Goal: Complete application form: Complete application form

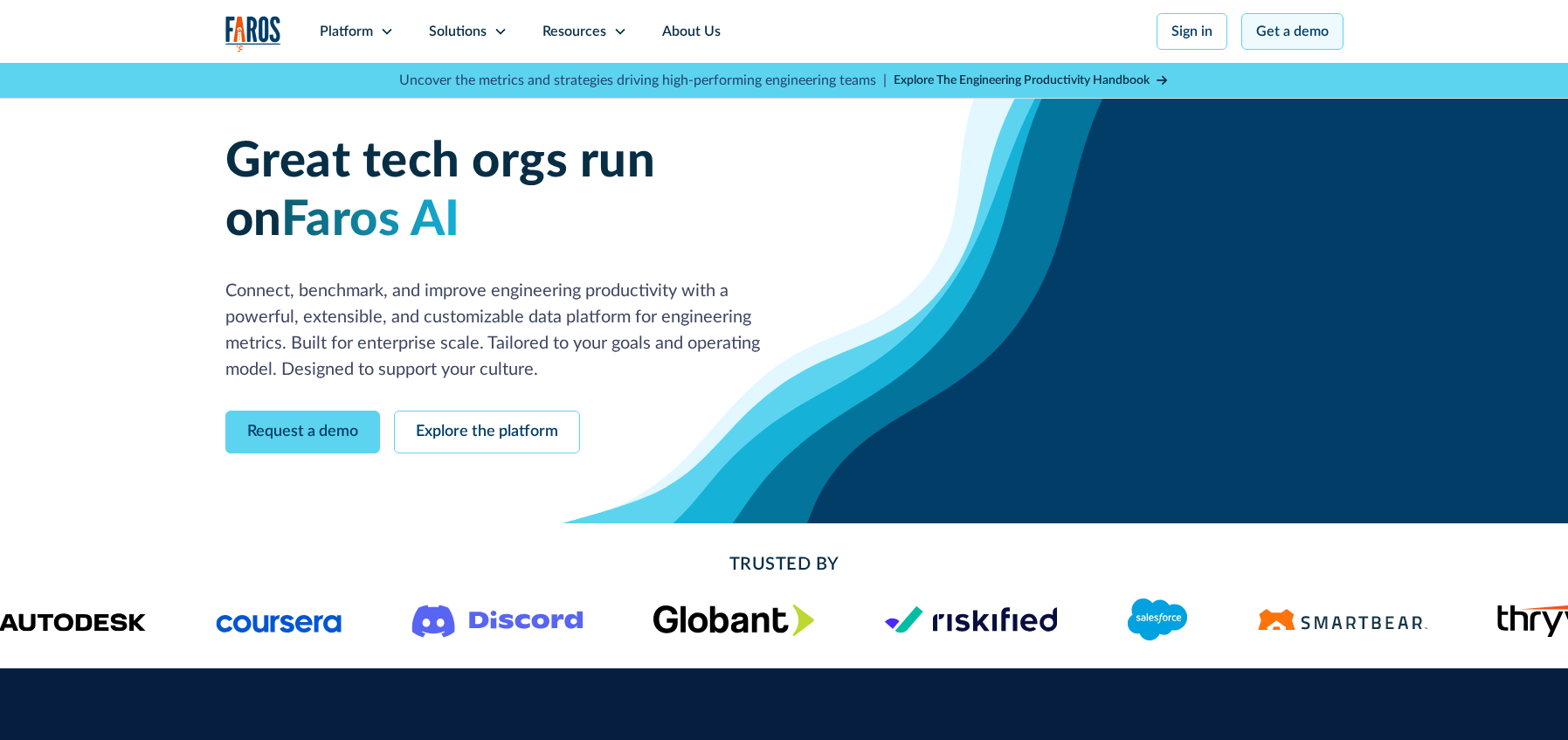
click at [1287, 45] on link "Get a demo" at bounding box center [1293, 31] width 102 height 37
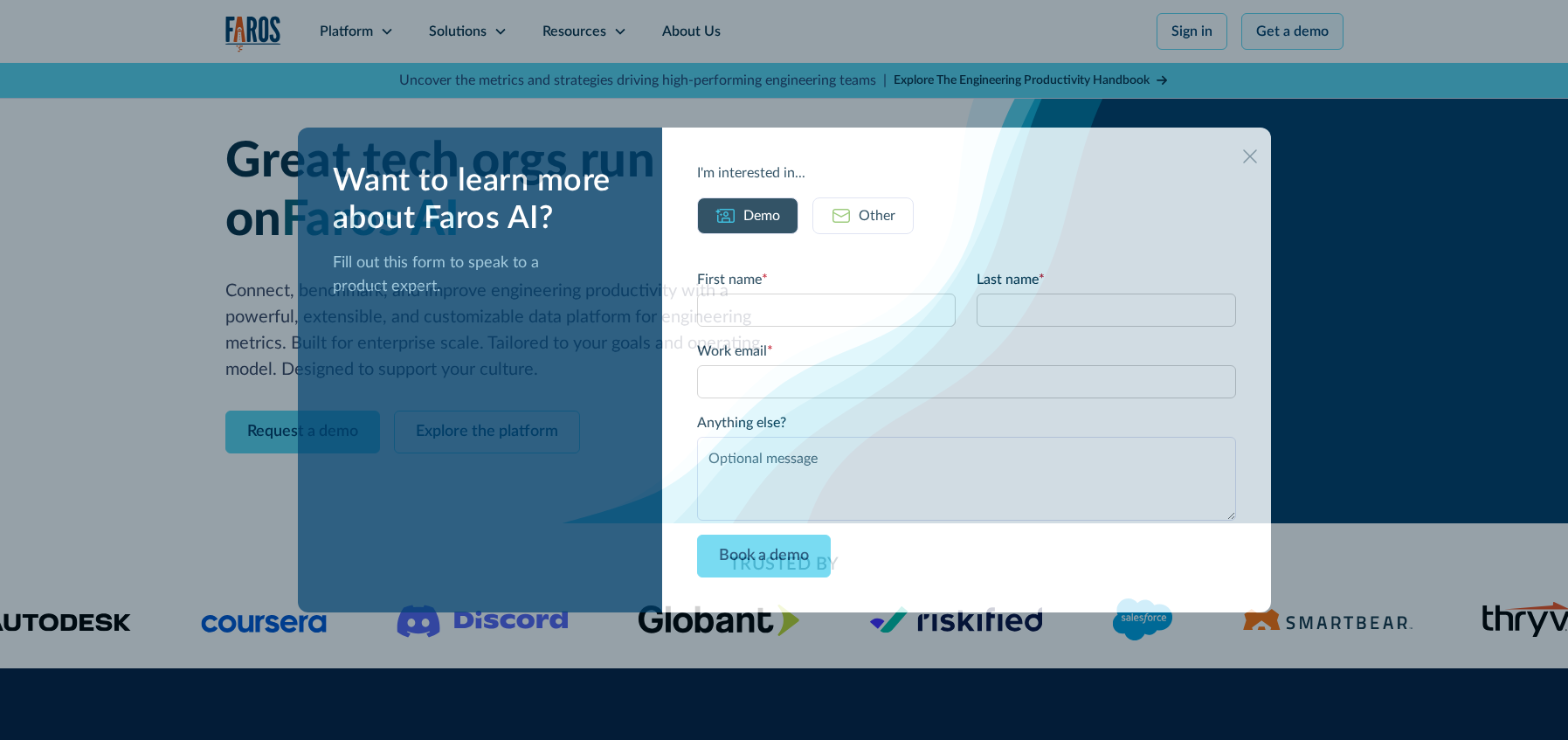
click at [1295, 40] on div at bounding box center [784, 370] width 1568 height 740
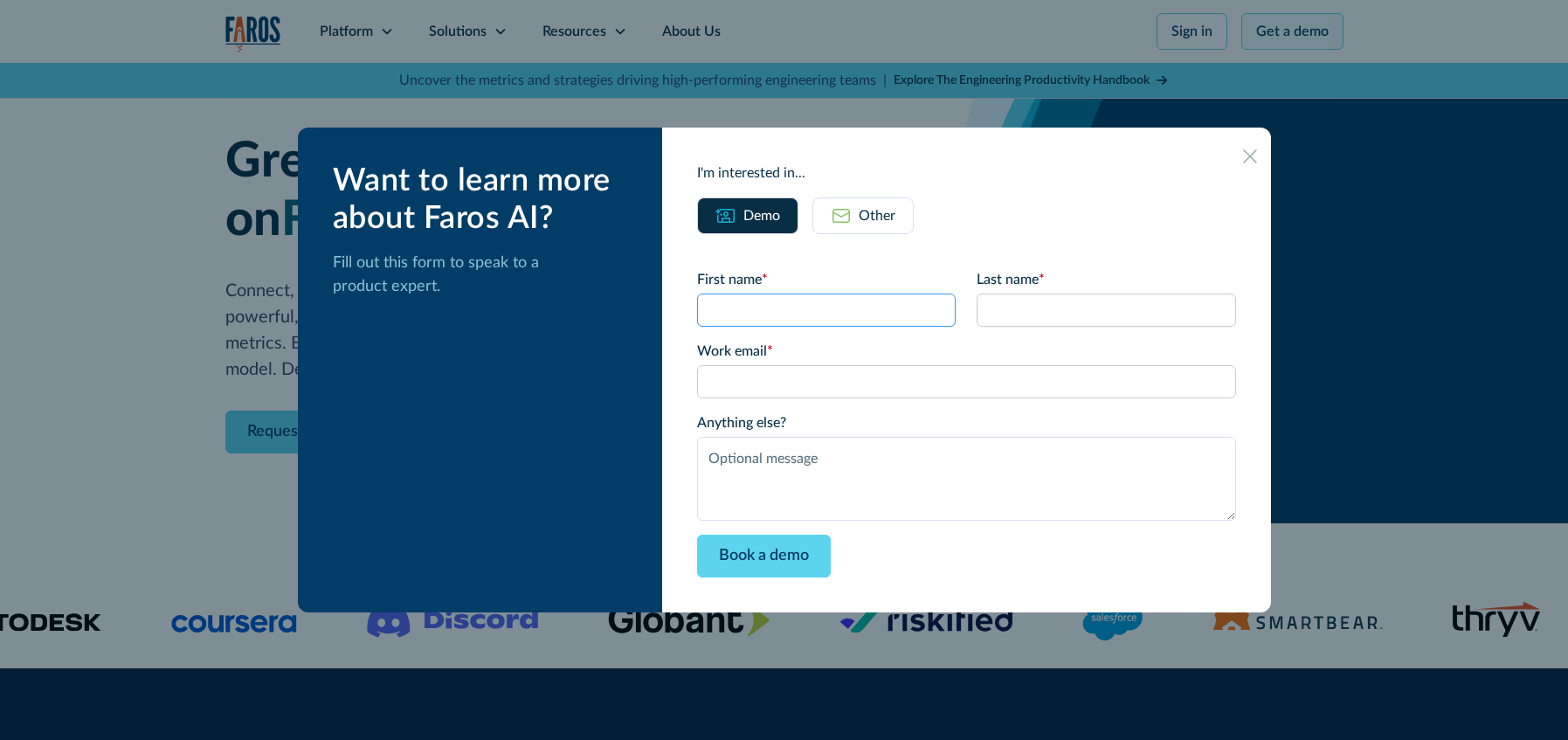
click at [789, 309] on input "First name *" at bounding box center [826, 311] width 259 height 33
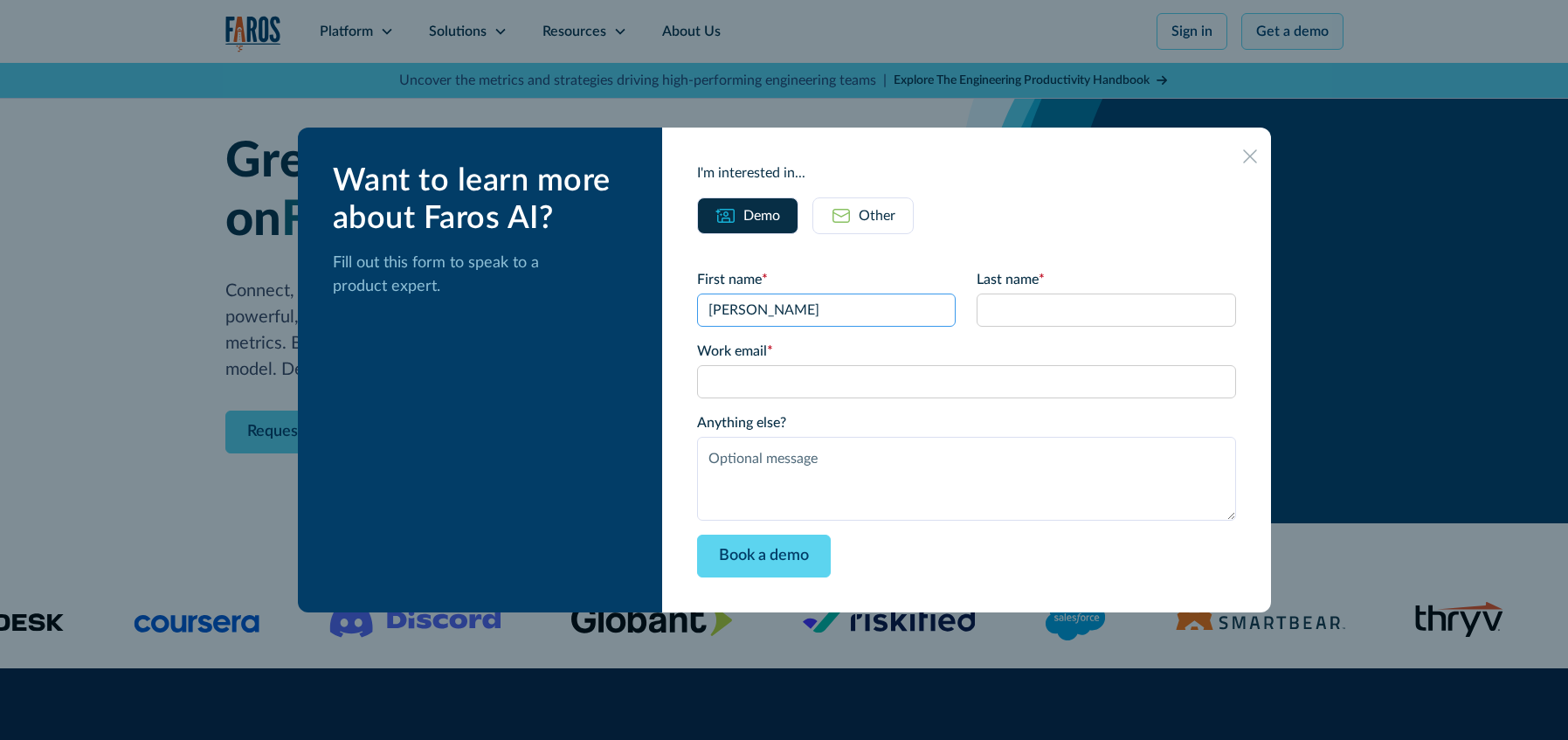
type input "[PERSON_NAME]"
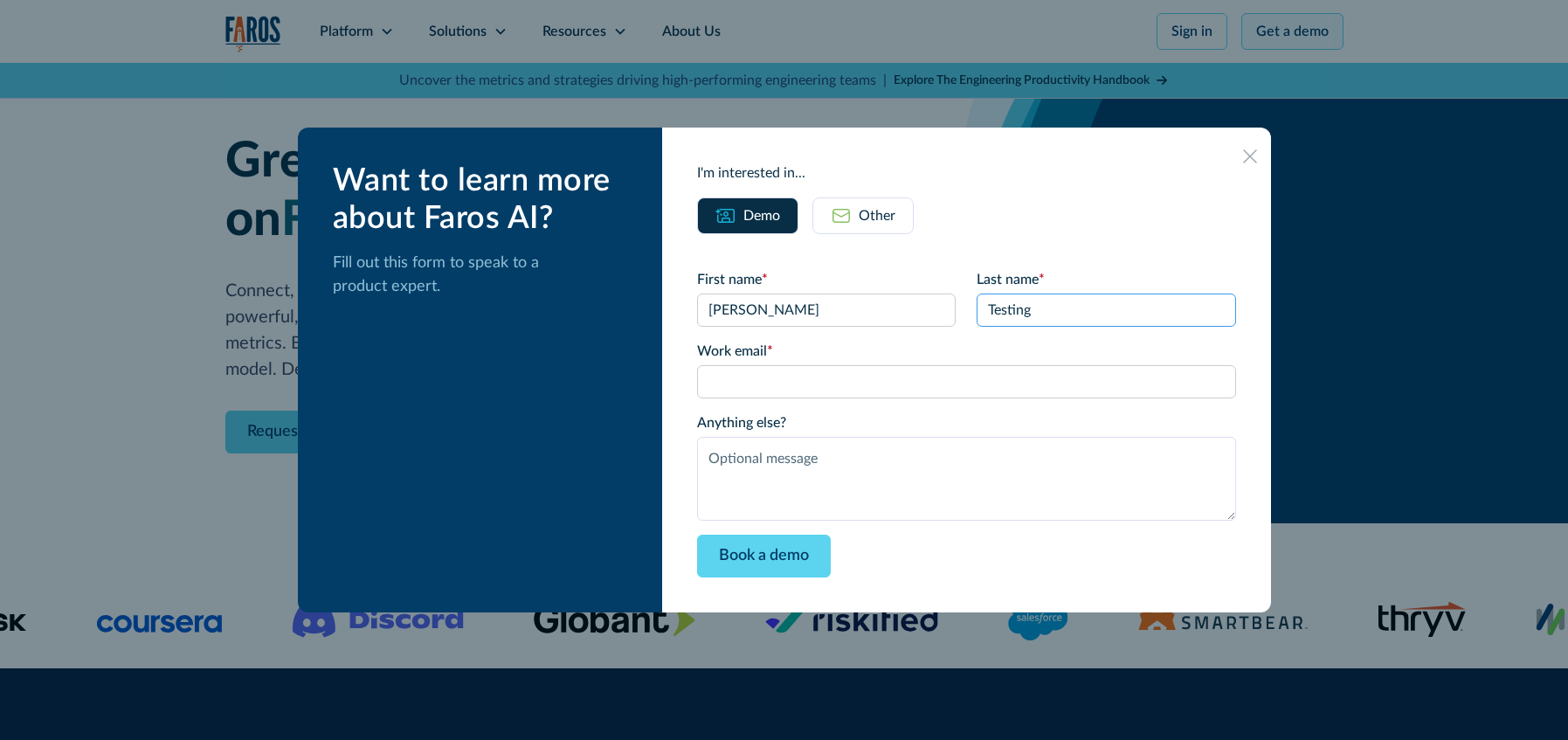
type input "Testing"
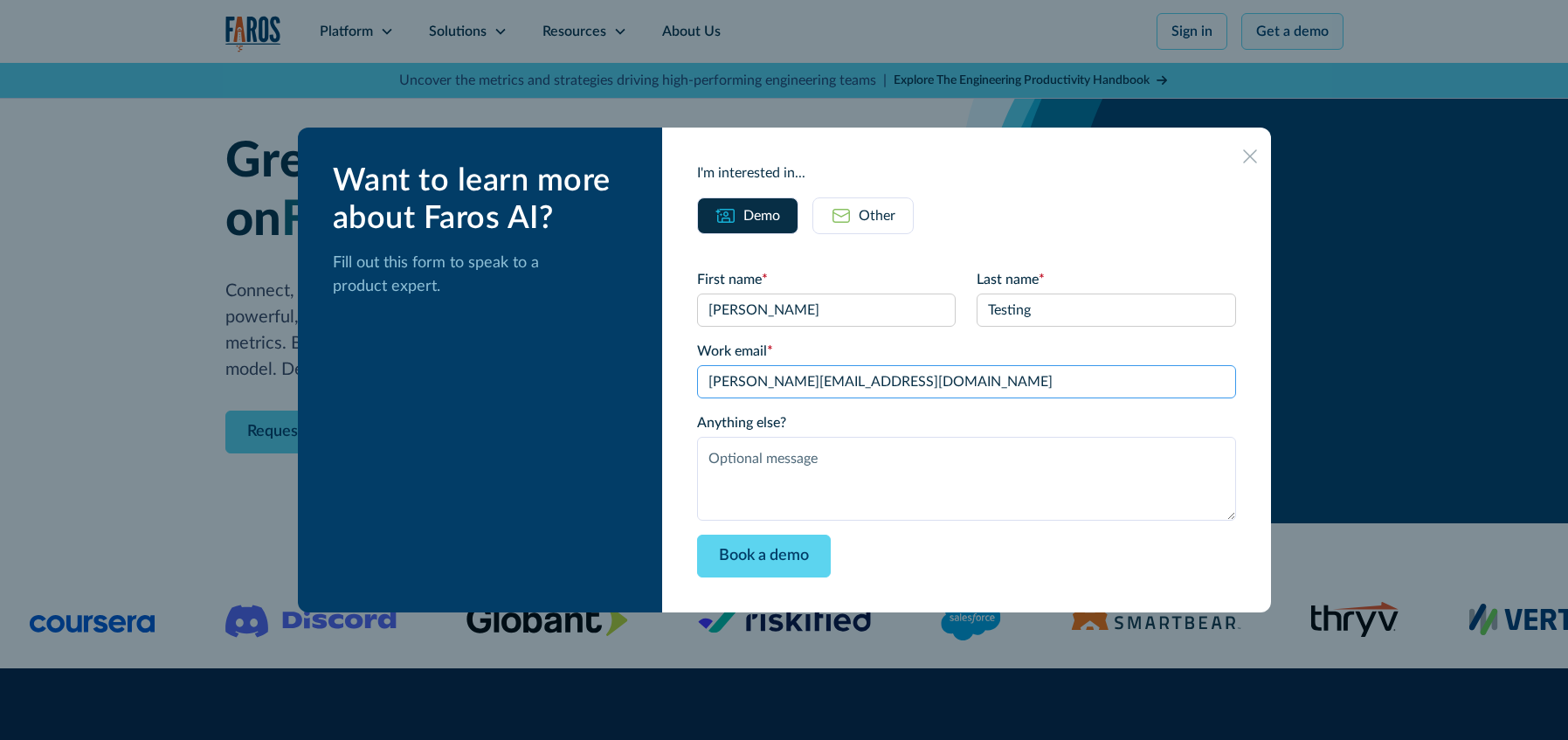
type input "[PERSON_NAME][EMAIL_ADDRESS][DOMAIN_NAME]"
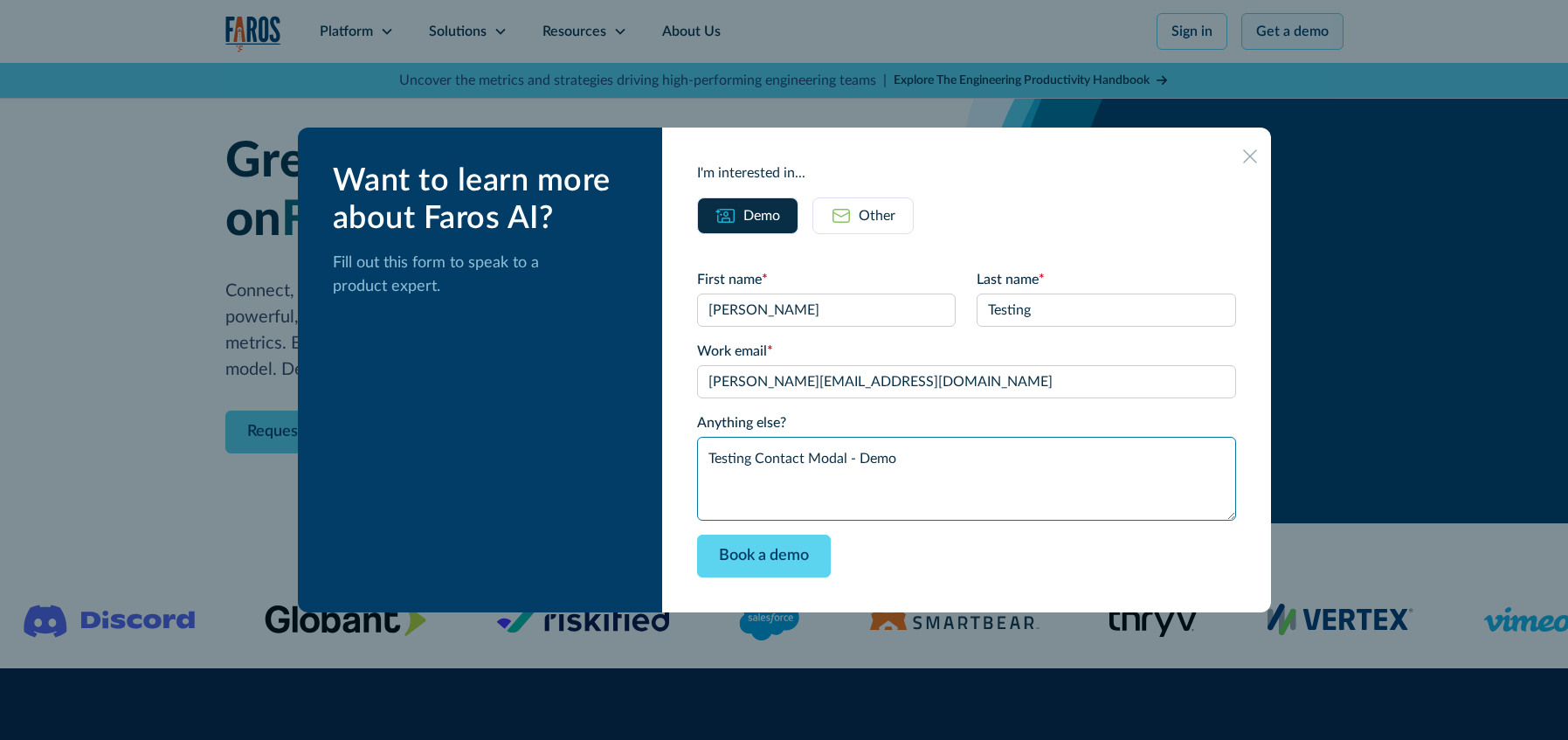
type textarea "Testing Contact Modal - Demo"
click at [652, 348] on div "Want to learn more about Faros AI? Fill out this form to speak to a product exp…" at bounding box center [480, 370] width 365 height 485
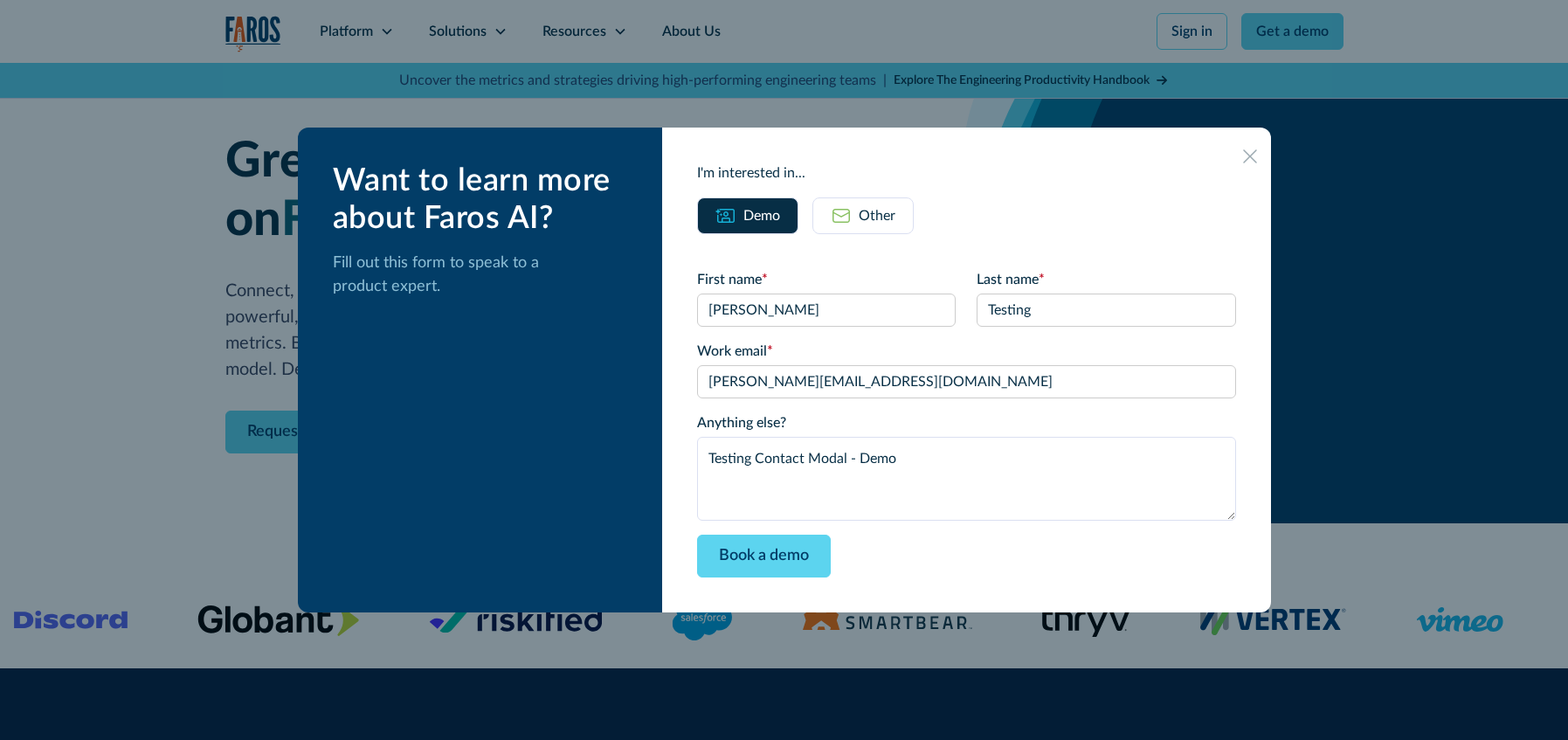
drag, startPoint x: 1287, startPoint y: 45, endPoint x: 991, endPoint y: 560, distance: 594.0
click at [991, 560] on div "Book a demo" at bounding box center [966, 556] width 538 height 43
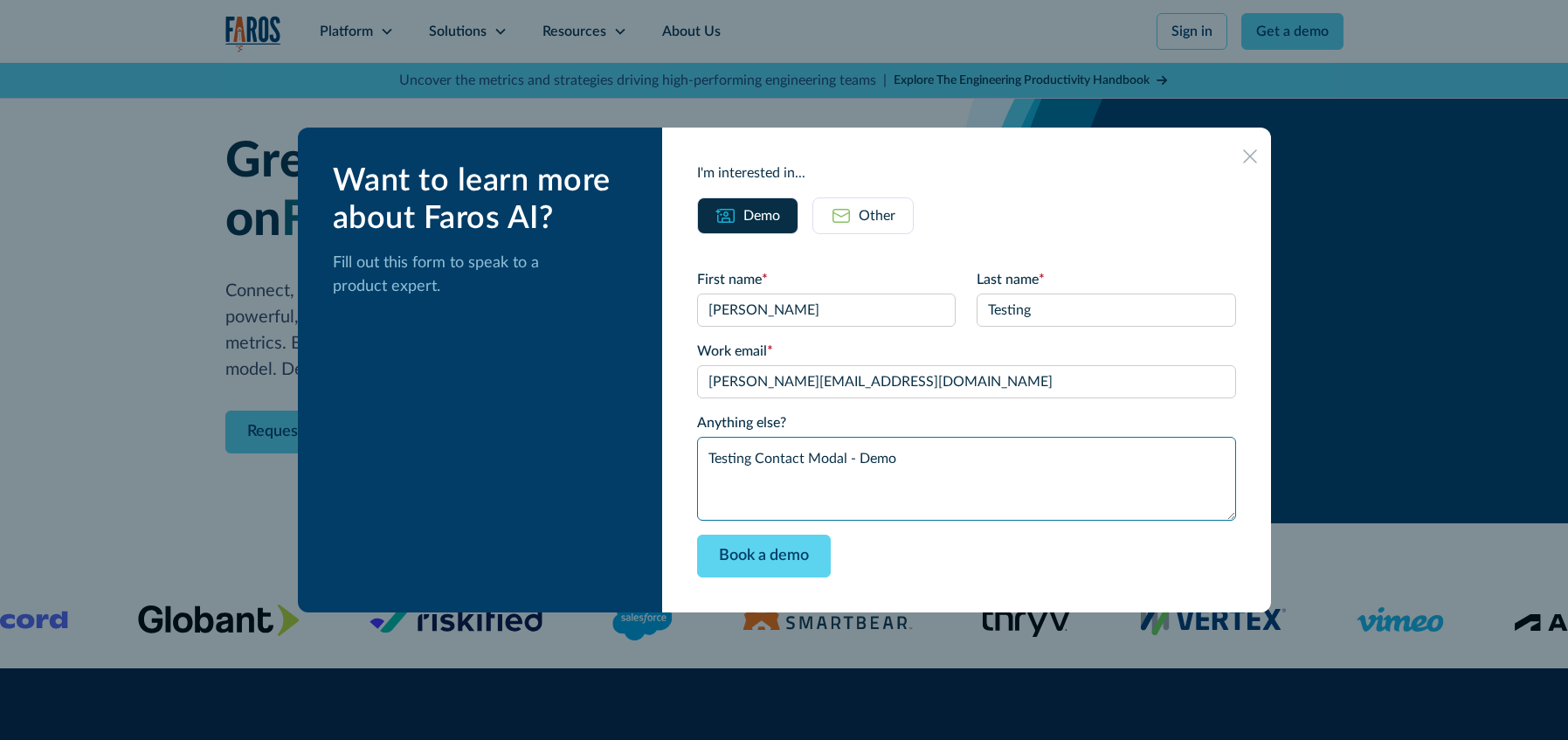
drag, startPoint x: 991, startPoint y: 560, endPoint x: 996, endPoint y: 460, distance: 100.1
click at [996, 460] on textarea "Testing Contact Modal - Demo" at bounding box center [966, 479] width 538 height 84
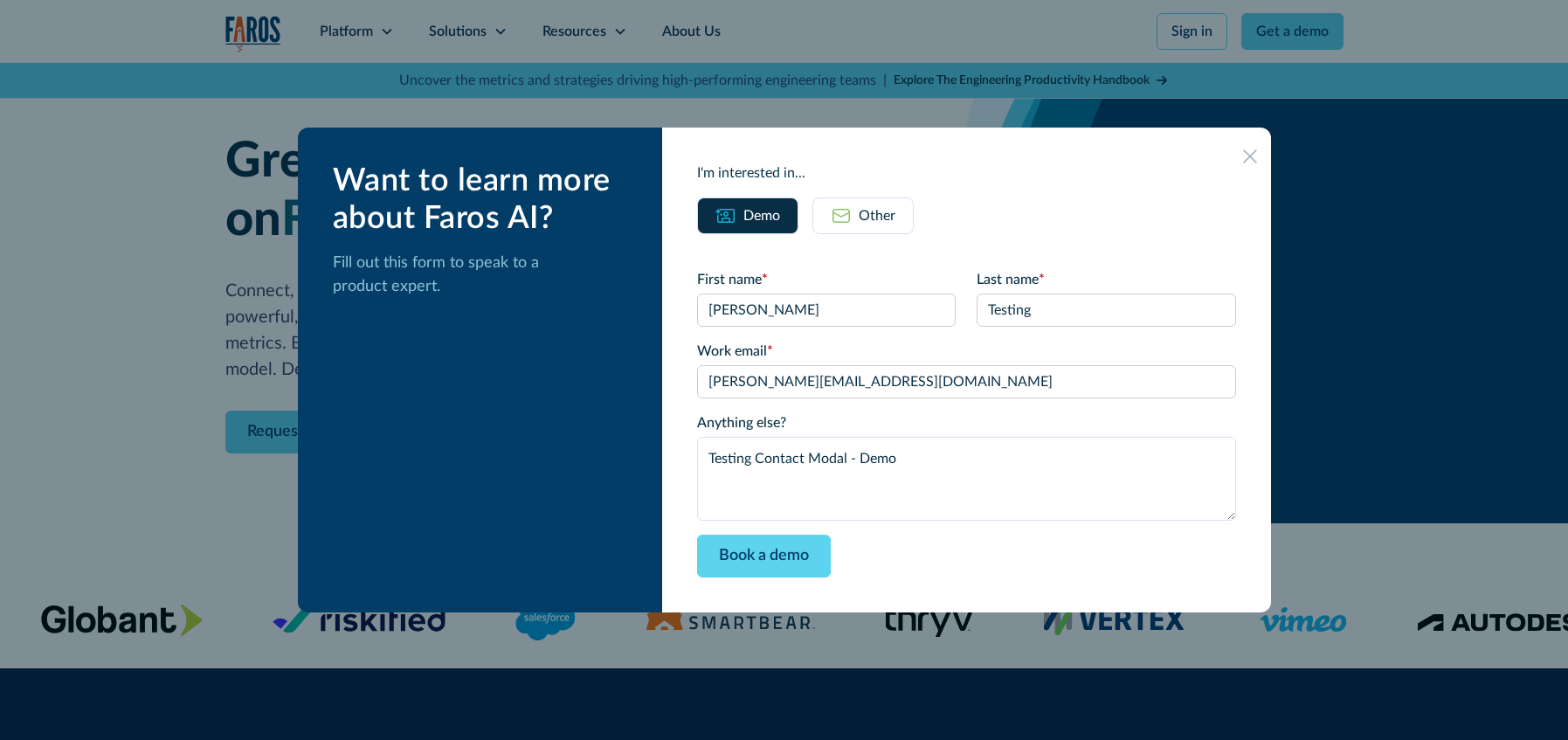
click at [1243, 156] on icon at bounding box center [1250, 156] width 14 height 13
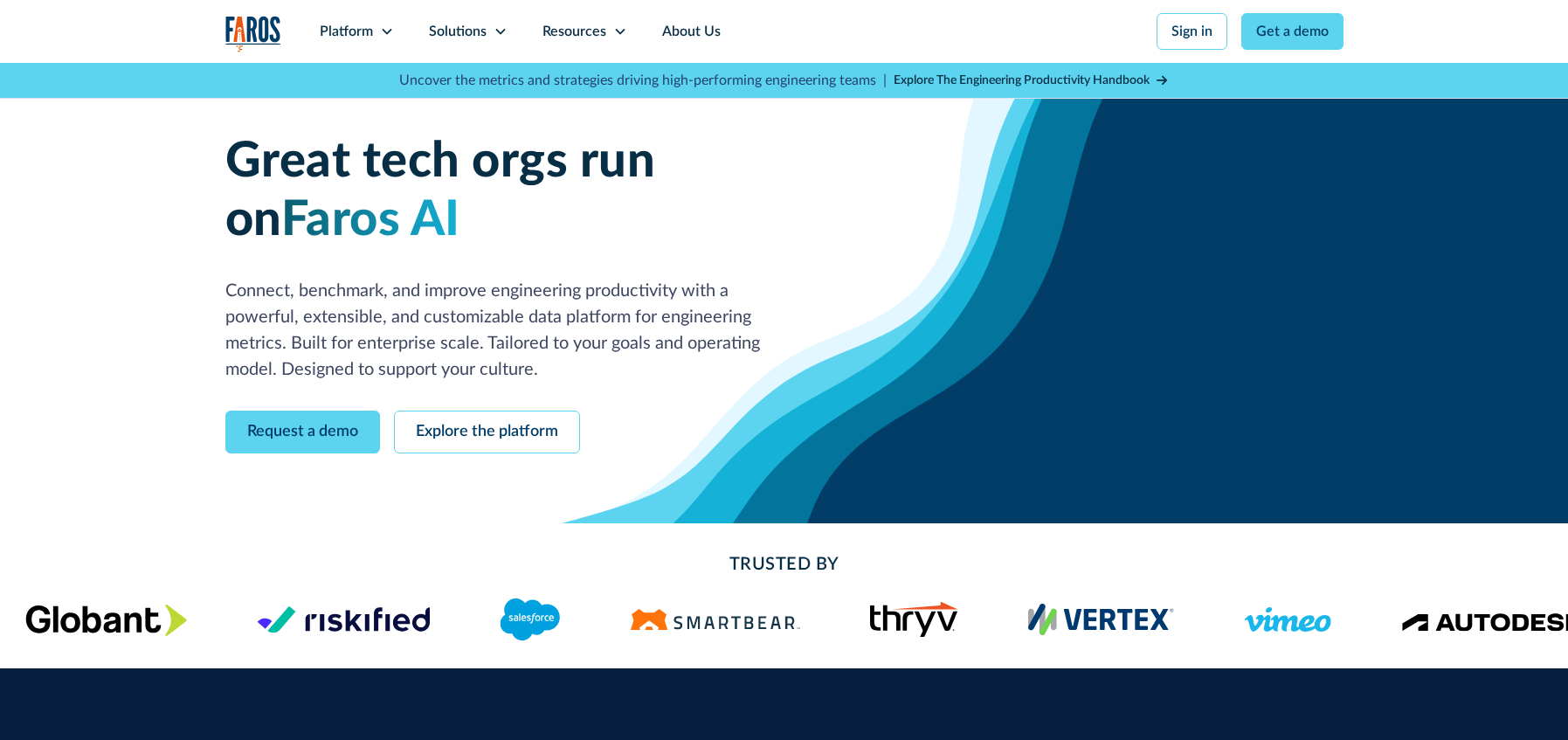
click at [1311, 192] on div "Great tech orgs run on Faros AI Connect, benchmark, and improve engineering pro…" at bounding box center [784, 292] width 1118 height 320
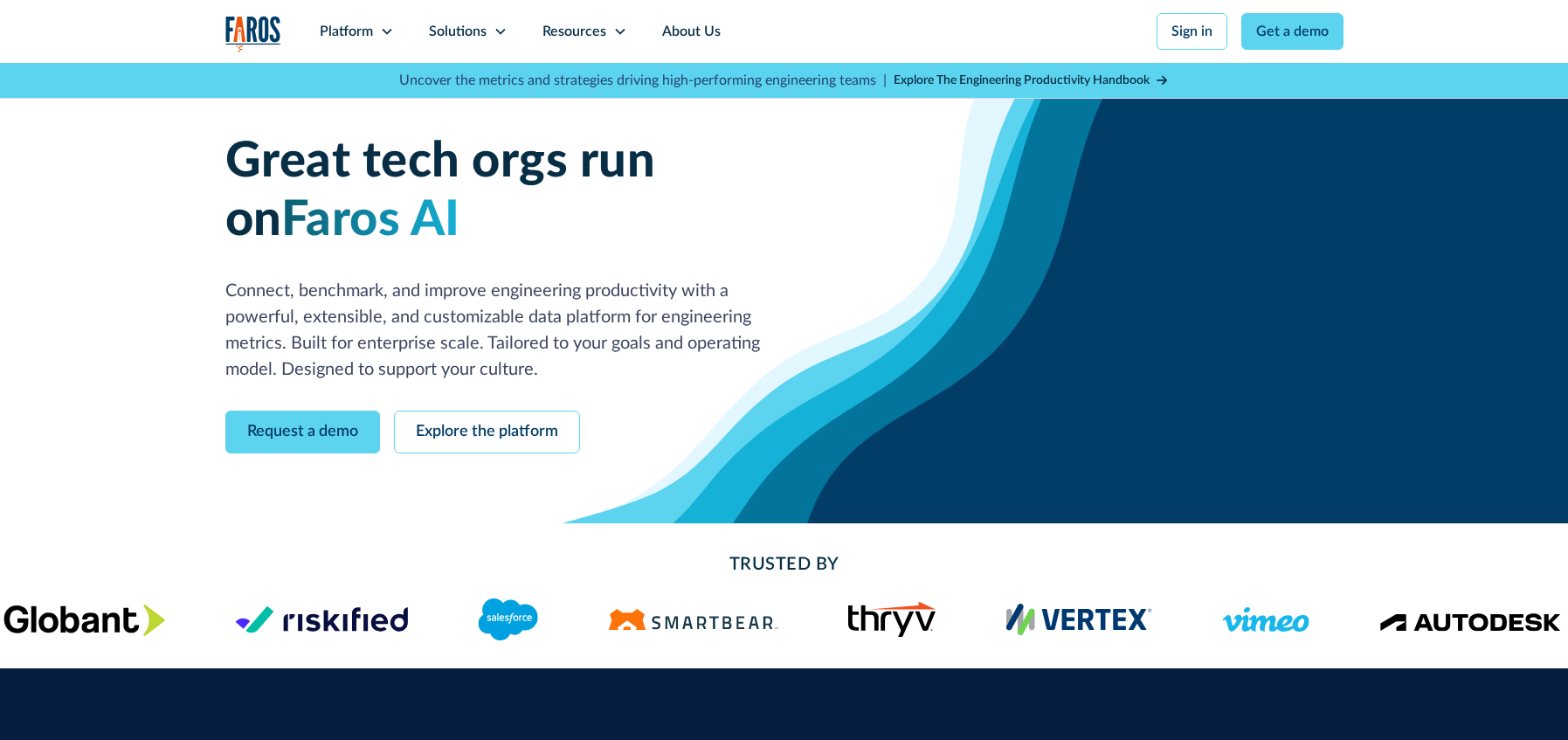
click at [1297, 31] on link "Get a demo" at bounding box center [1293, 31] width 102 height 37
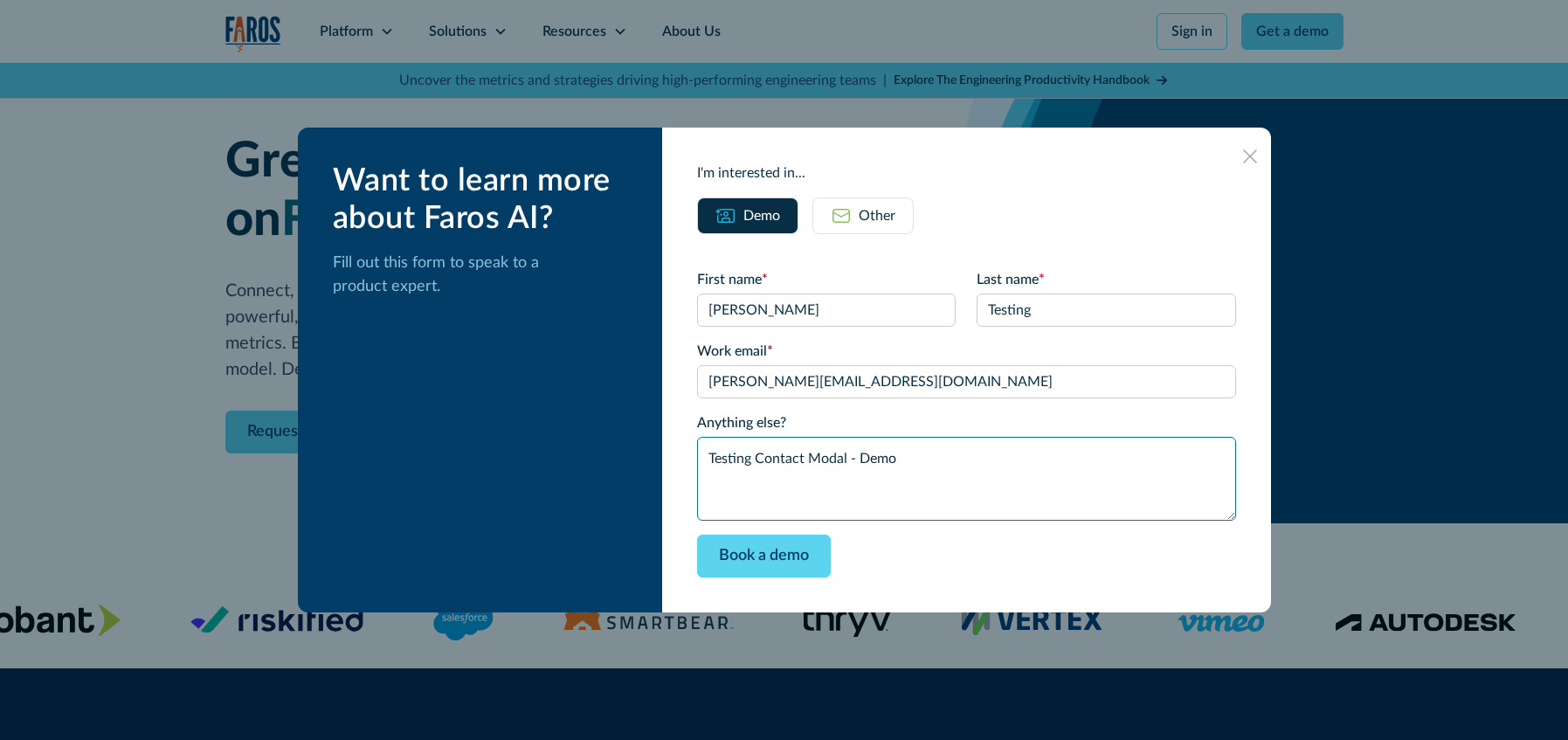
click at [973, 478] on textarea "Testing Contact Modal - Demo" at bounding box center [966, 479] width 538 height 84
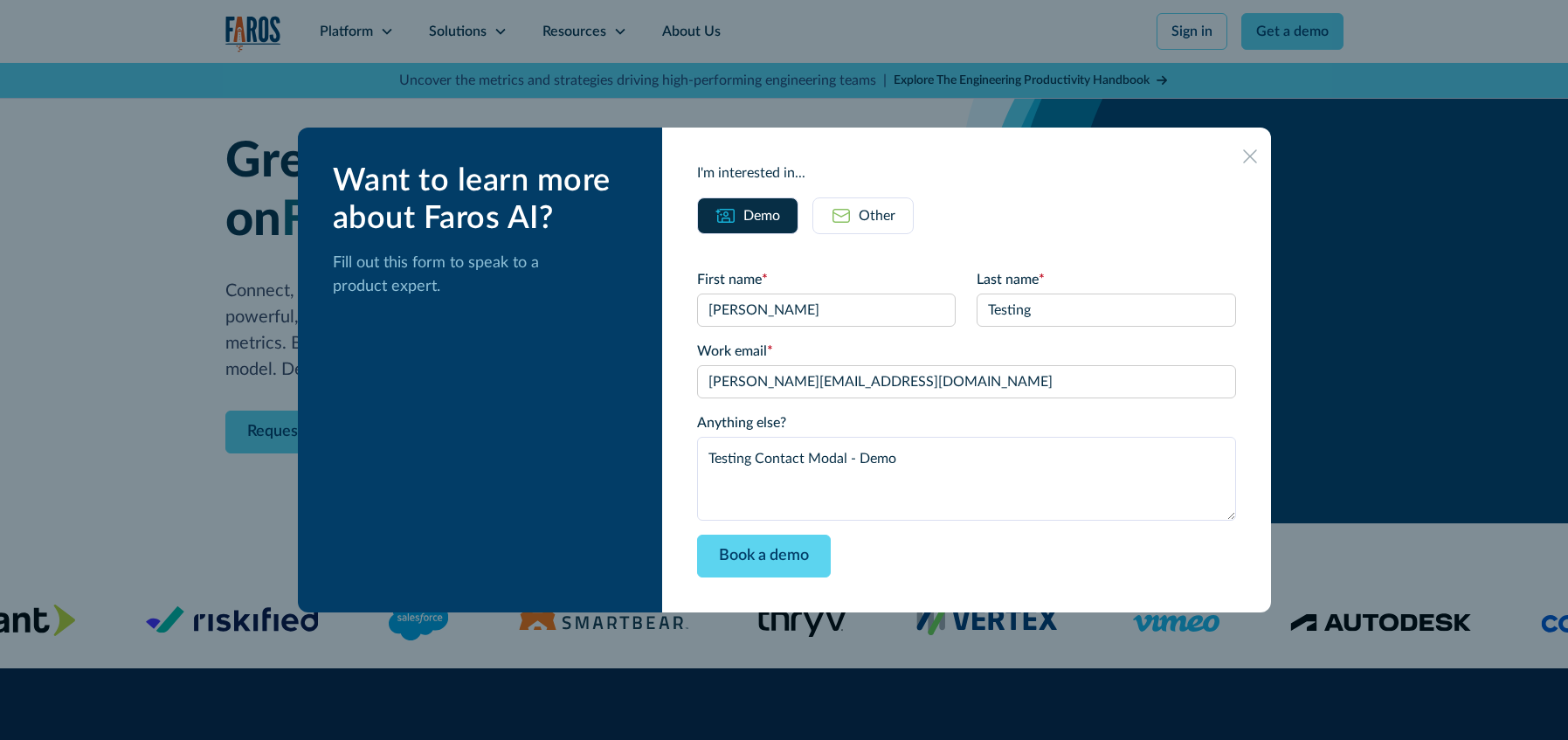
click at [879, 219] on div "Other" at bounding box center [877, 216] width 37 height 21
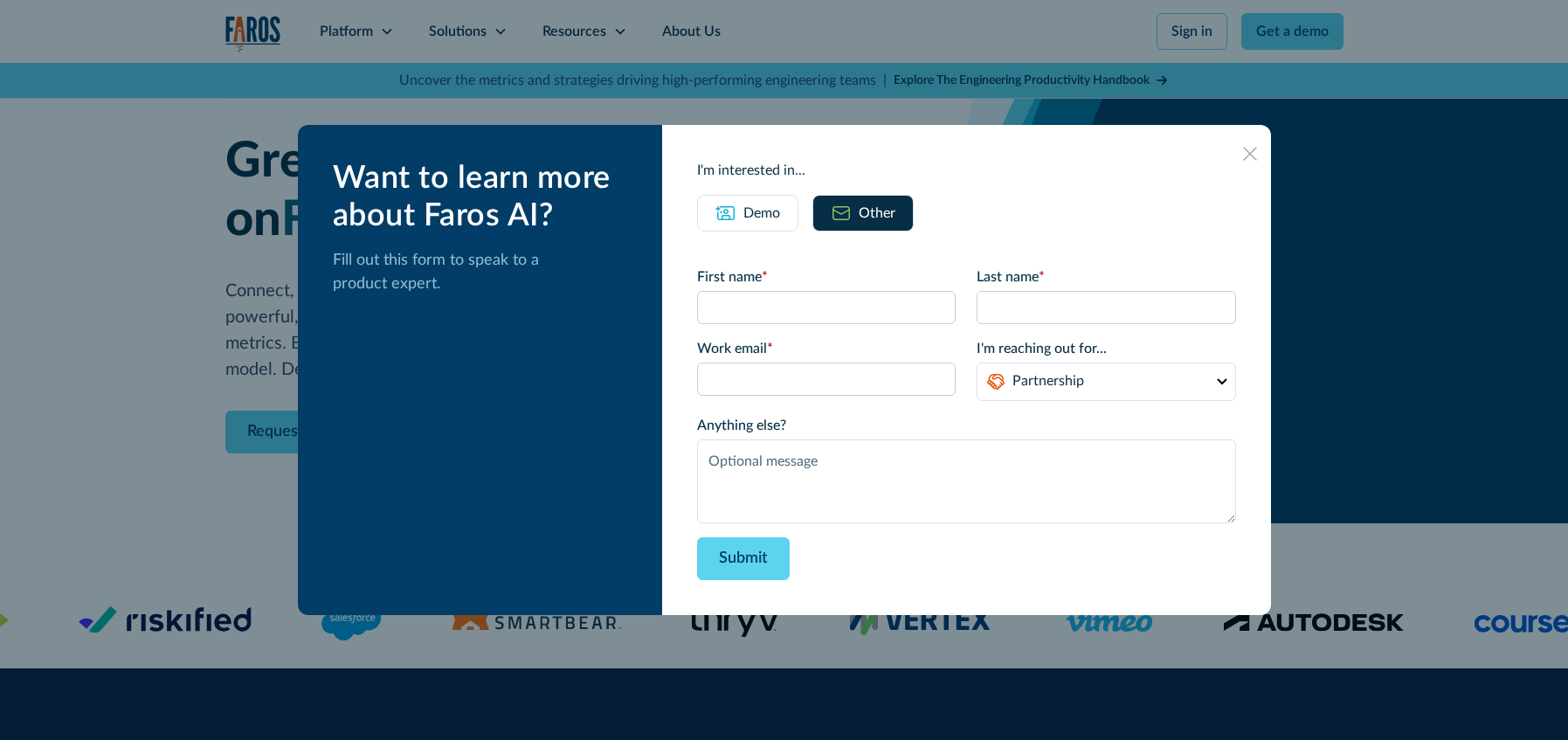
click at [770, 204] on div "Demo" at bounding box center [762, 213] width 37 height 21
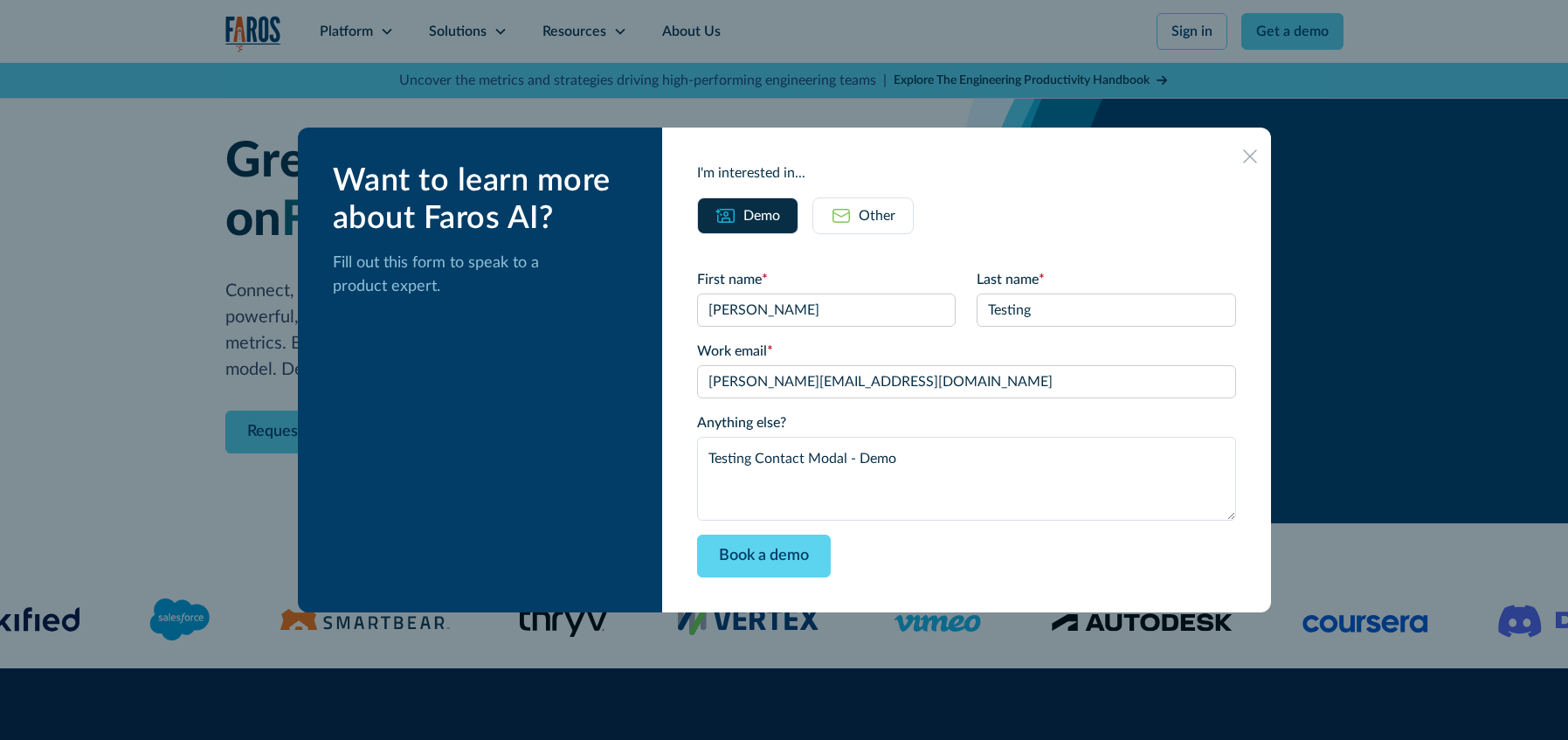
click at [1413, 480] on div at bounding box center [784, 370] width 1568 height 740
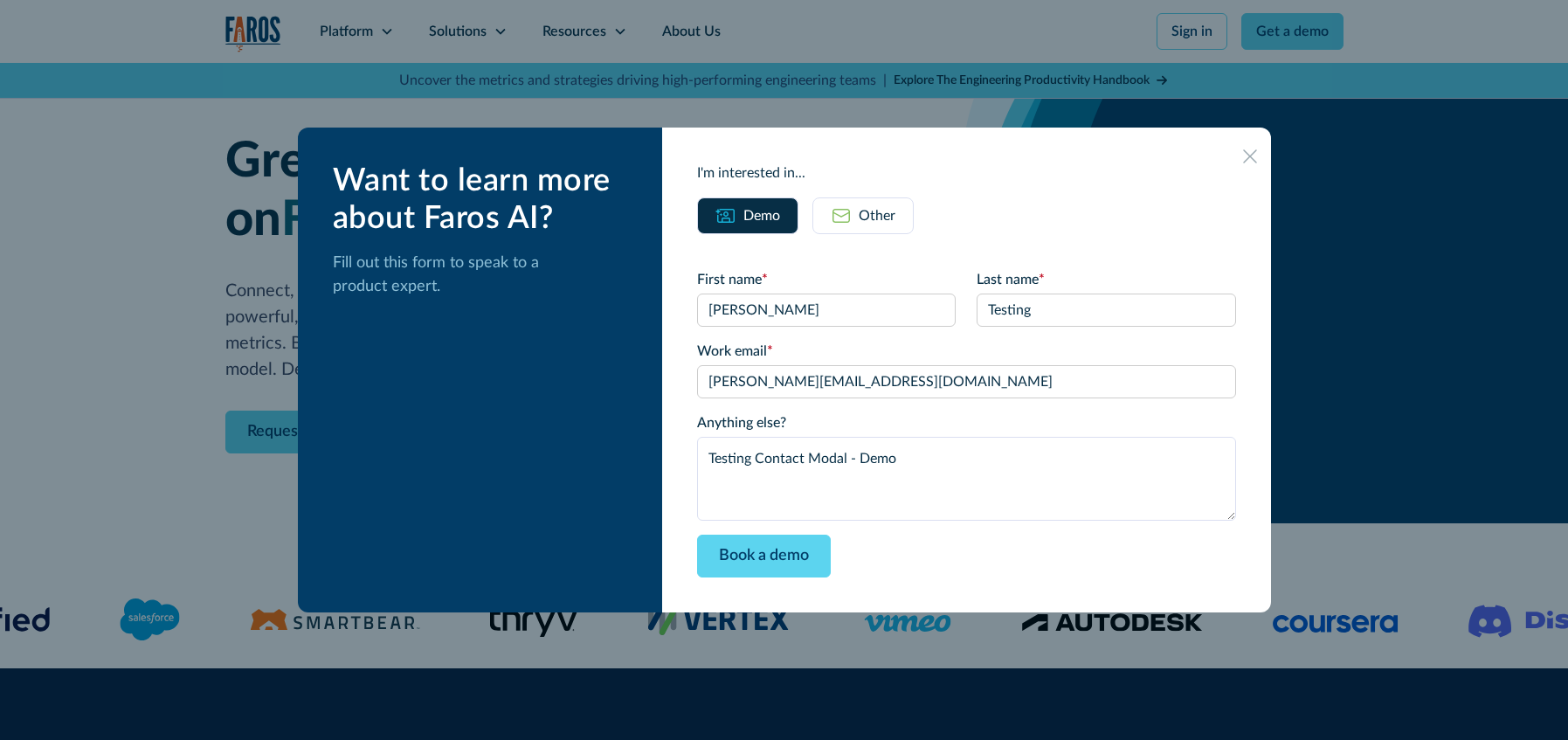
click at [1243, 152] on icon at bounding box center [1250, 156] width 14 height 13
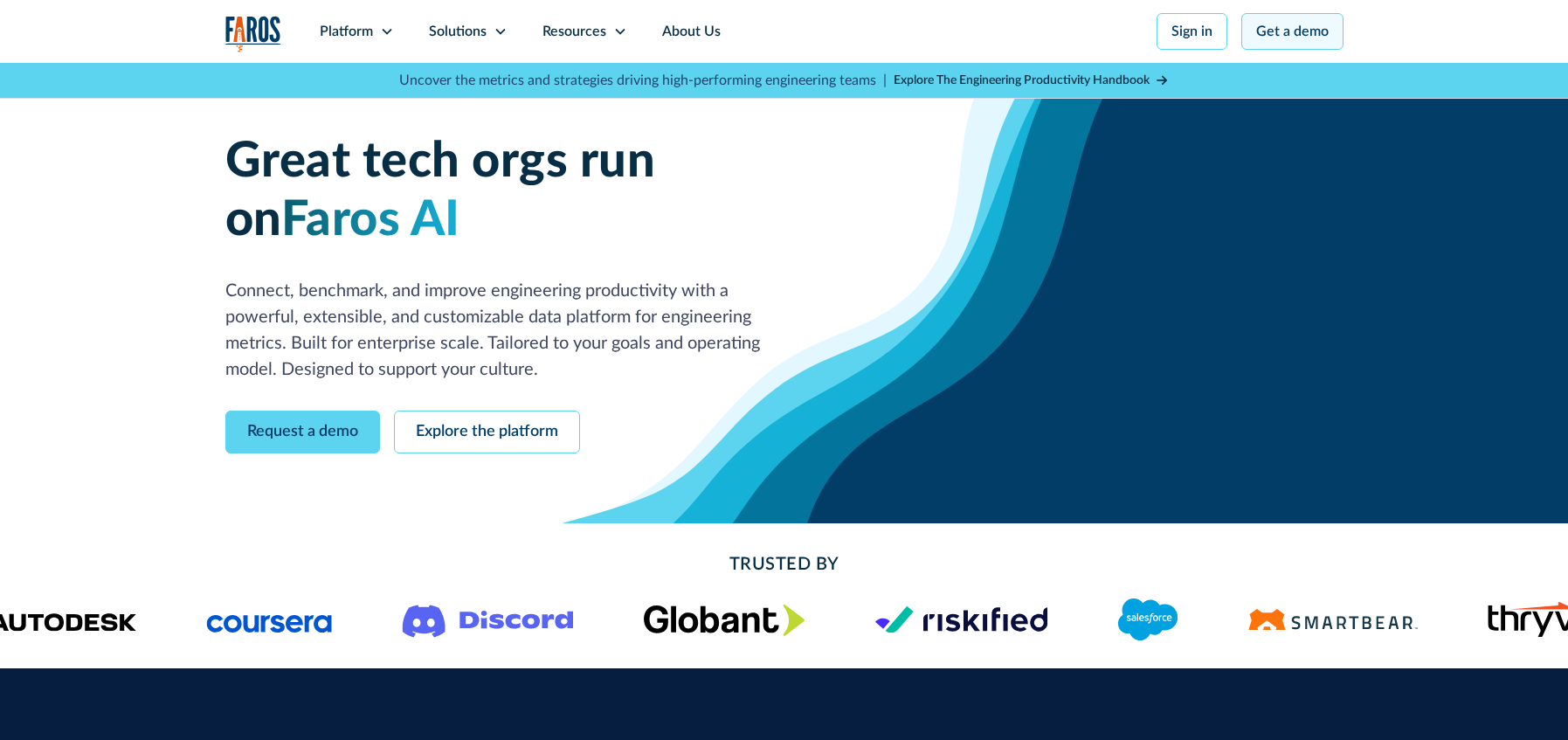
click at [1297, 28] on link "Get a demo" at bounding box center [1293, 31] width 102 height 37
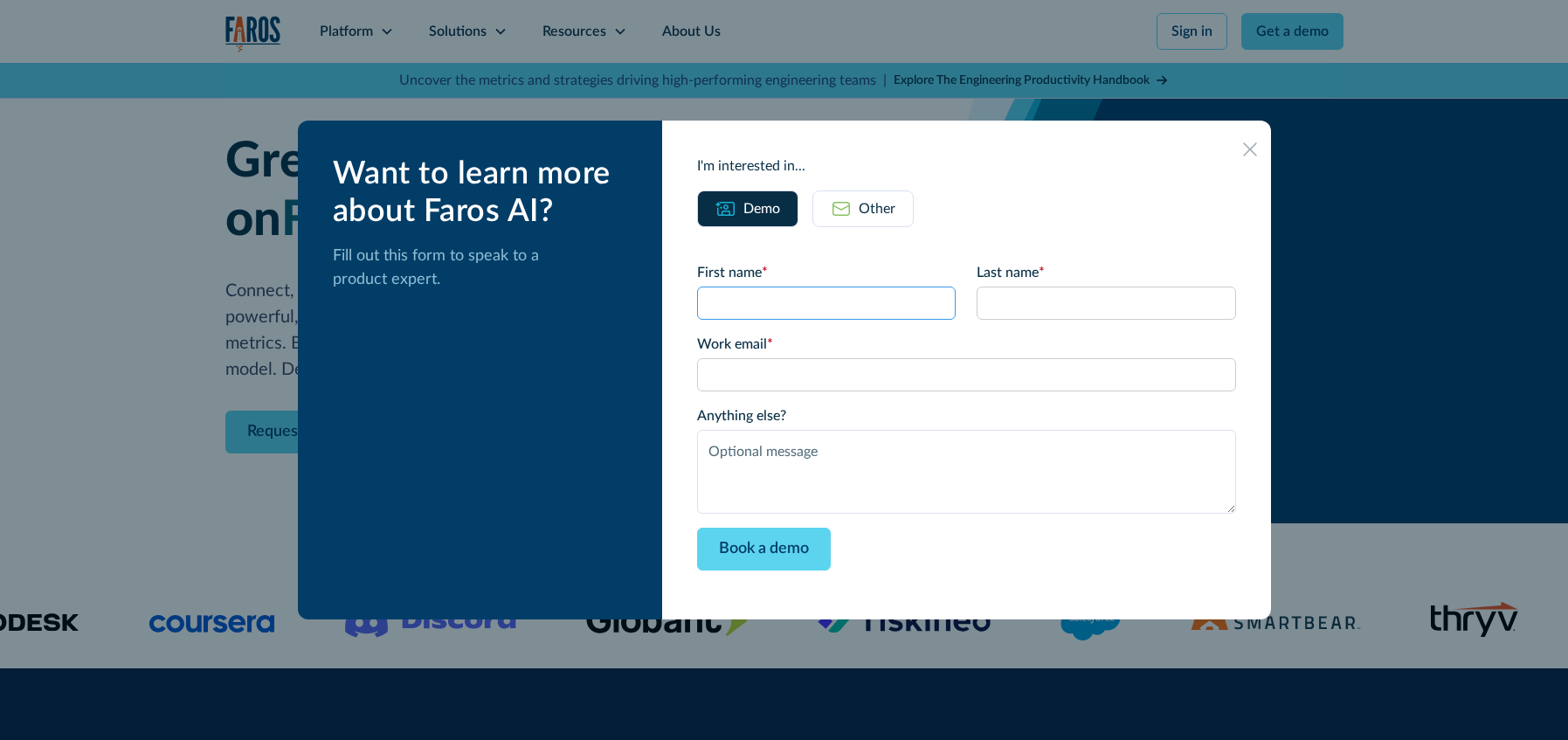
click at [792, 309] on input "First name *" at bounding box center [826, 303] width 259 height 33
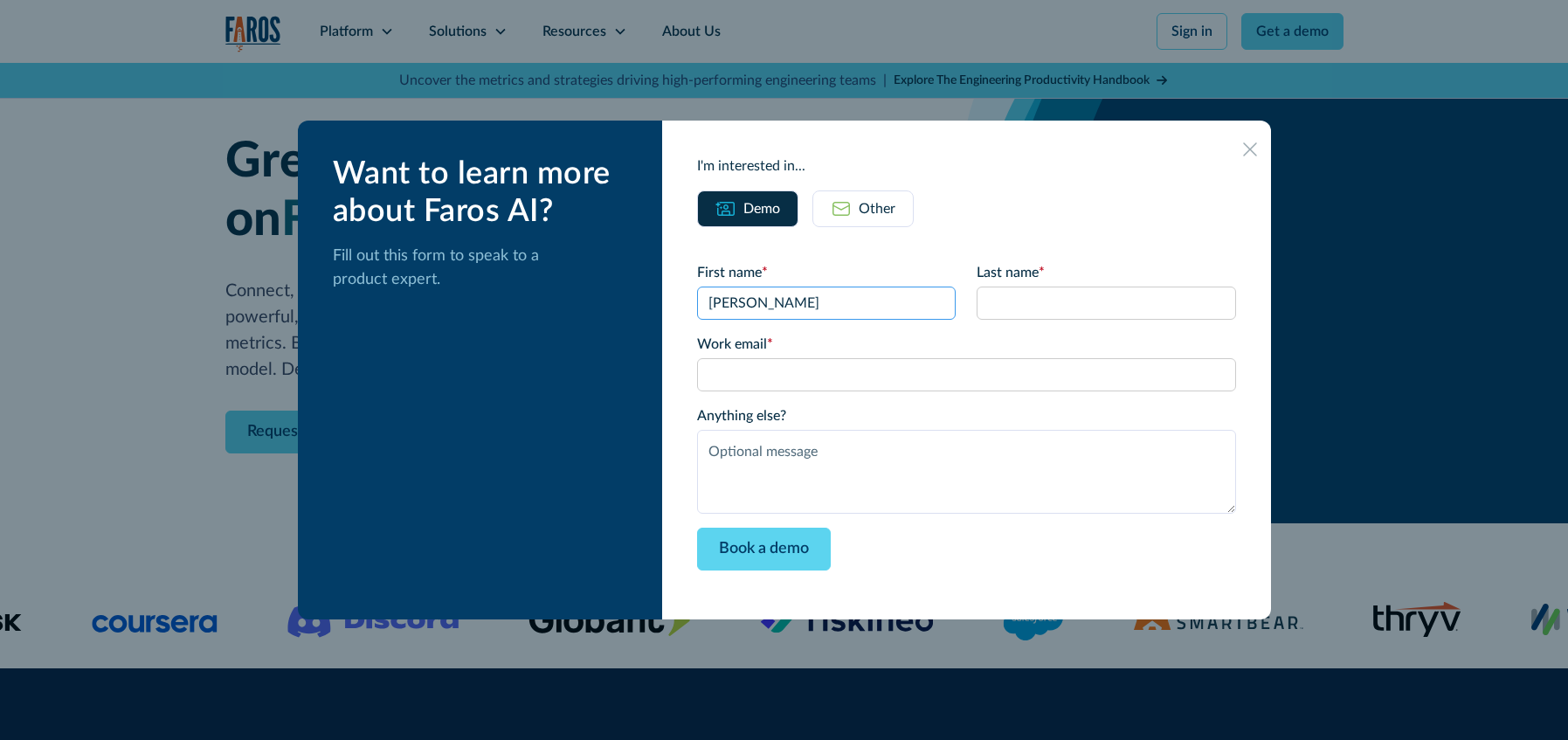
type input "[PERSON_NAME]"
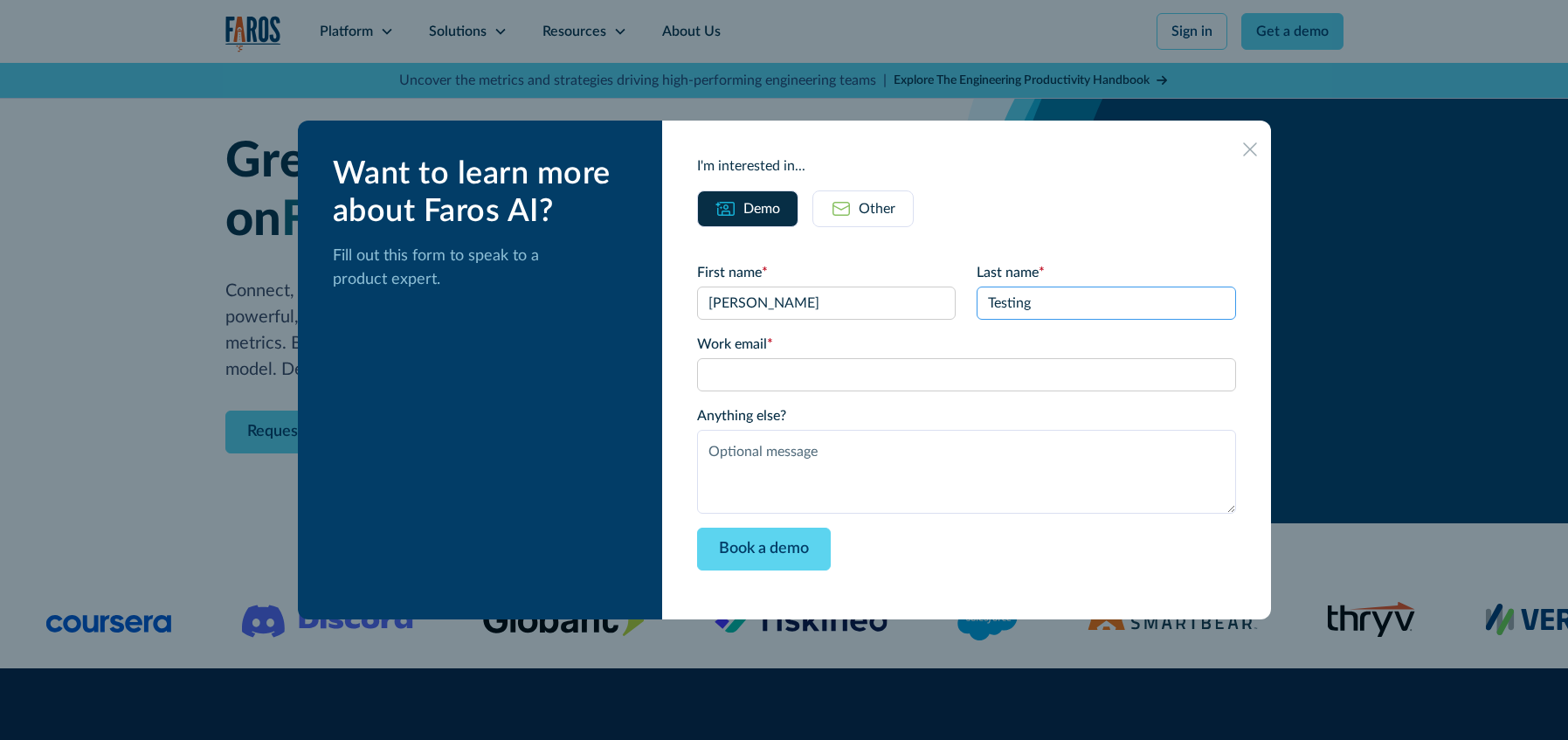
type input "Testing"
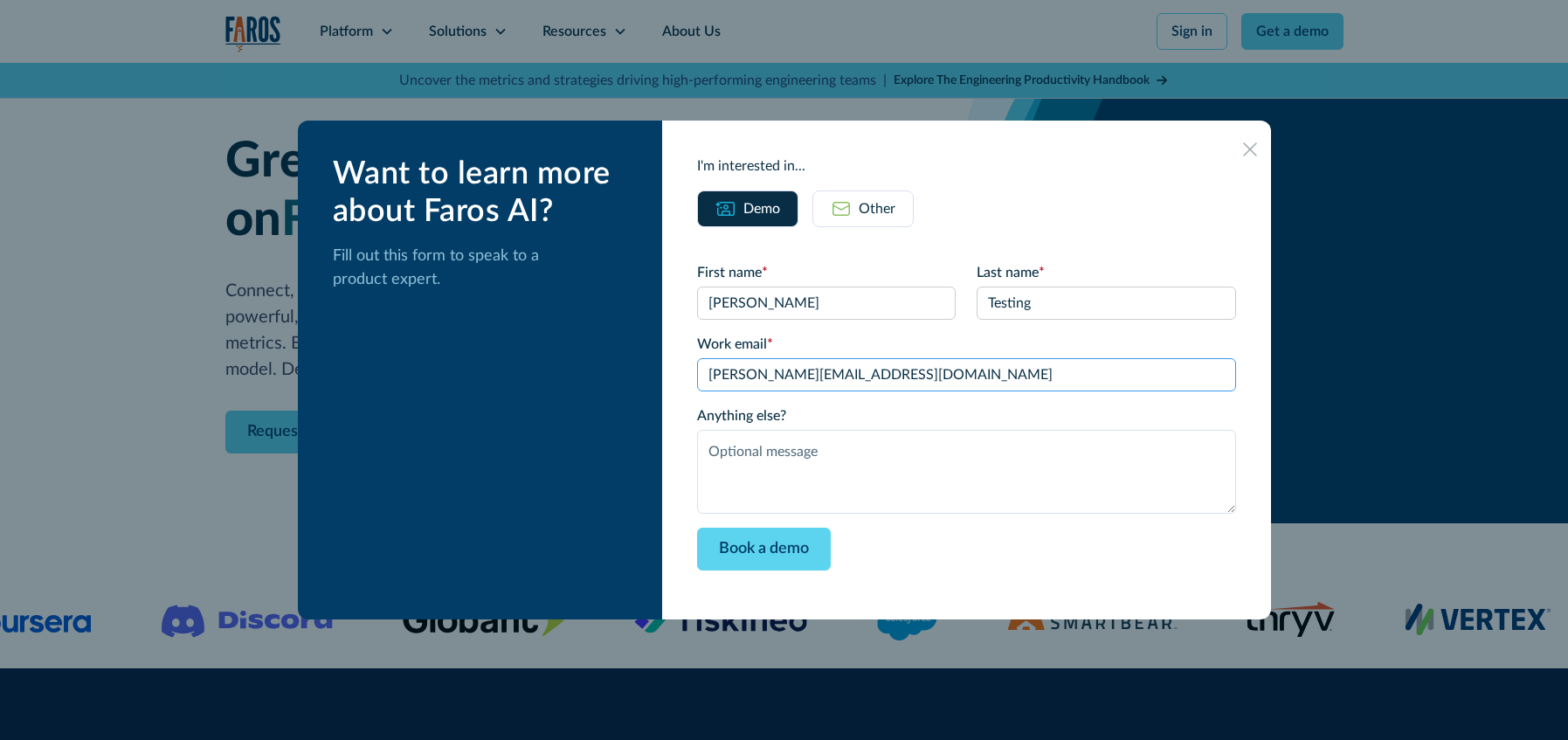
type input "[PERSON_NAME][EMAIL_ADDRESS][DOMAIN_NAME]"
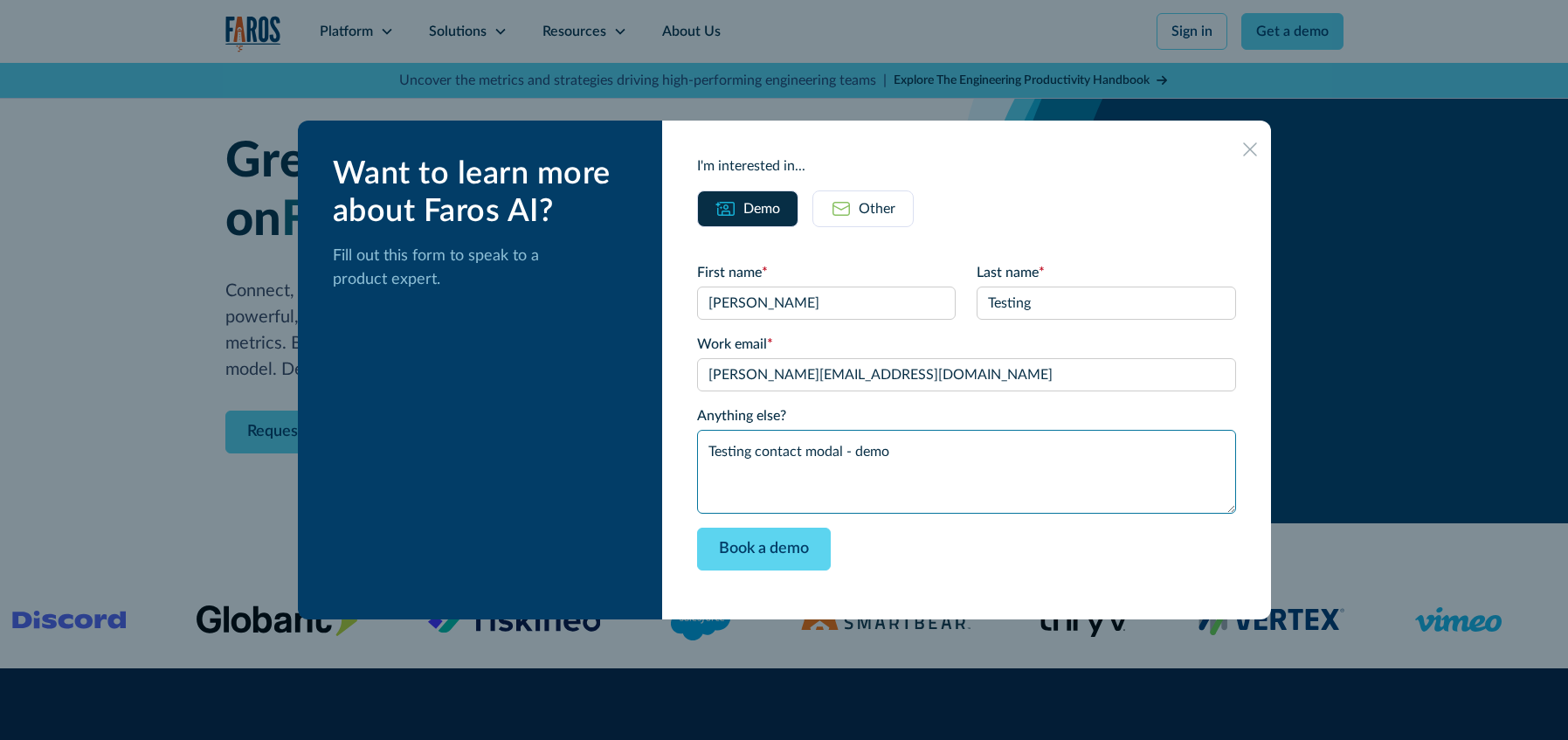
type textarea "Testing contact modal - demo"
click at [551, 346] on div "Want to learn more about Faros AI? Fill out this form to speak to a product exp…" at bounding box center [480, 370] width 365 height 500
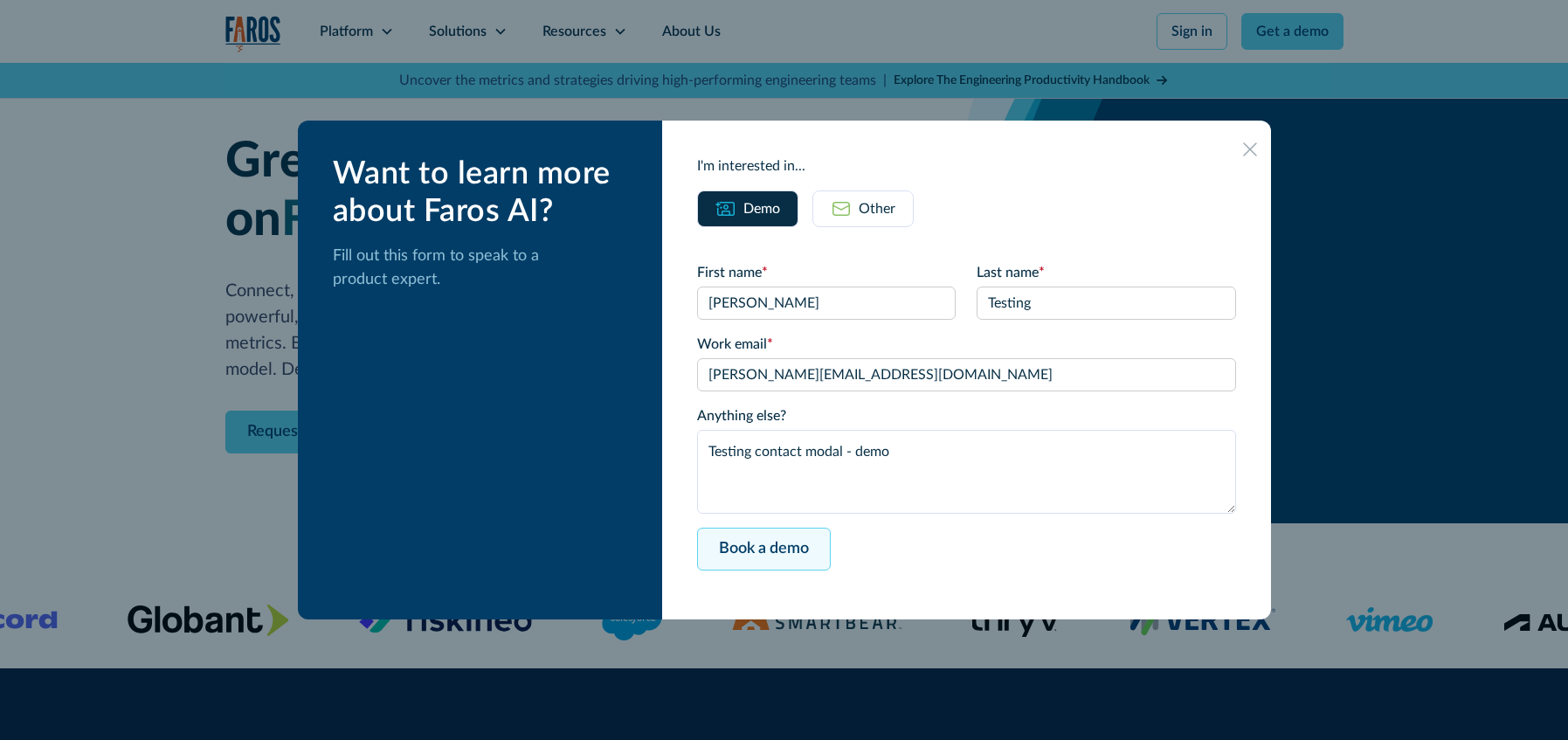
click at [803, 546] on input "Book a demo" at bounding box center [763, 549] width 133 height 43
type input "Please wait..."
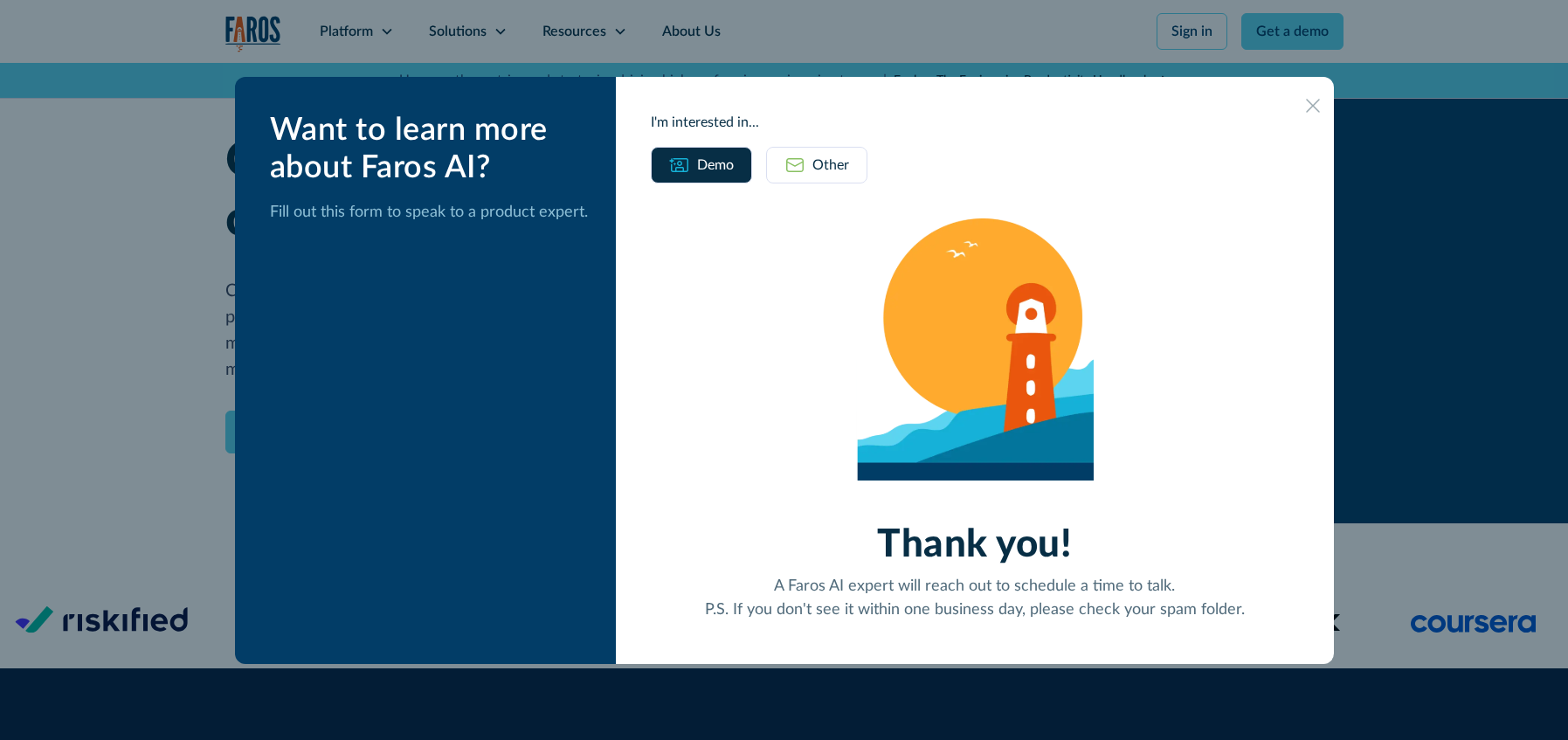
click at [806, 160] on img at bounding box center [795, 166] width 21 height 21
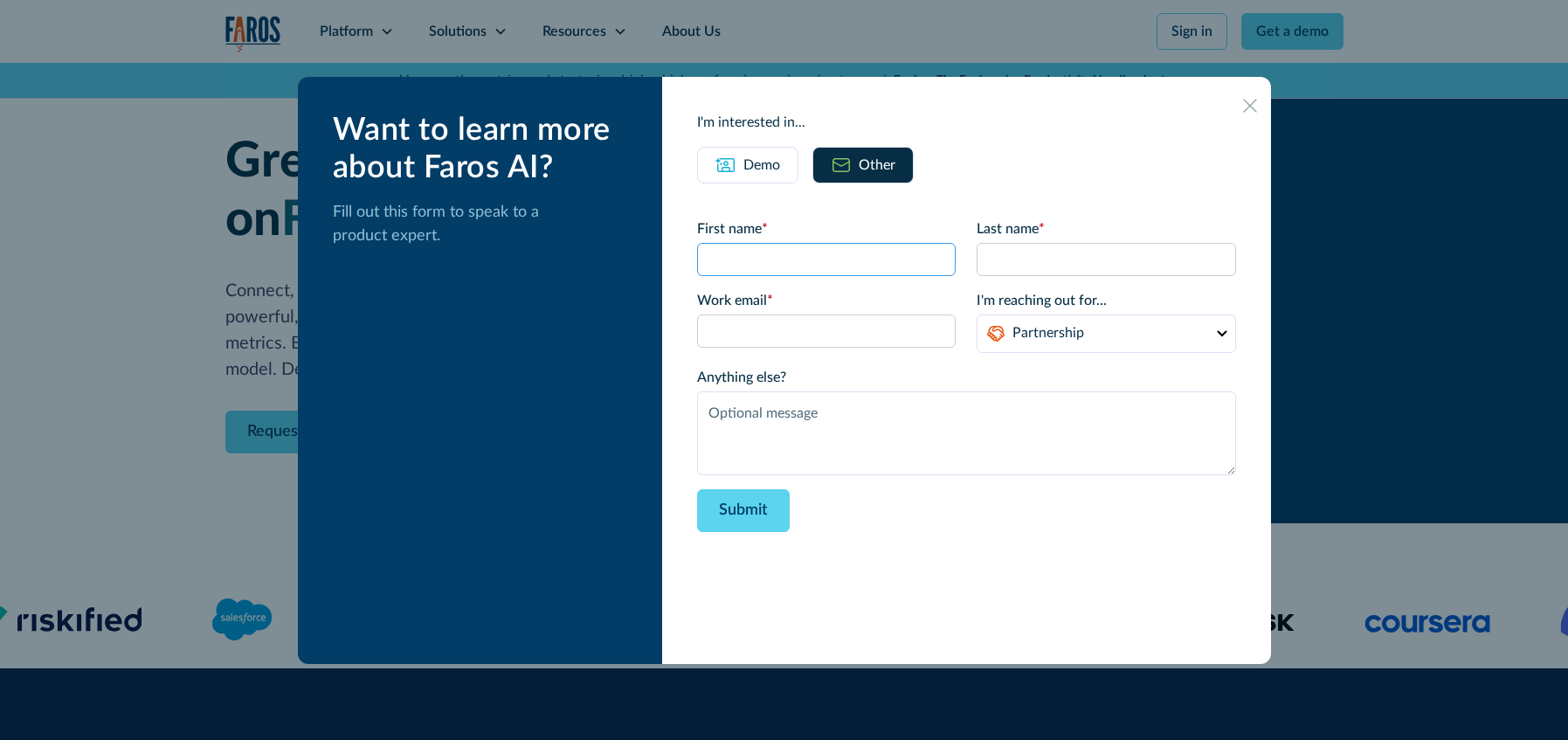
click at [803, 252] on input "First name *" at bounding box center [826, 260] width 259 height 33
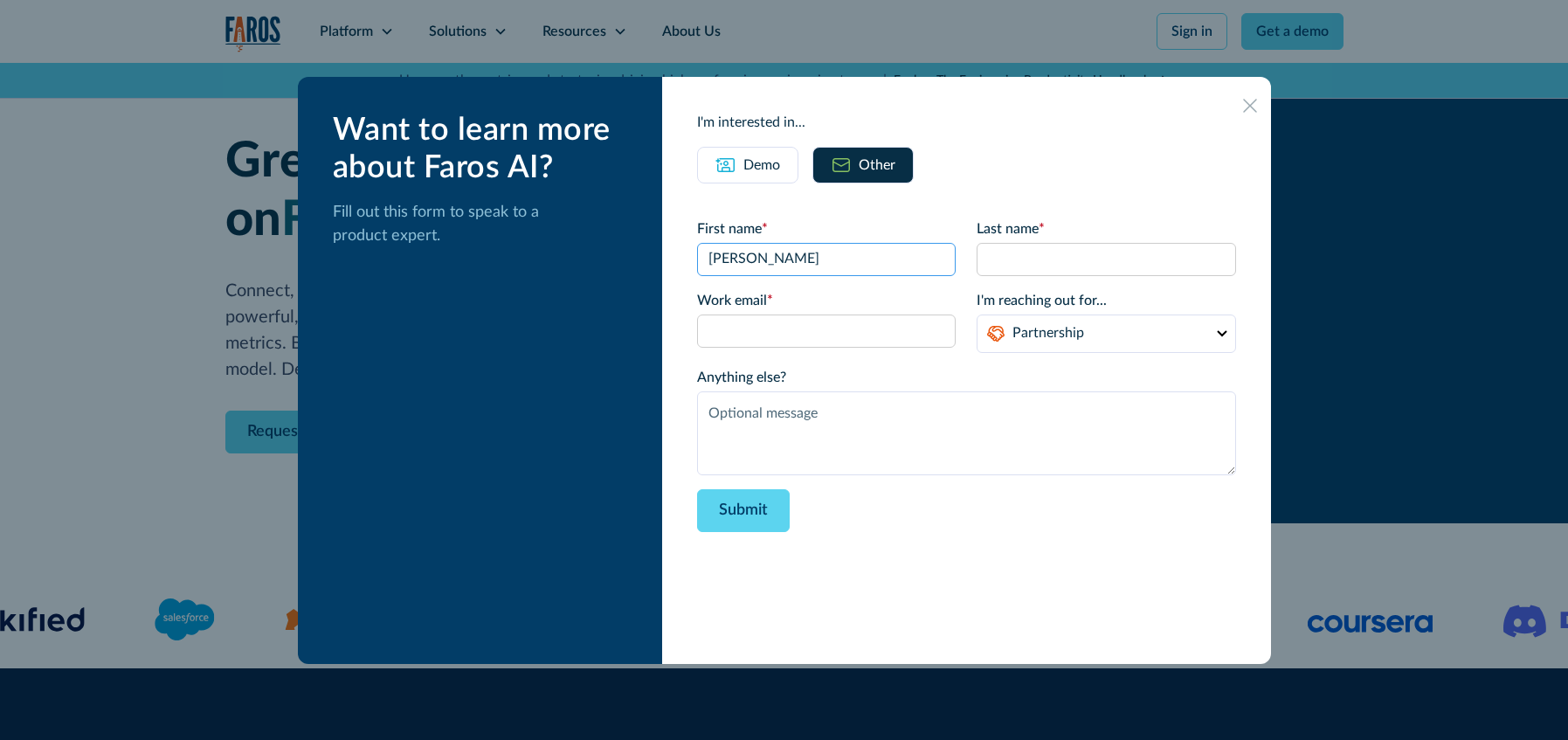
type input "[PERSON_NAME]"
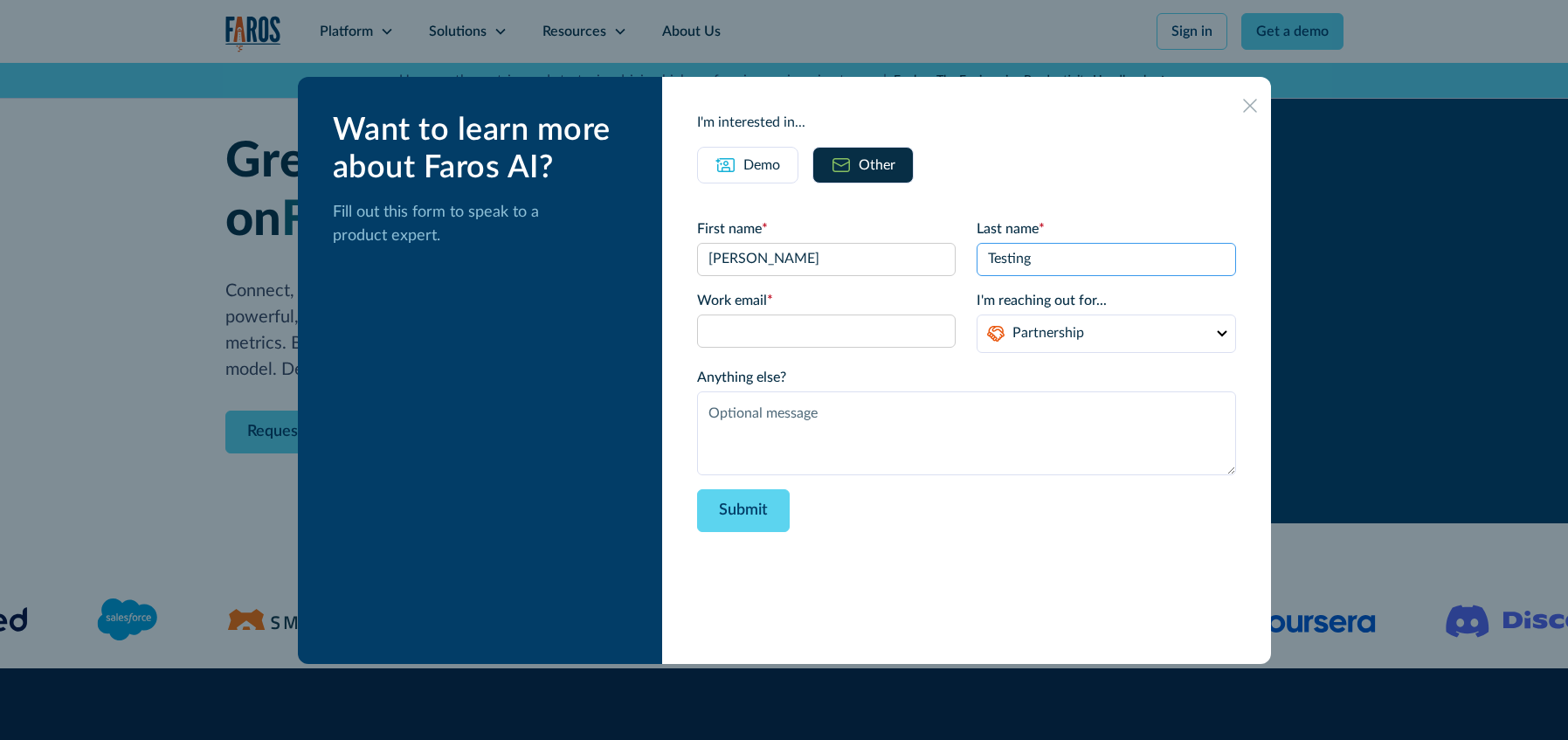
type input "Testing"
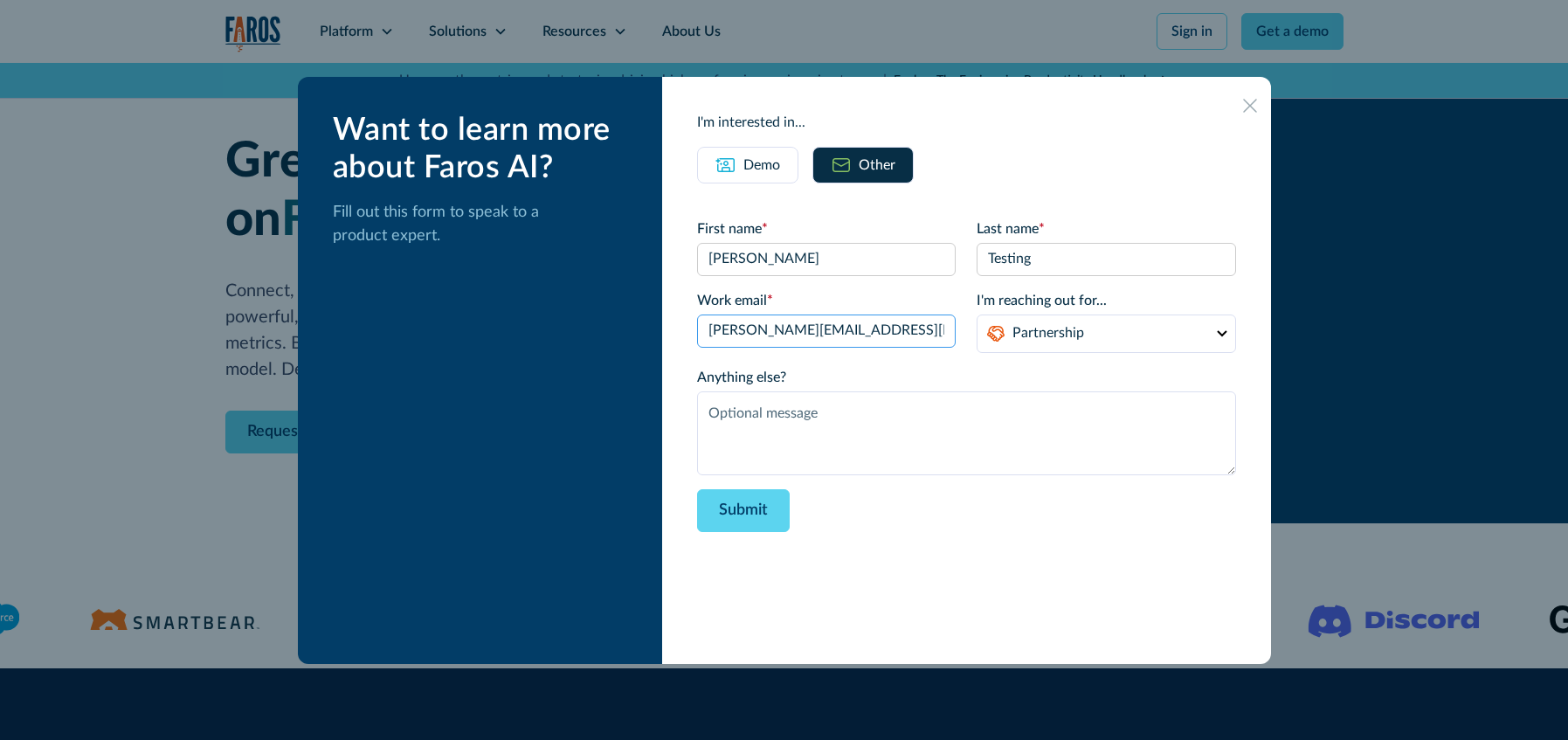
type input "josh@hmpsn.studio"
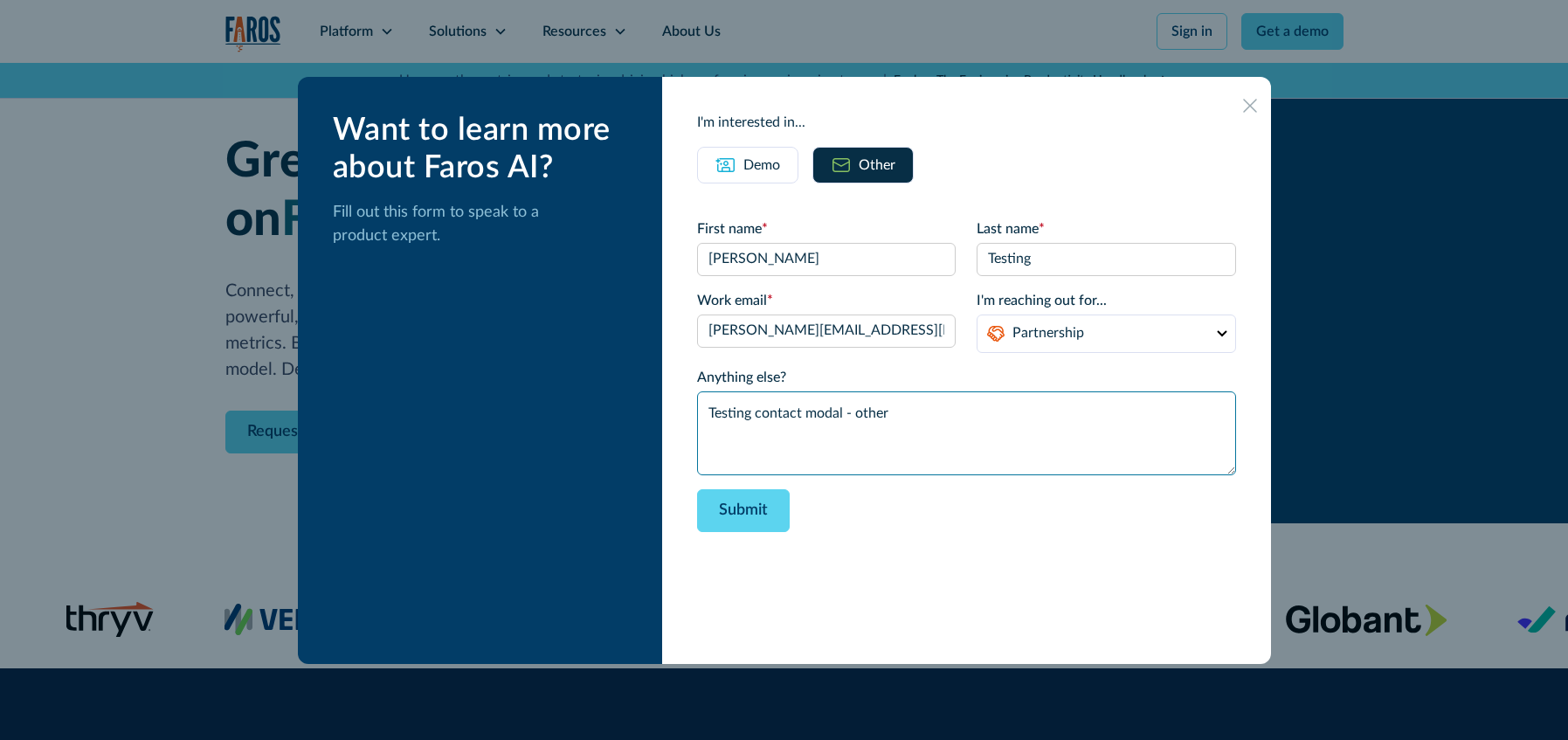
type textarea "Testing contact modal - other"
click at [1000, 599] on div "I'm interested in... Demo Other First name * Josh Last name * Testing Work emai…" at bounding box center [966, 370] width 608 height 587
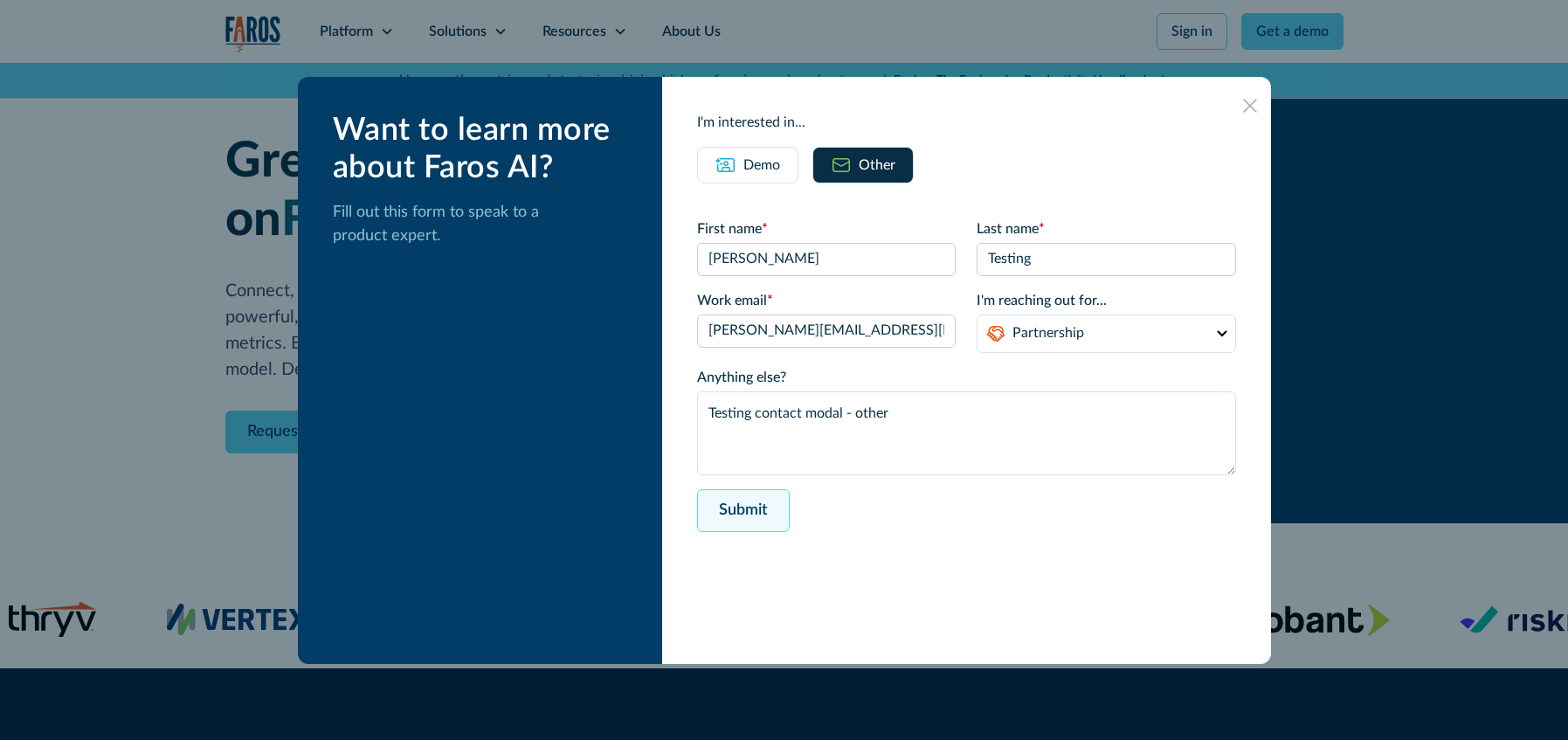
click at [779, 509] on input "Submit" at bounding box center [743, 511] width 92 height 43
type input "Please wait..."
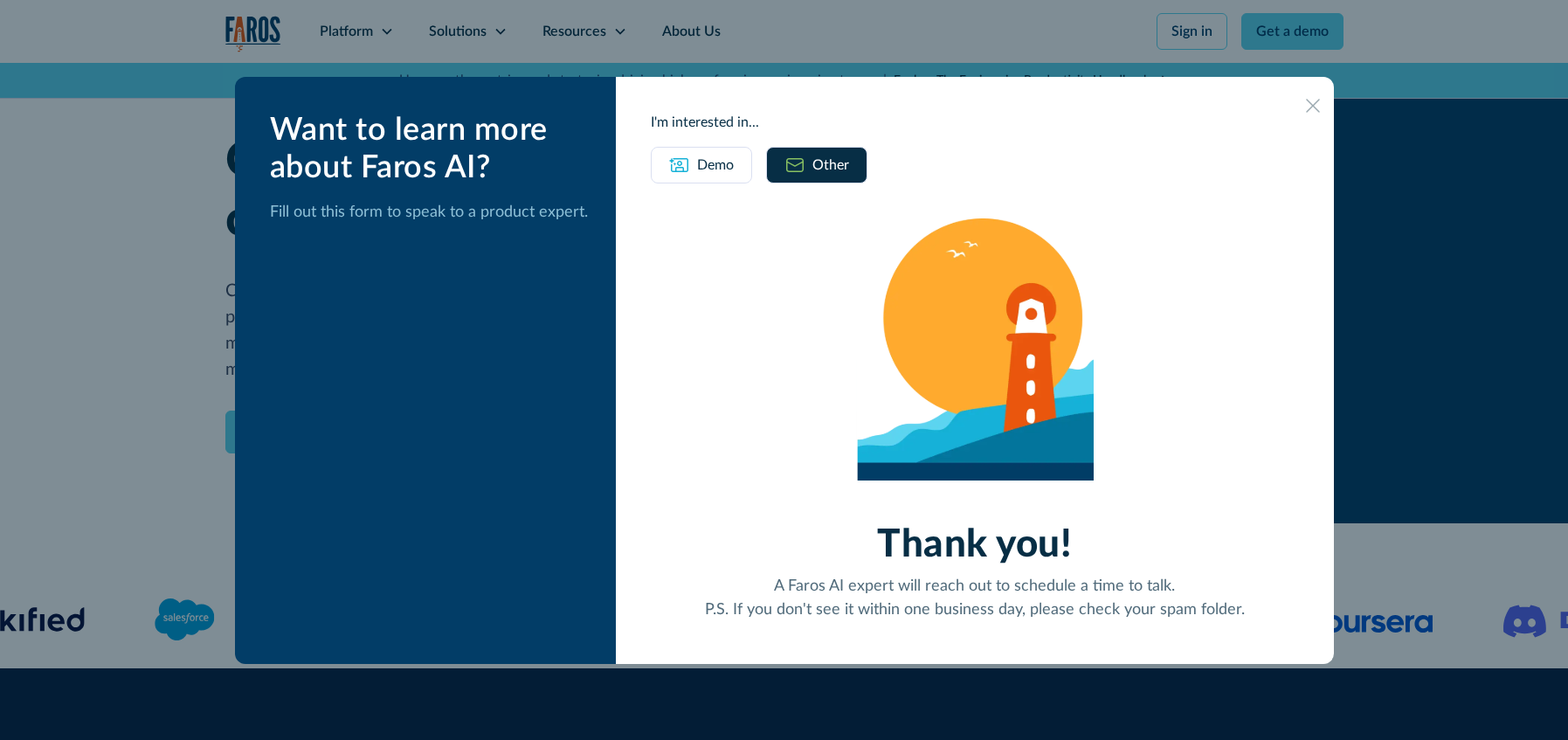
click at [1315, 105] on icon at bounding box center [1313, 105] width 14 height 14
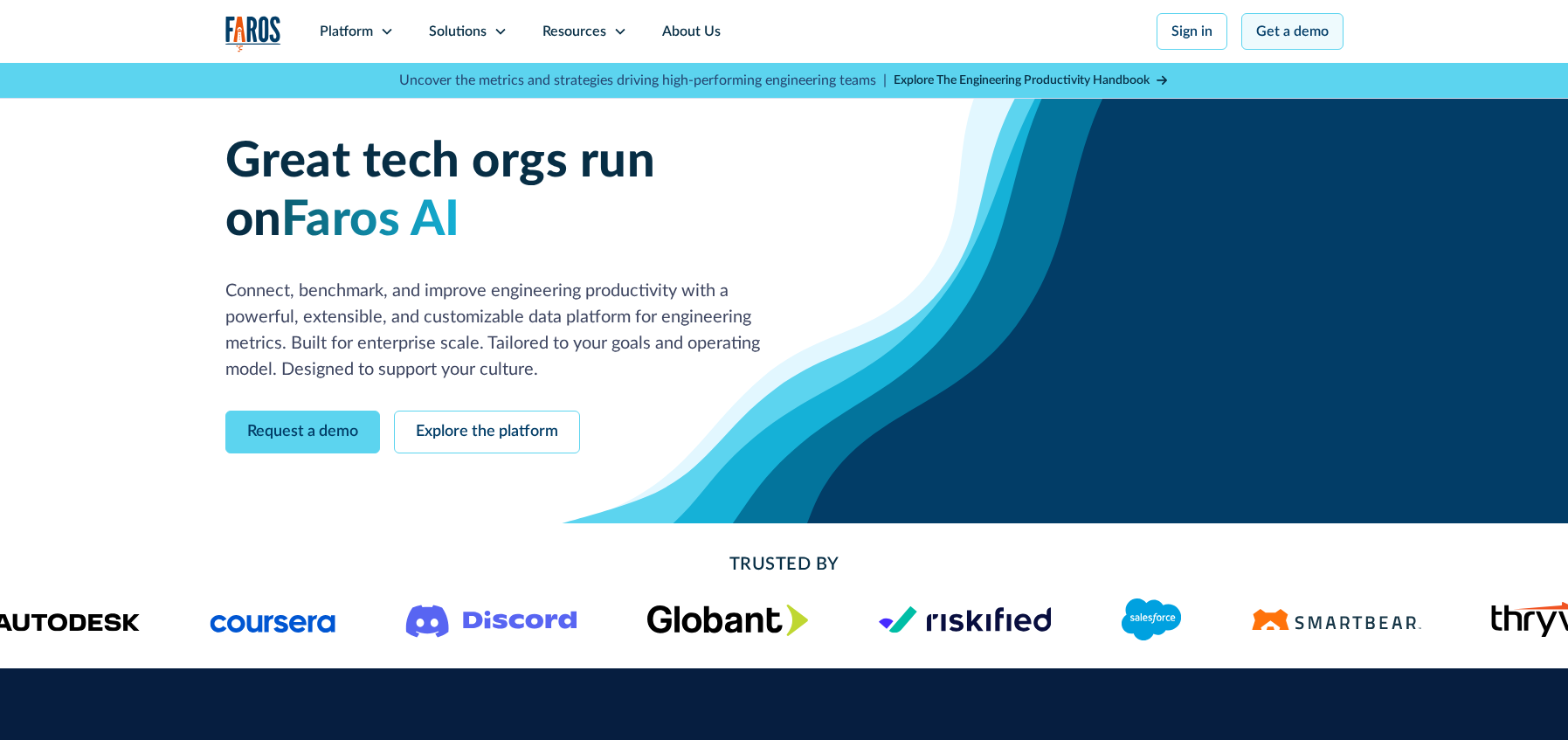
click at [1281, 28] on link "Get a demo" at bounding box center [1293, 31] width 102 height 37
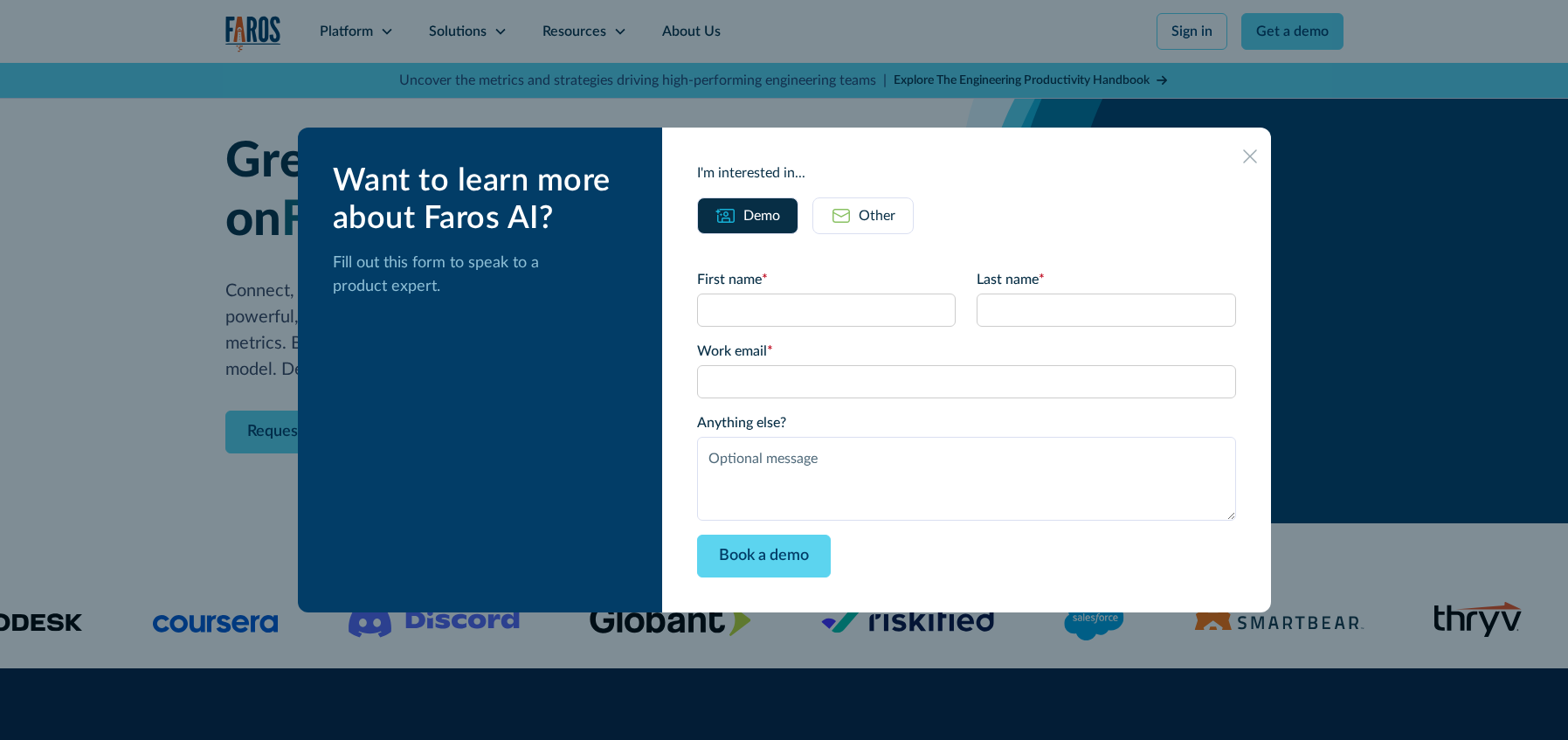
click at [888, 209] on div "Other" at bounding box center [877, 216] width 37 height 21
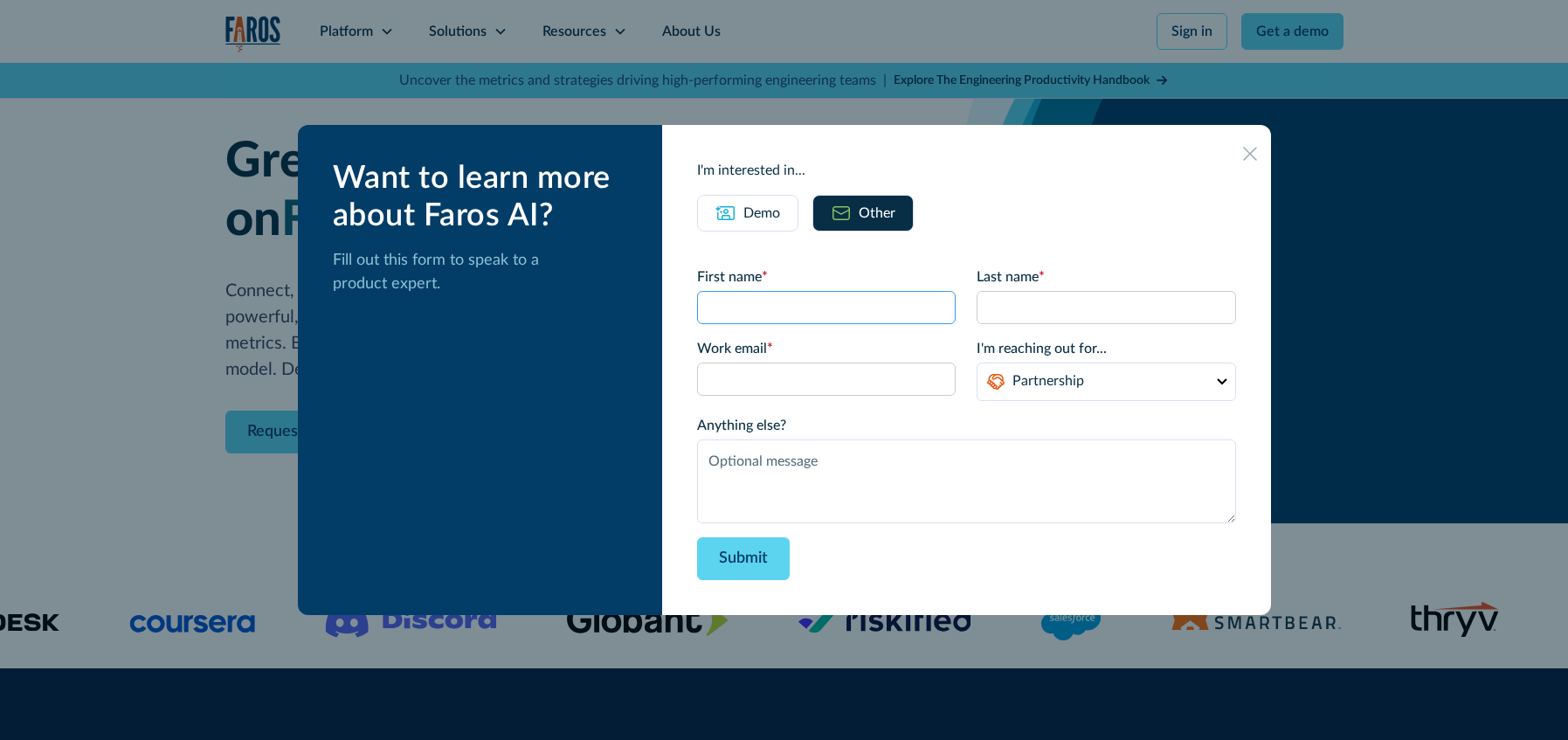
click at [837, 317] on input "First name *" at bounding box center [826, 308] width 259 height 33
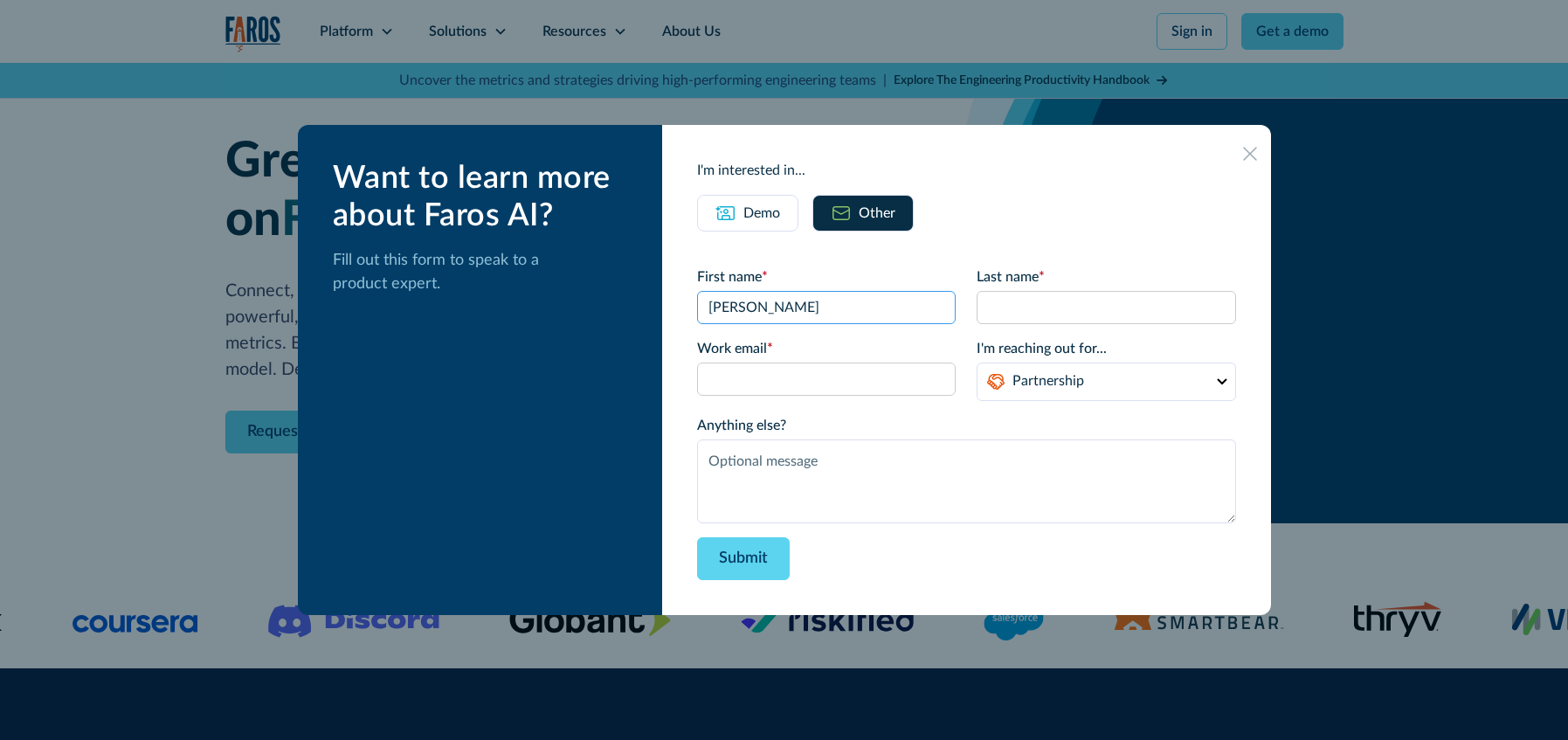
type input "[PERSON_NAME]"
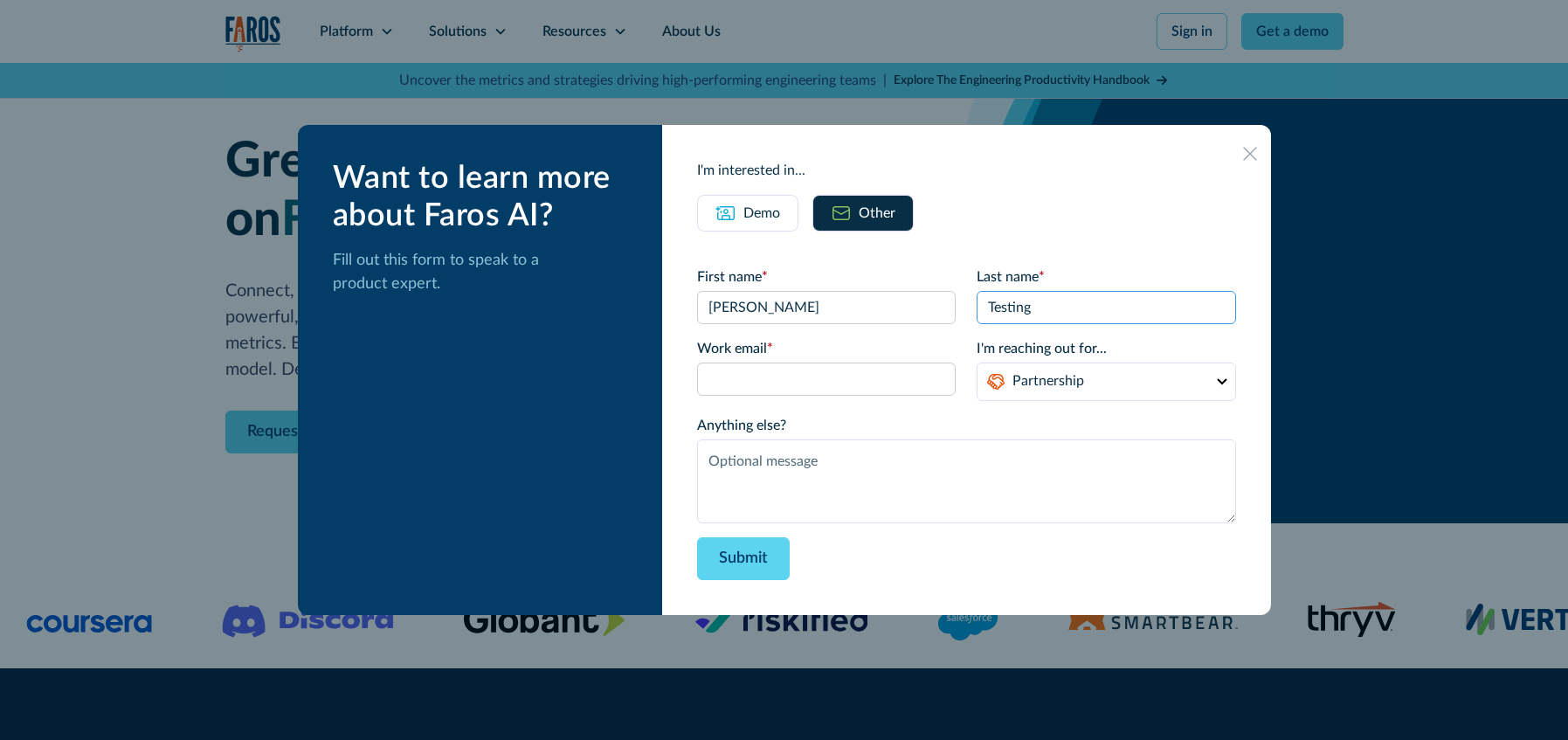
type input "Testing"
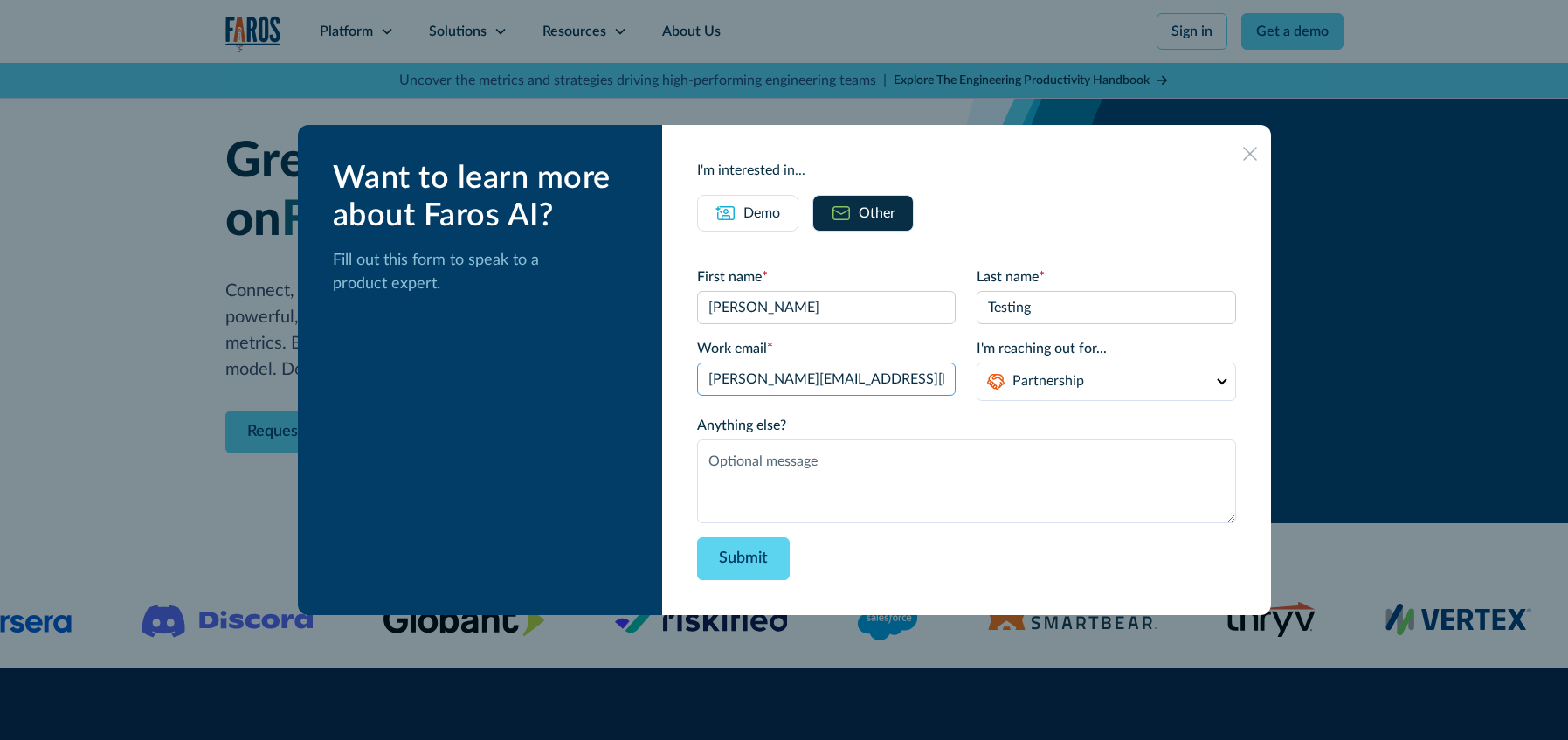
type input "[PERSON_NAME][EMAIL_ADDRESS][DOMAIN_NAME]"
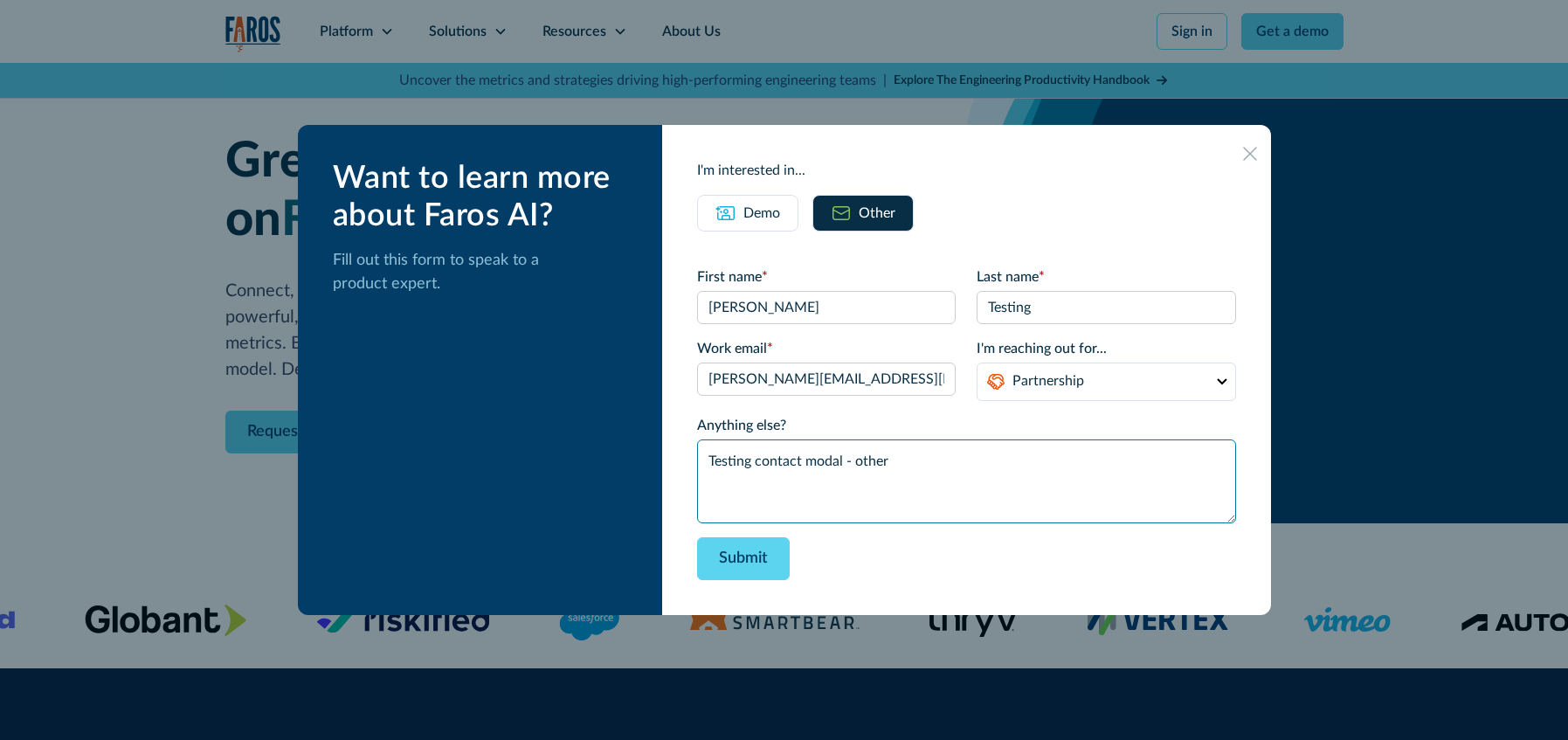
type textarea "Testing contact modal - other"
click at [567, 397] on div "Want to learn more about Faros AI? Fill out this form to speak to a product exp…" at bounding box center [480, 370] width 365 height 491
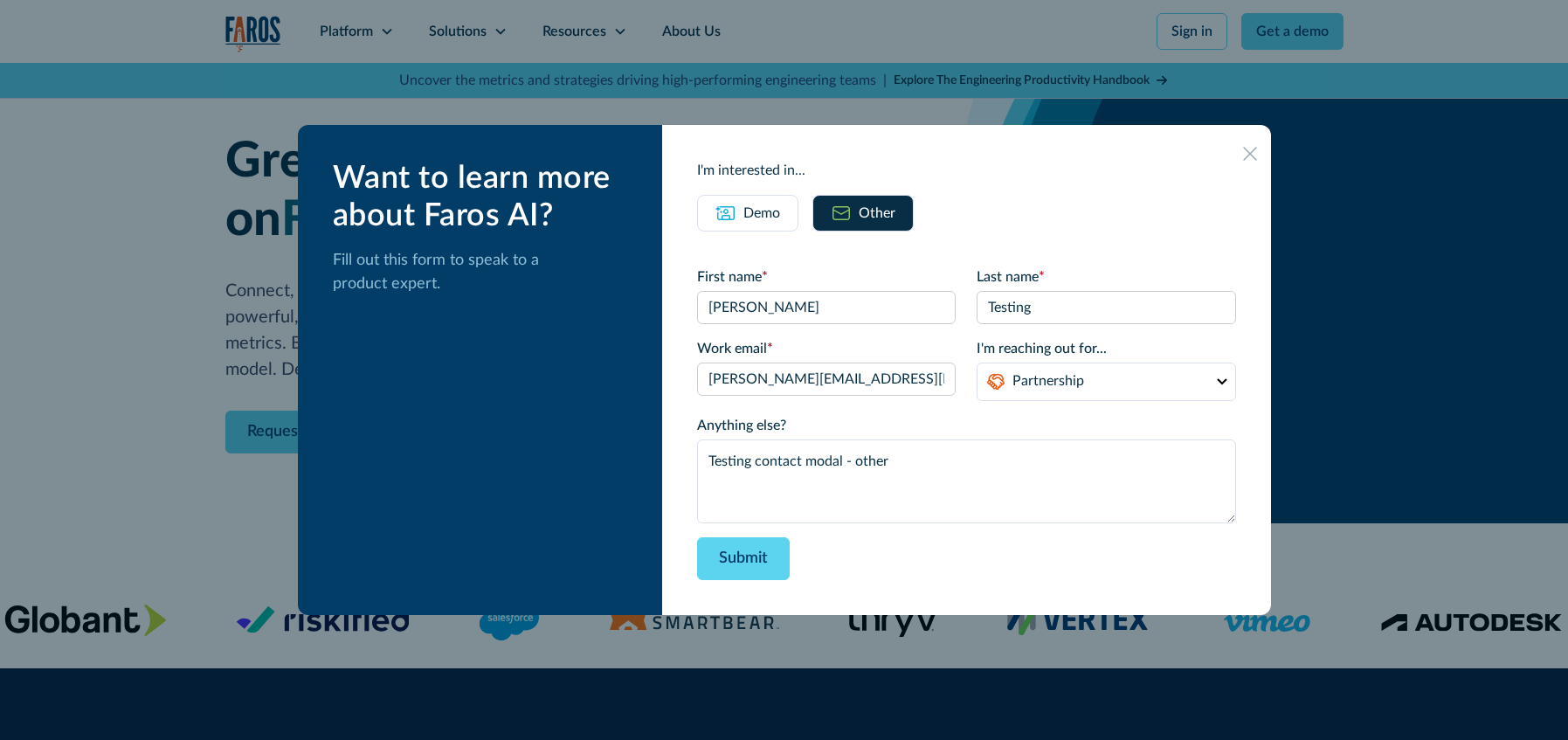
drag, startPoint x: 946, startPoint y: 568, endPoint x: 960, endPoint y: 560, distance: 16.1
click at [946, 568] on div "Submit" at bounding box center [966, 559] width 538 height 43
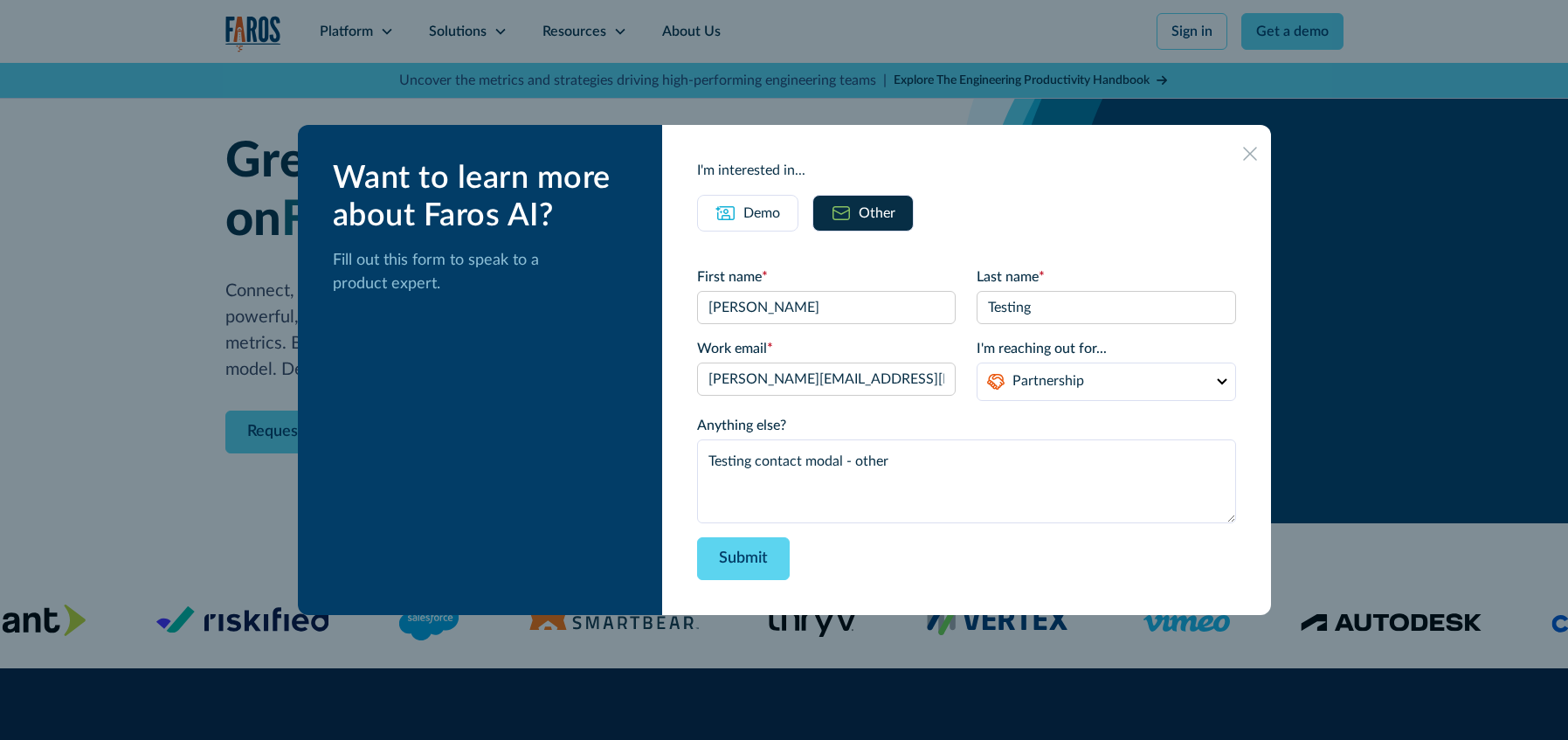
click at [910, 554] on div "Submit" at bounding box center [966, 559] width 538 height 43
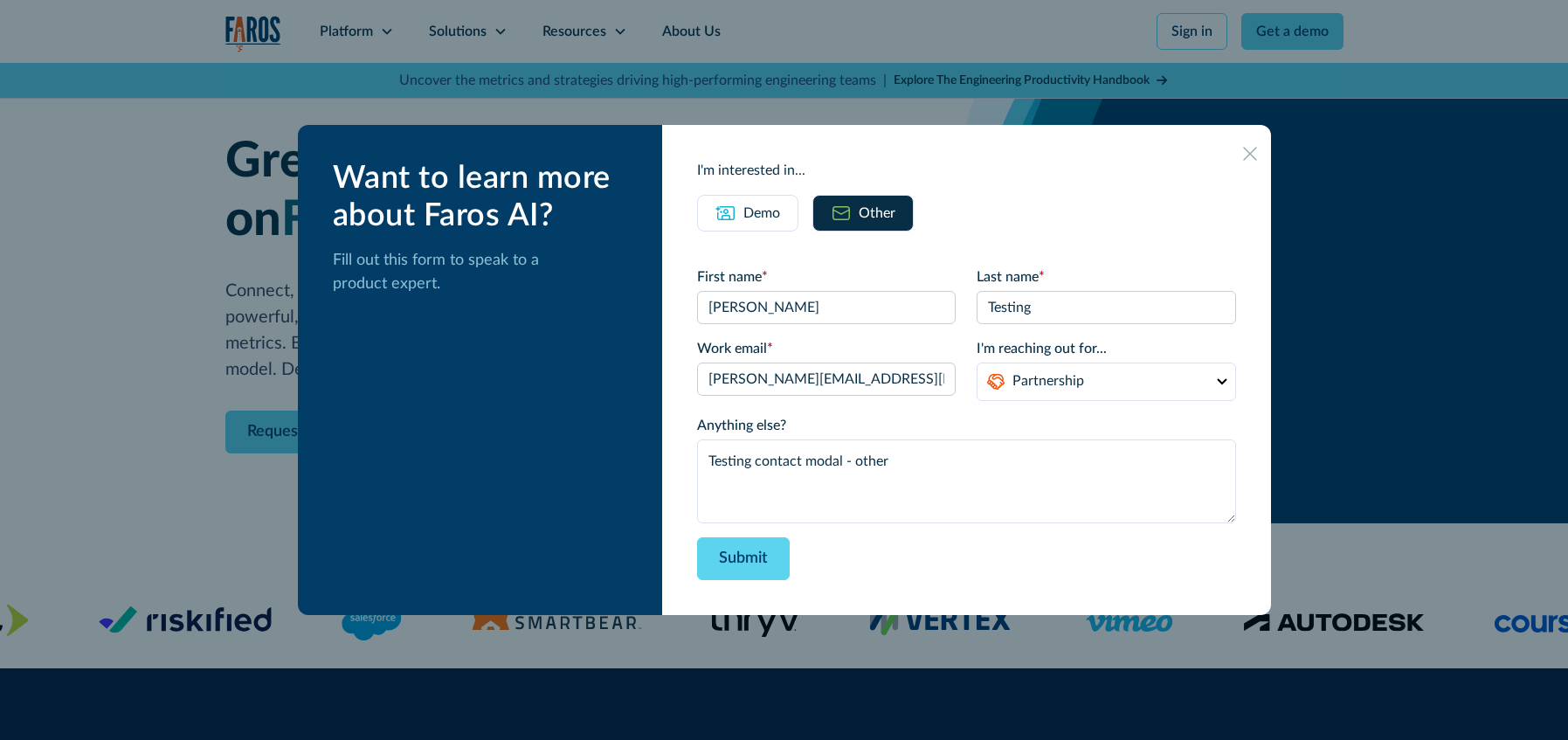
click at [770, 235] on div "First name * Last name * Work email * I'm reaching out for... Demo Anything els…" at bounding box center [966, 406] width 538 height 349
click at [773, 222] on div "Demo" at bounding box center [762, 213] width 37 height 21
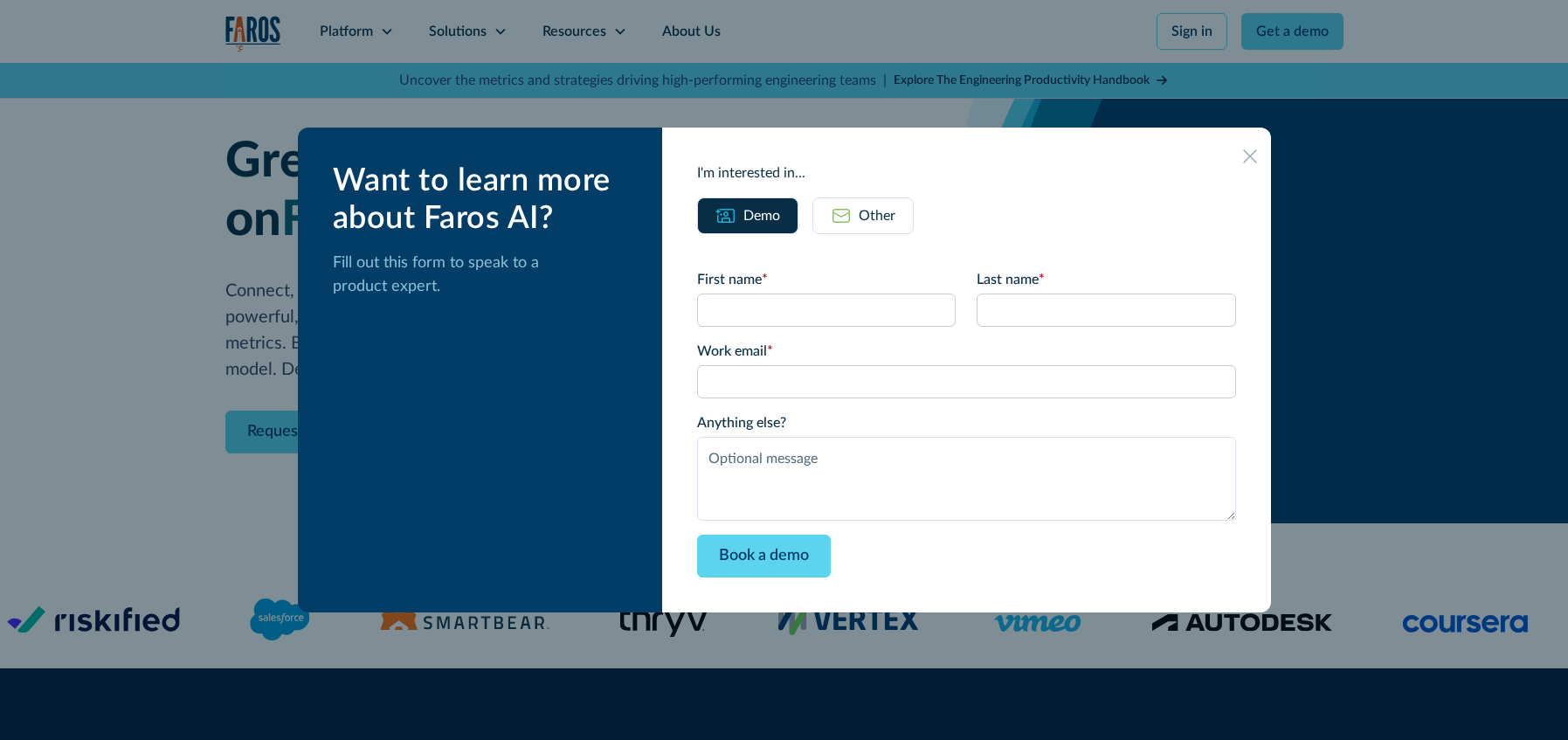
click at [875, 211] on link "Other" at bounding box center [863, 216] width 101 height 37
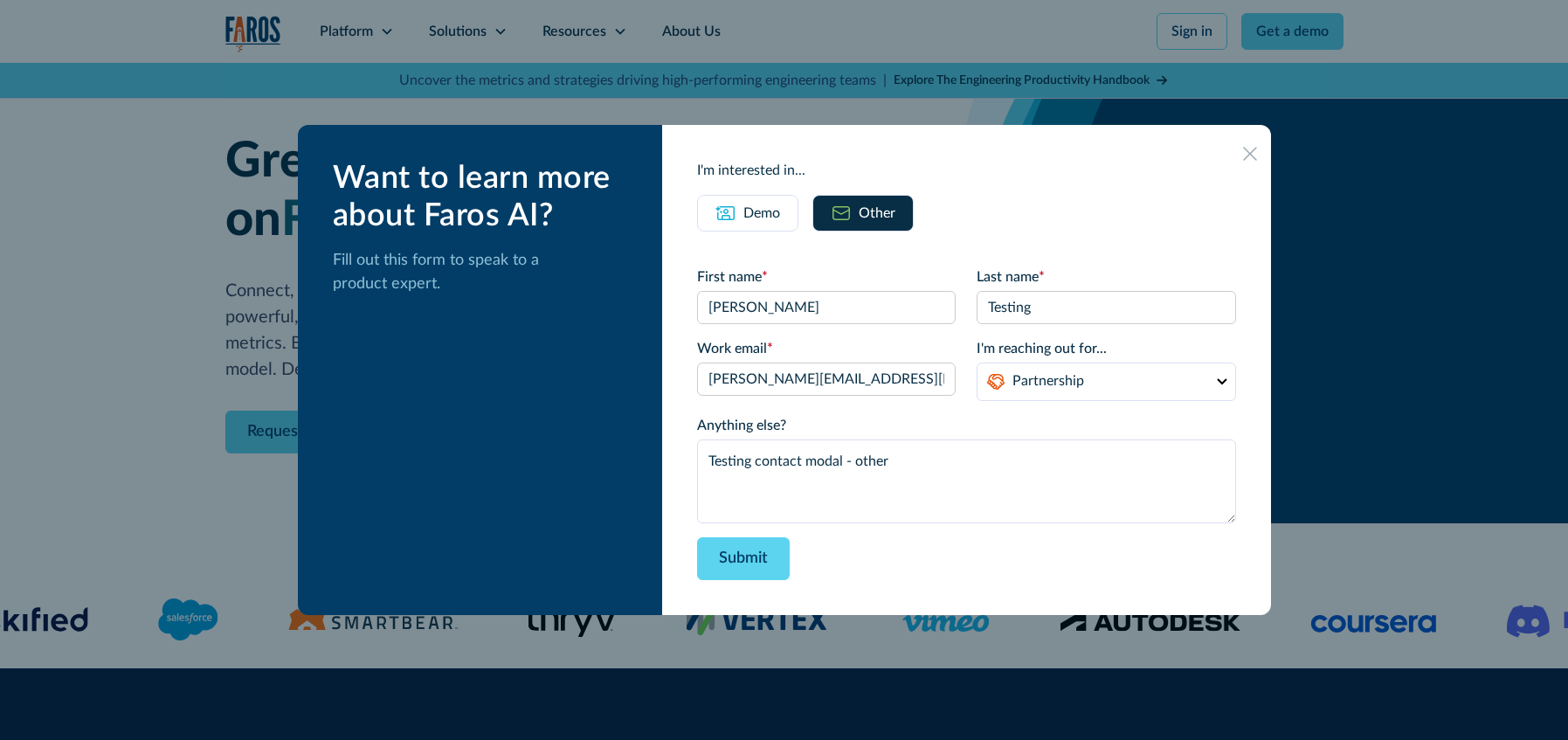
click at [908, 551] on div "Submit" at bounding box center [966, 559] width 538 height 43
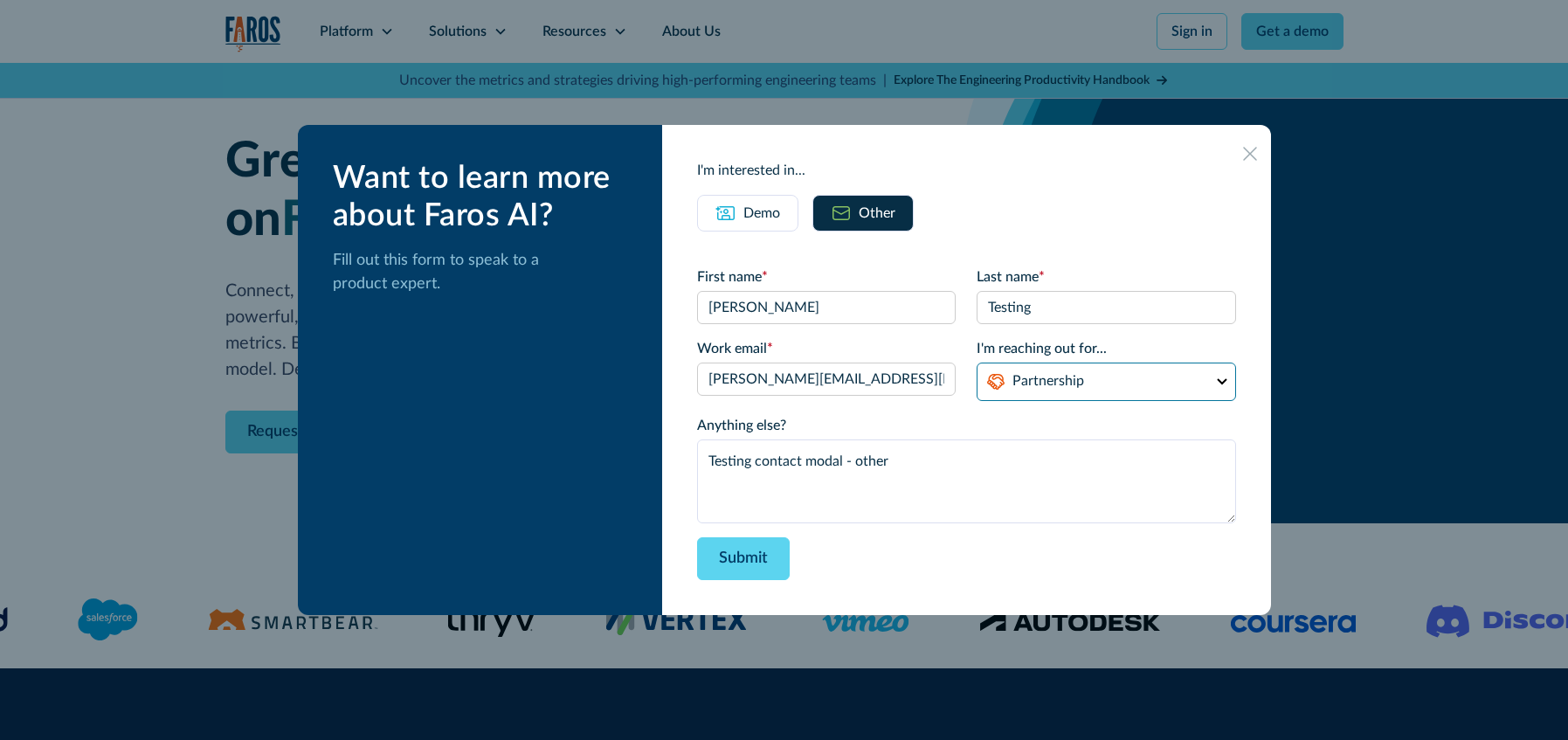
click at [1055, 388] on select "Partnership Support Other" at bounding box center [1107, 382] width 259 height 38
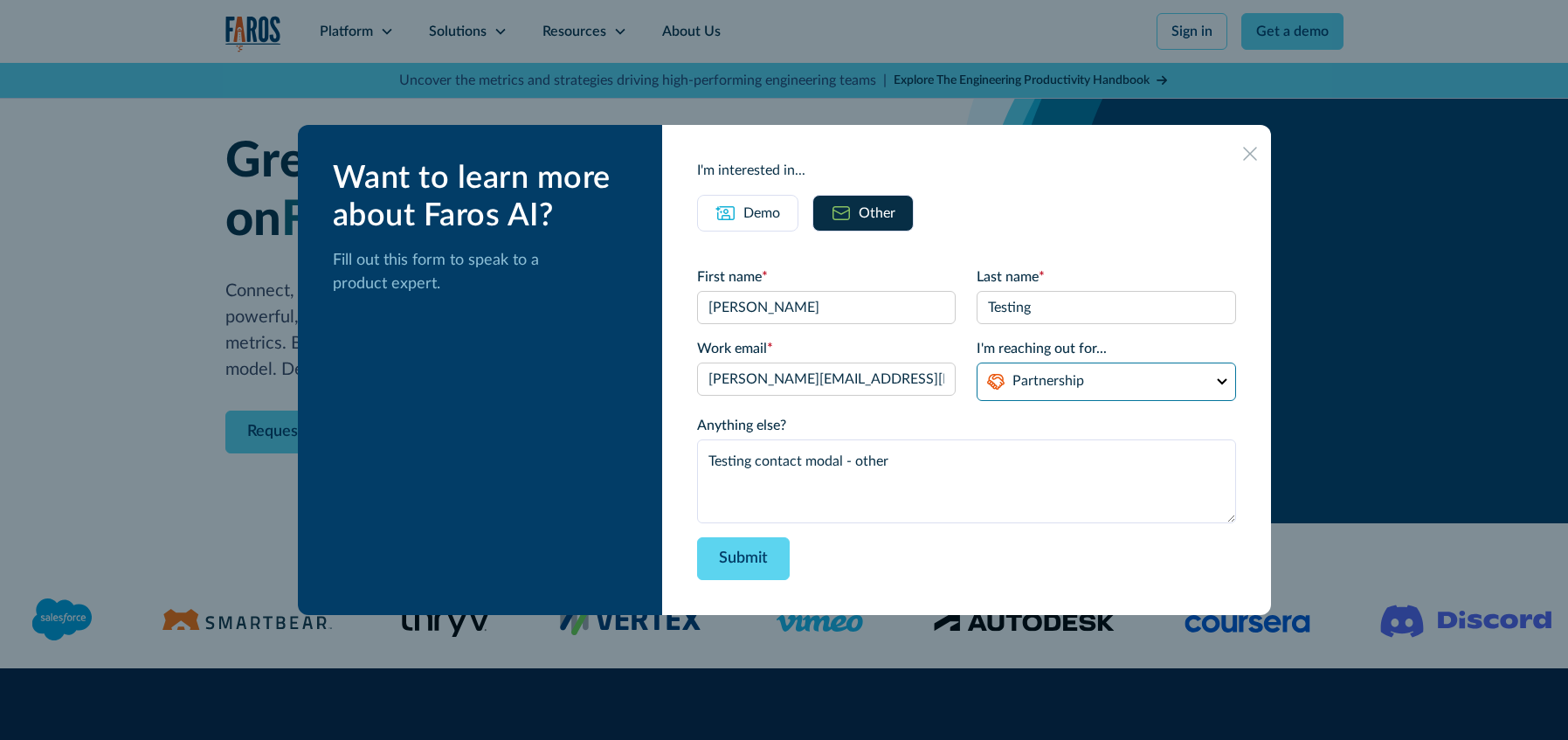
select select "support"
click at [977, 363] on select "Partnership Support Other" at bounding box center [1107, 382] width 259 height 38
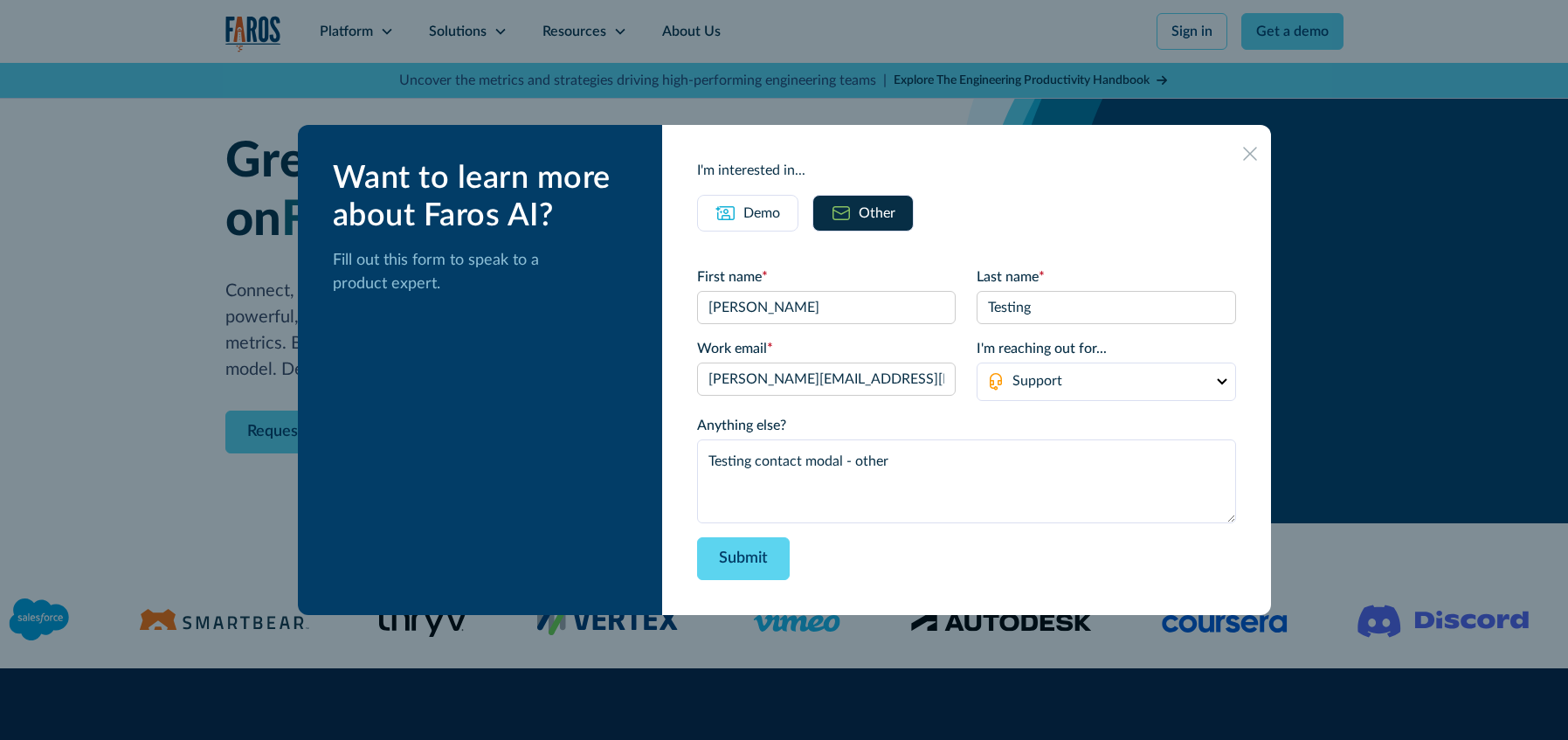
drag, startPoint x: 1152, startPoint y: 563, endPoint x: 829, endPoint y: 577, distance: 323.3
click at [1144, 560] on div "Submit" at bounding box center [966, 559] width 538 height 43
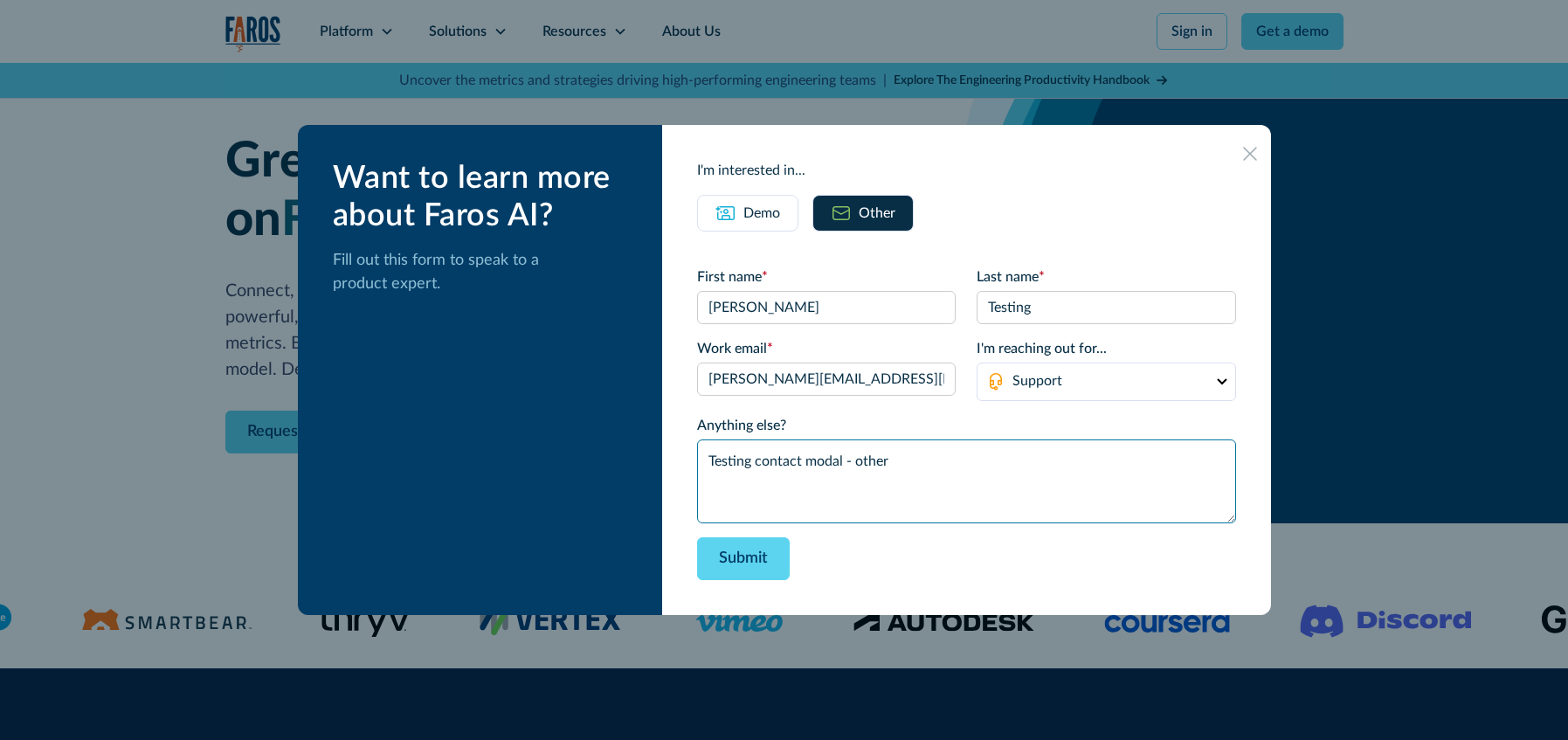
click at [905, 461] on textarea "Testing contact modal - other" at bounding box center [966, 482] width 538 height 84
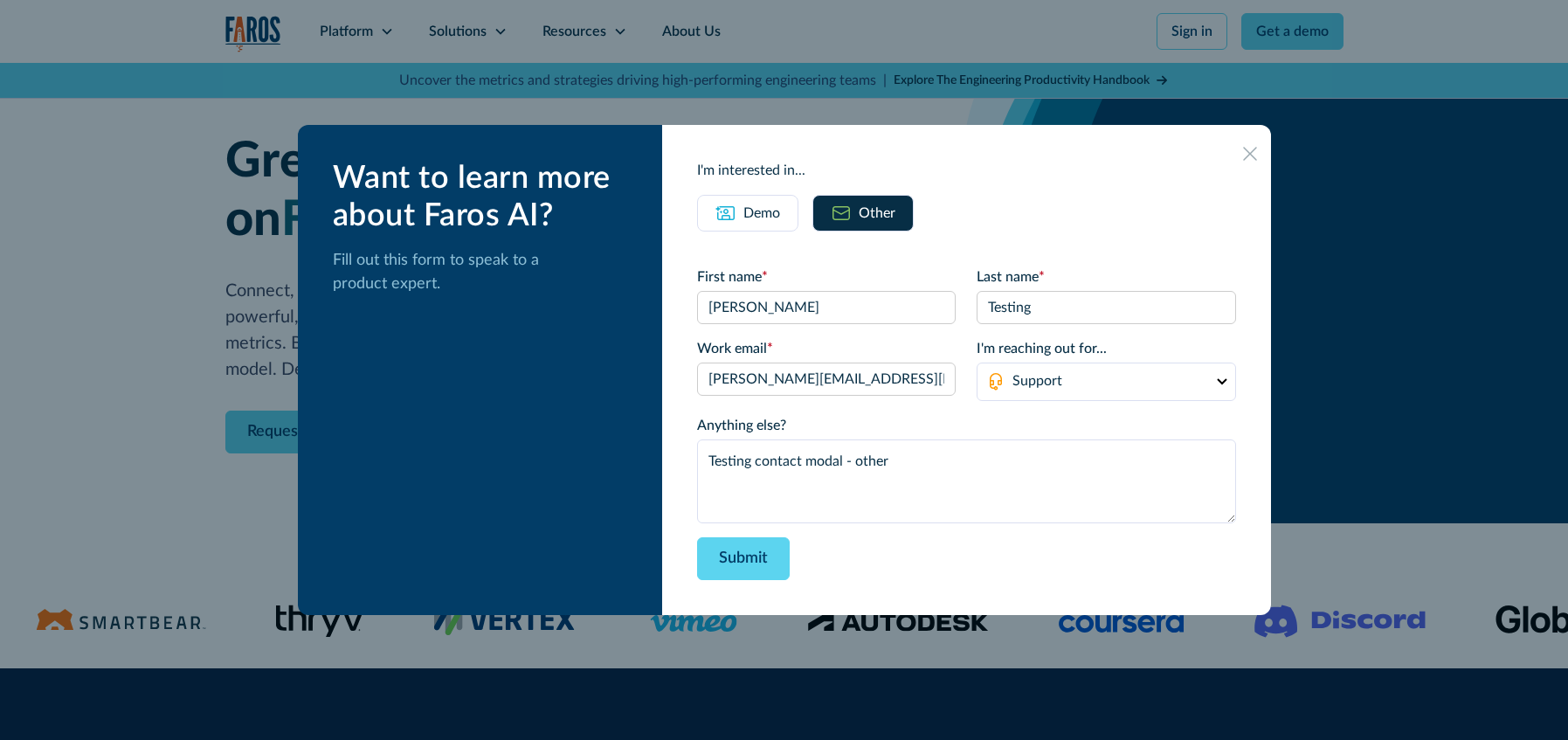
click at [1243, 158] on icon at bounding box center [1250, 154] width 14 height 14
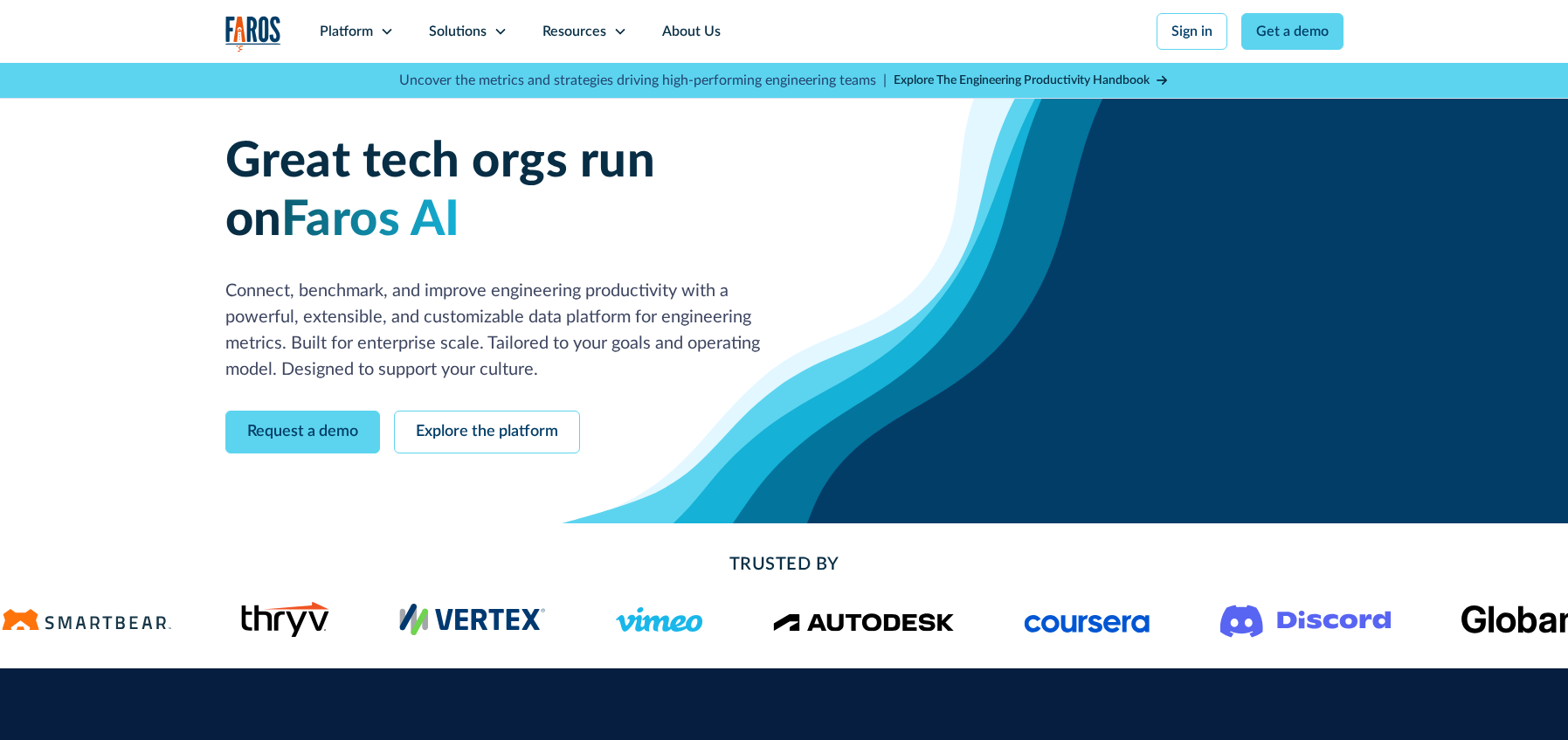
click at [1255, 227] on div "Great tech orgs run on Faros AI Connect, benchmark, and improve engineering pro…" at bounding box center [784, 292] width 1118 height 320
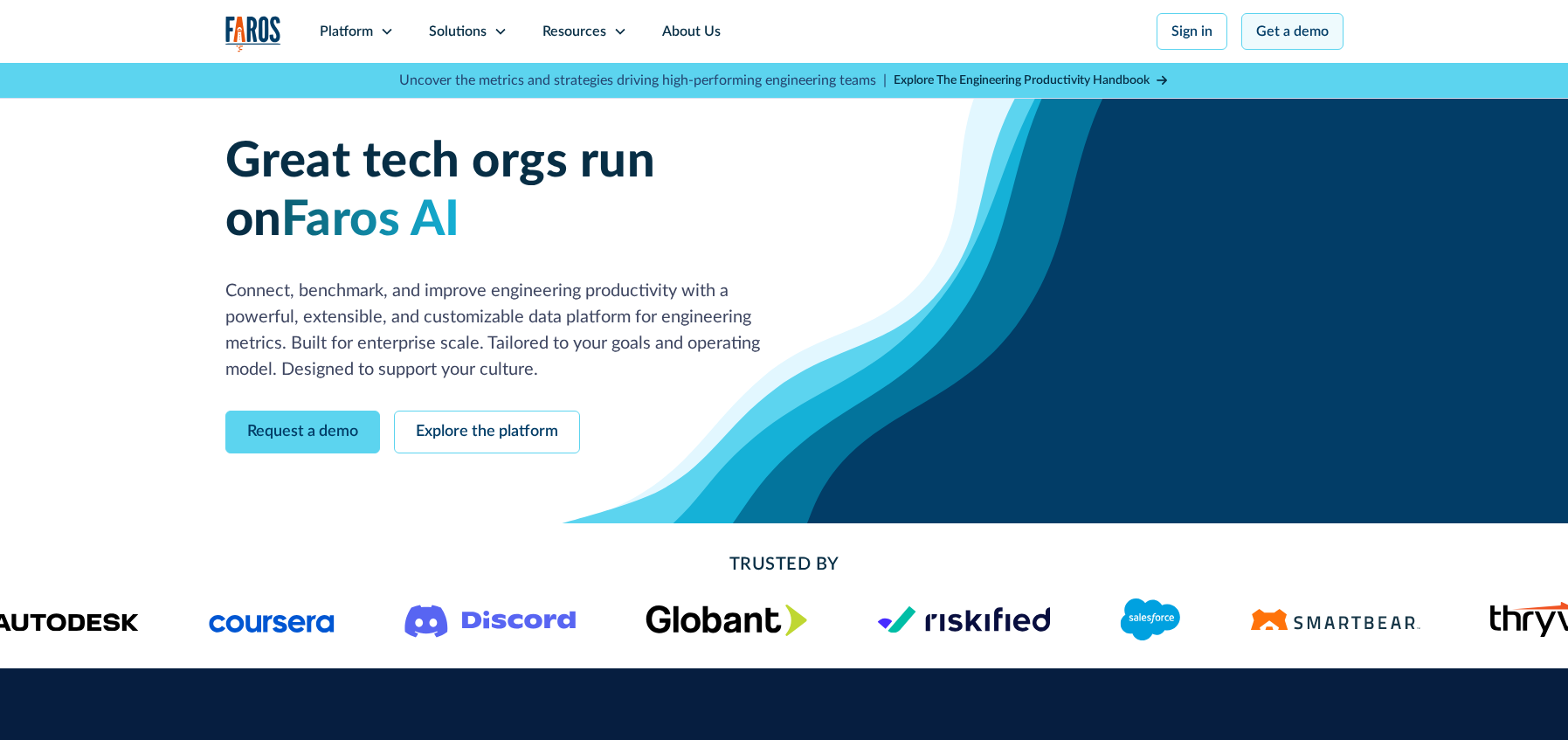
click at [1287, 36] on link "Get a demo" at bounding box center [1293, 31] width 102 height 37
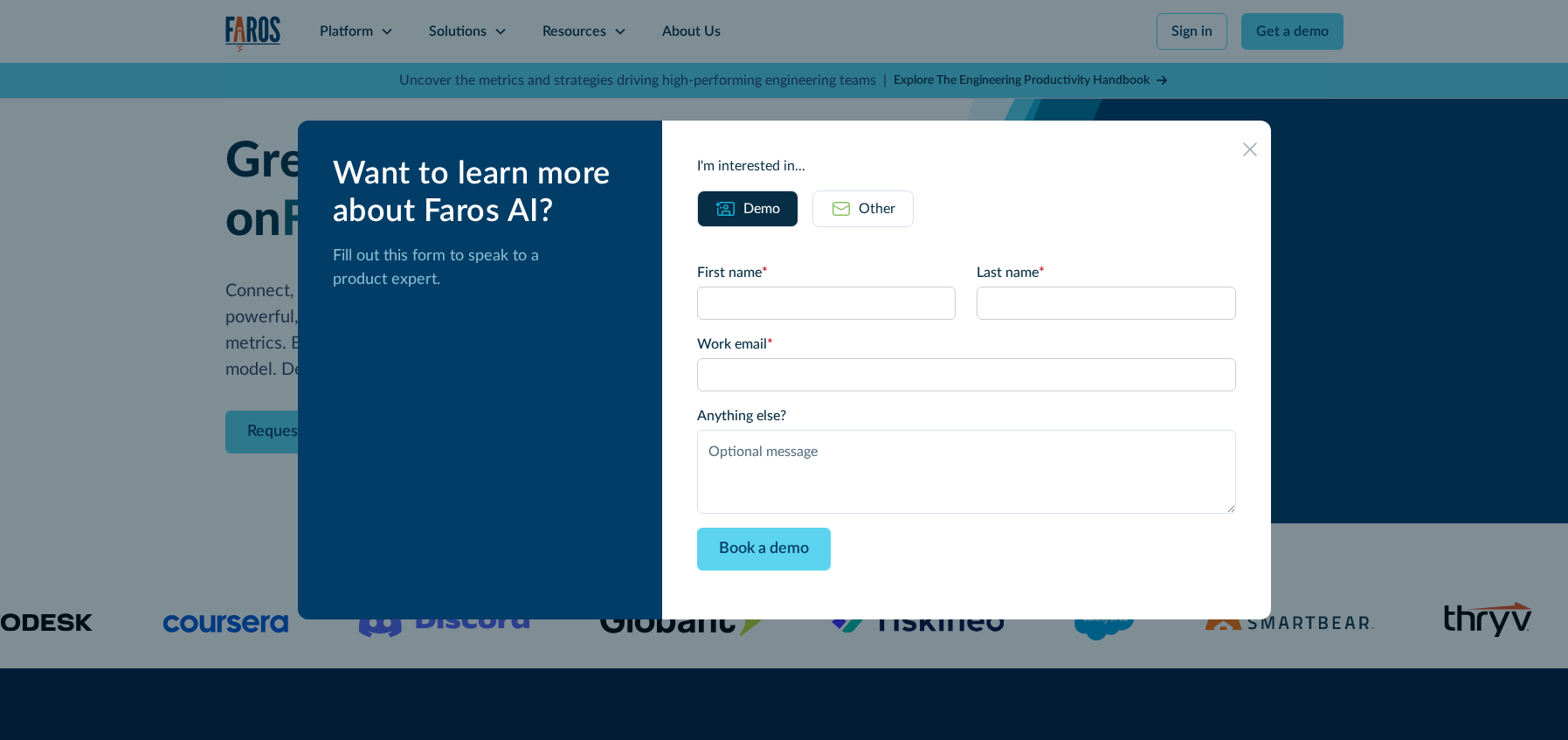
click at [866, 197] on link "Other" at bounding box center [863, 209] width 101 height 37
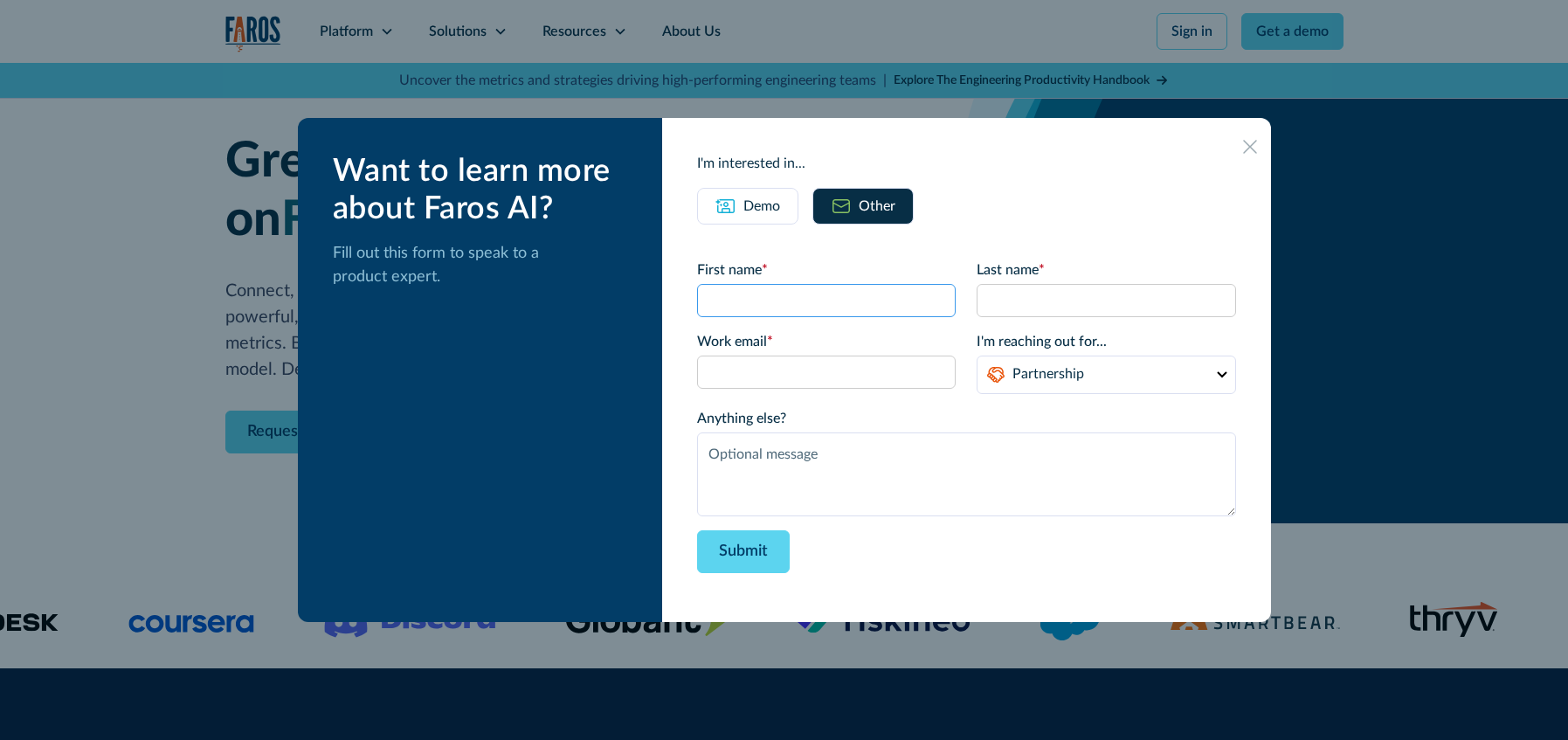
click at [847, 316] on input "First name *" at bounding box center [826, 301] width 259 height 33
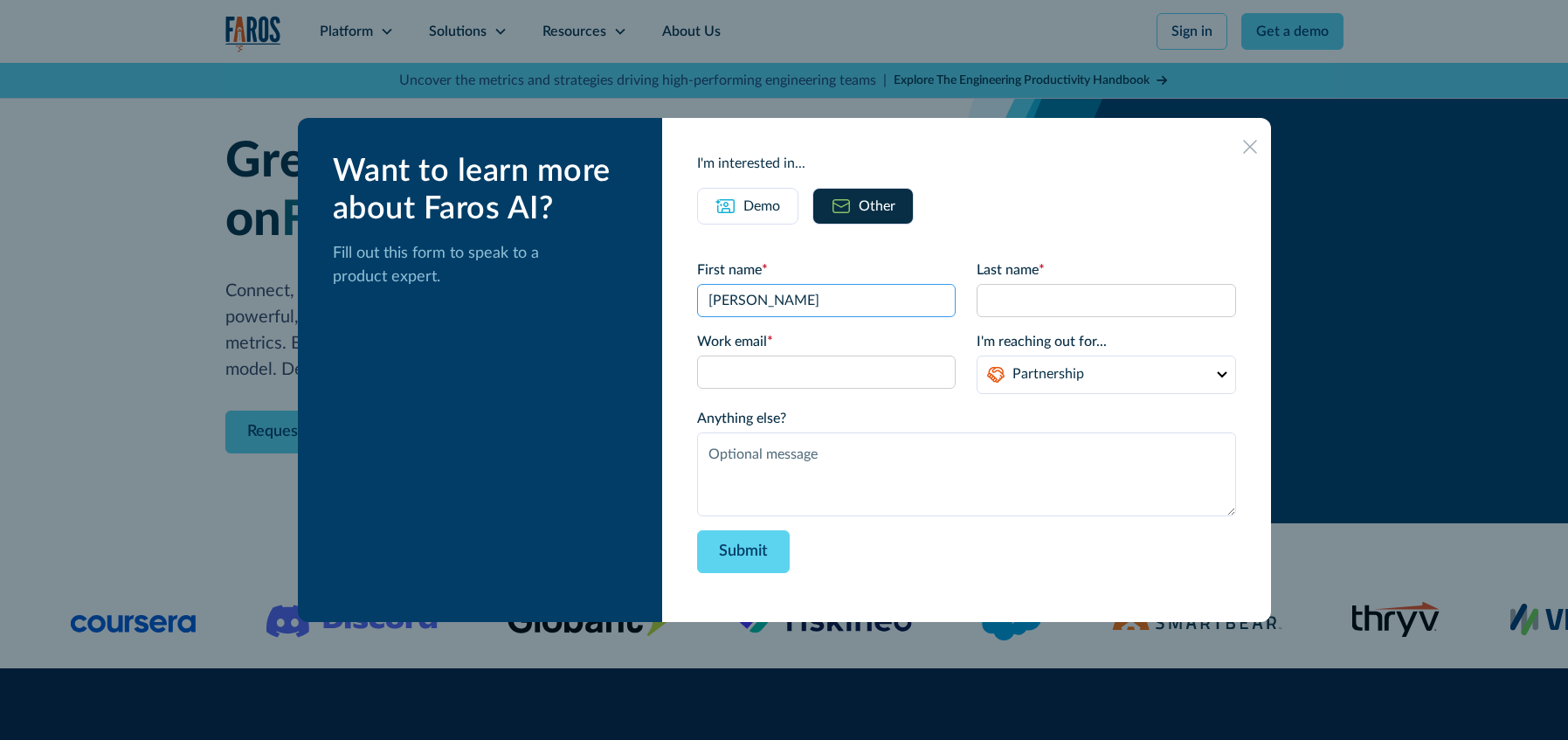
type input "[PERSON_NAME]"
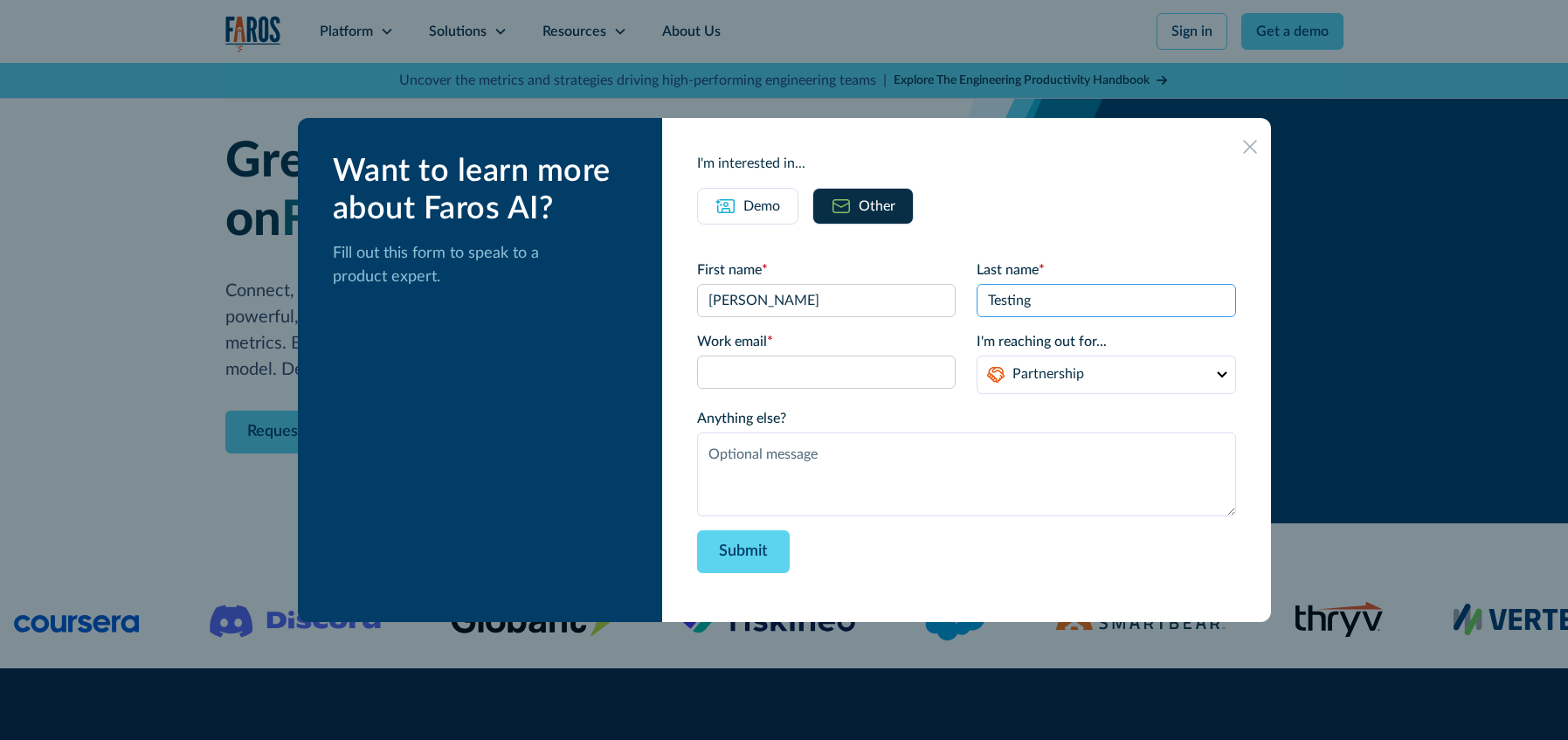
type input "Testing"
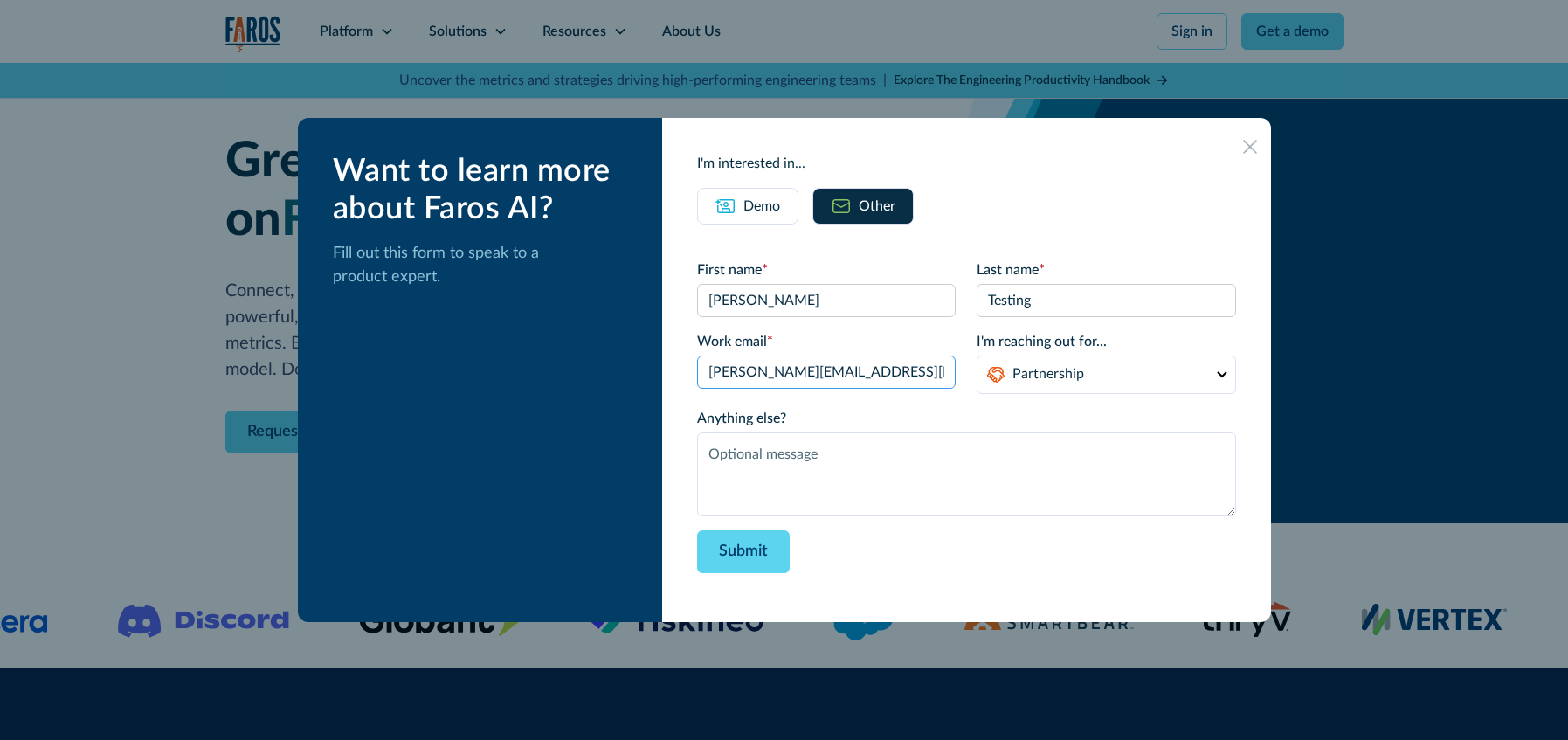
type input "[PERSON_NAME][EMAIL_ADDRESS][DOMAIN_NAME]"
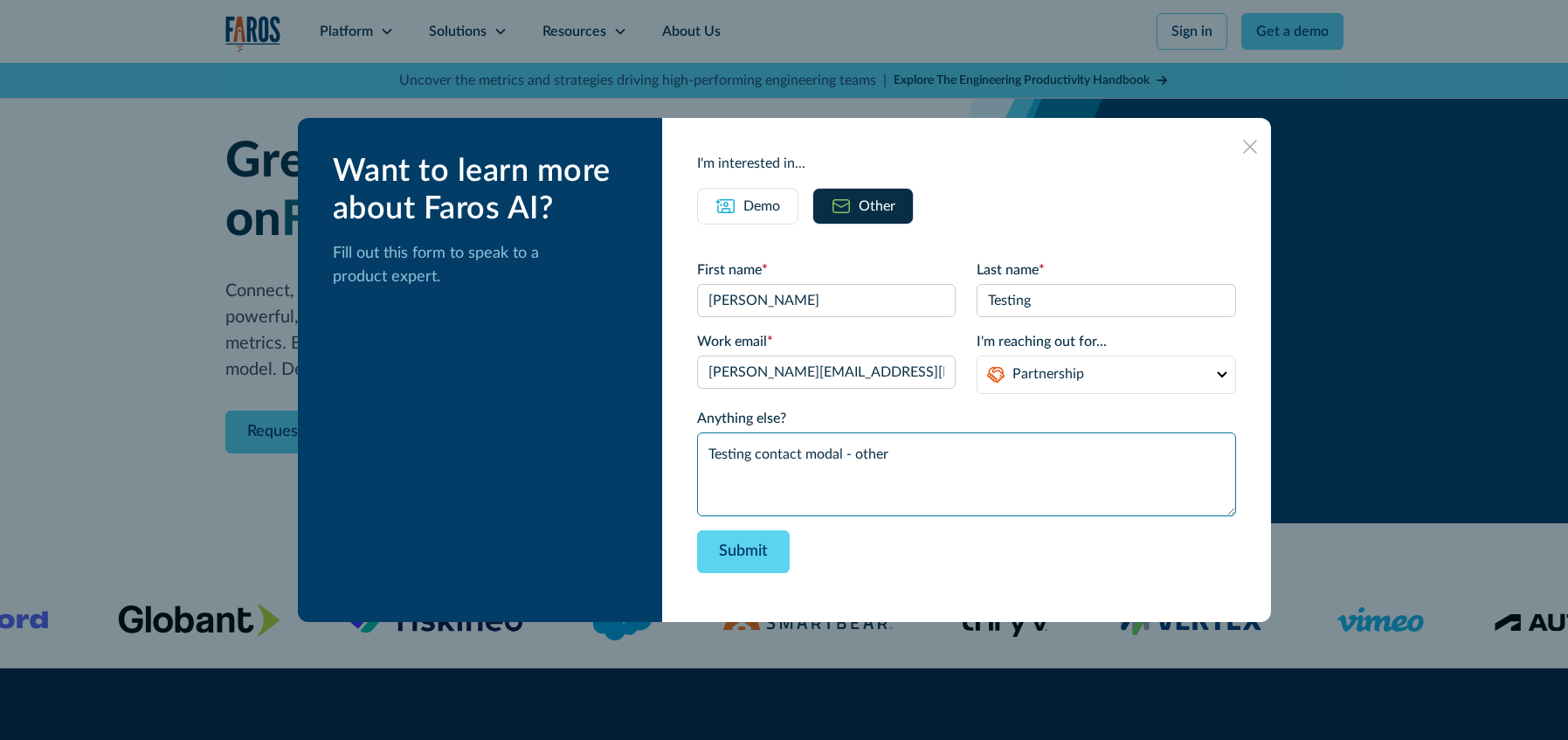
type textarea "Testing contact modal - other"
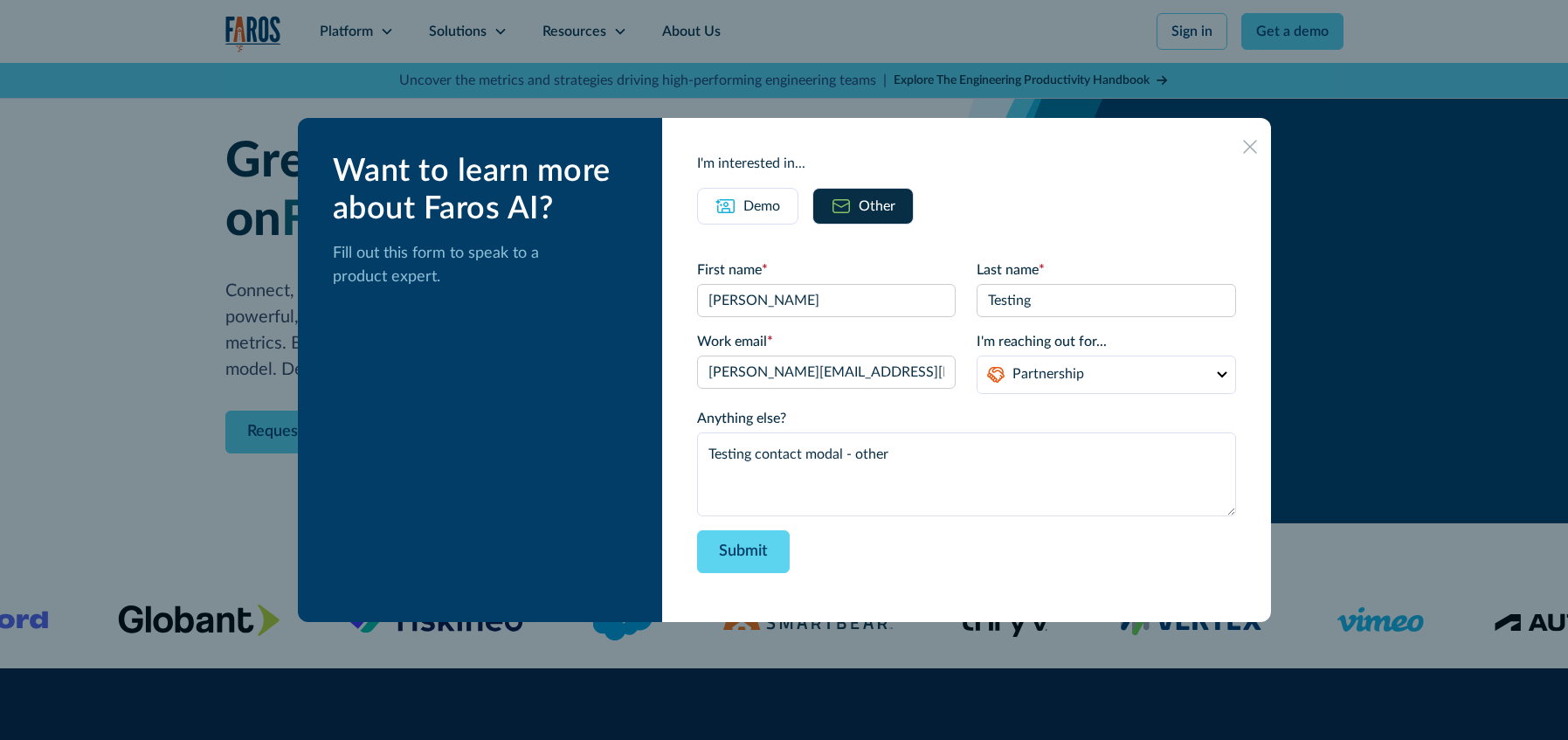
drag, startPoint x: 627, startPoint y: 439, endPoint x: 640, endPoint y: 388, distance: 52.6
click at [627, 439] on div "Want to learn more about Faros AI? Fill out this form to speak to a product exp…" at bounding box center [480, 370] width 365 height 504
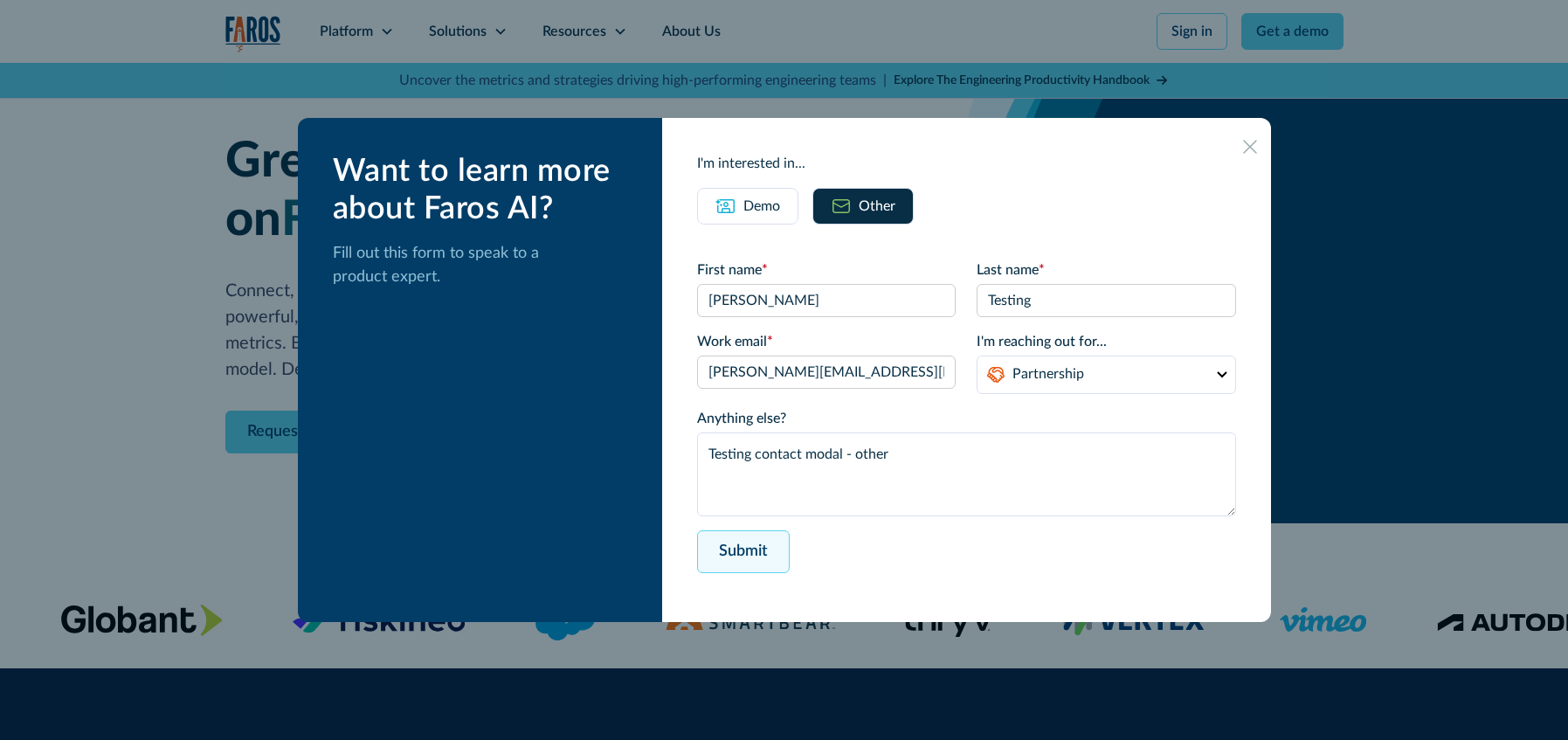
click at [778, 548] on input "Submit" at bounding box center [743, 552] width 92 height 43
type input "Please wait..."
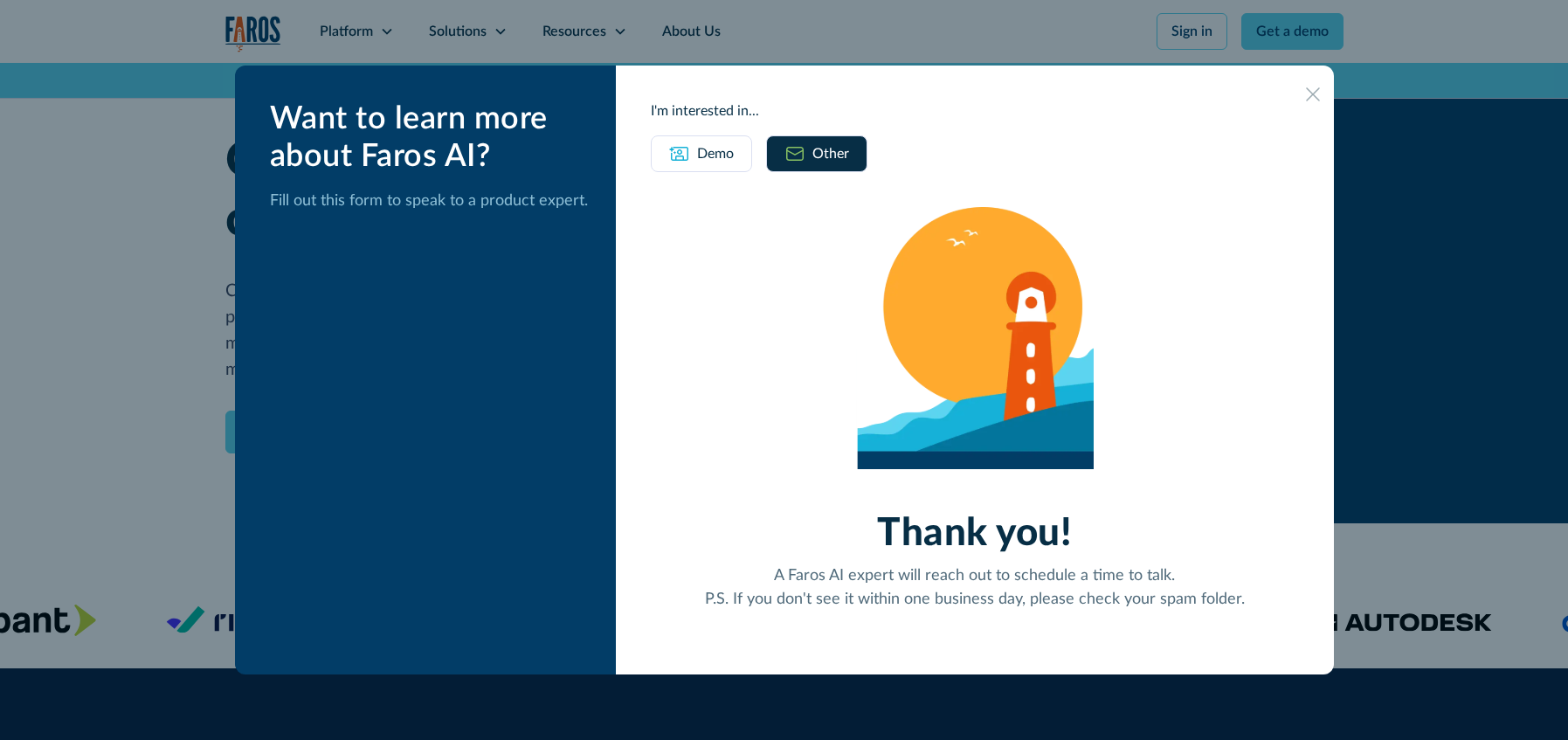
drag, startPoint x: 1308, startPoint y: 87, endPoint x: 1303, endPoint y: 105, distance: 18.7
click at [1308, 87] on div at bounding box center [1313, 93] width 14 height 14
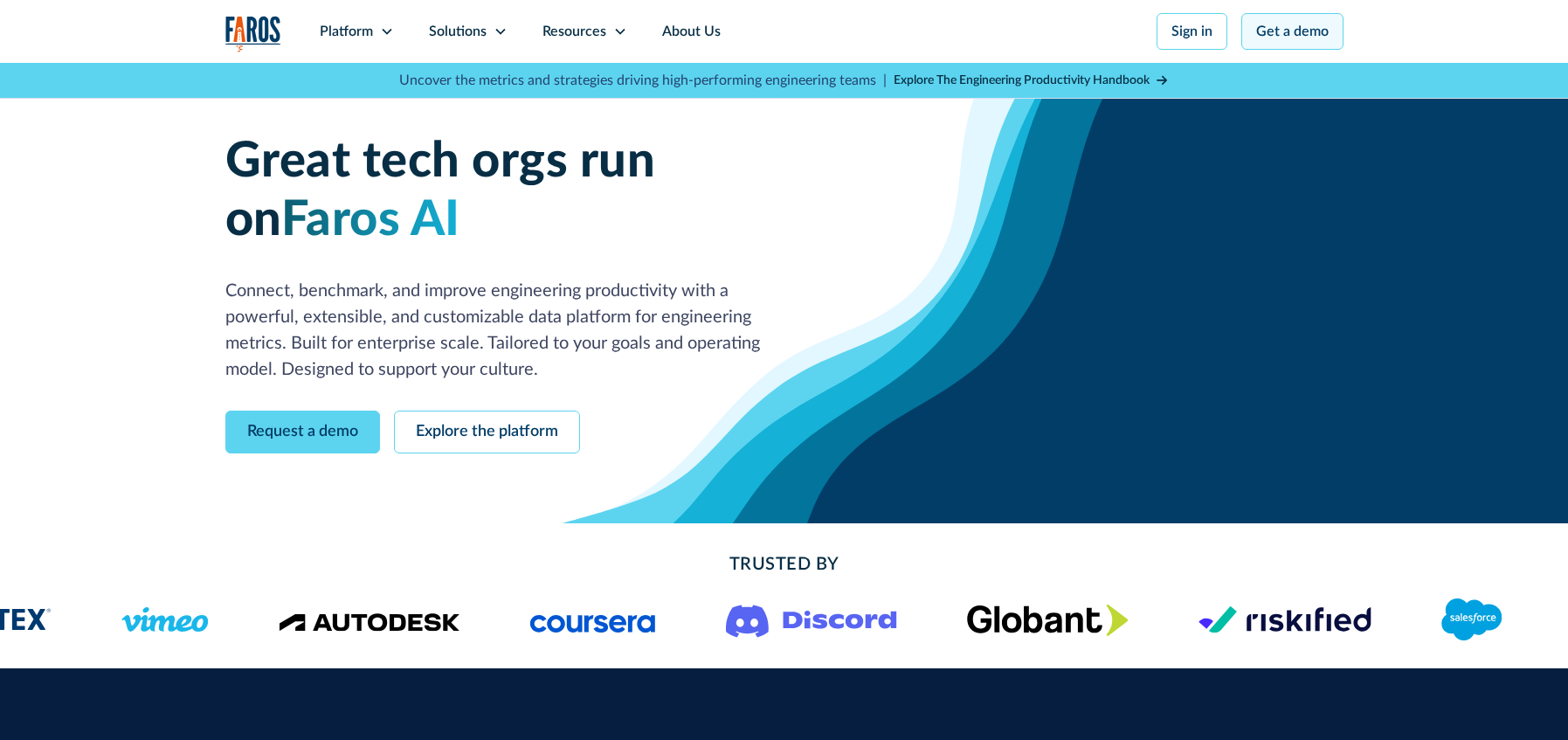
click at [1292, 27] on link "Get a demo" at bounding box center [1293, 31] width 102 height 37
